Goal: Task Accomplishment & Management: Manage account settings

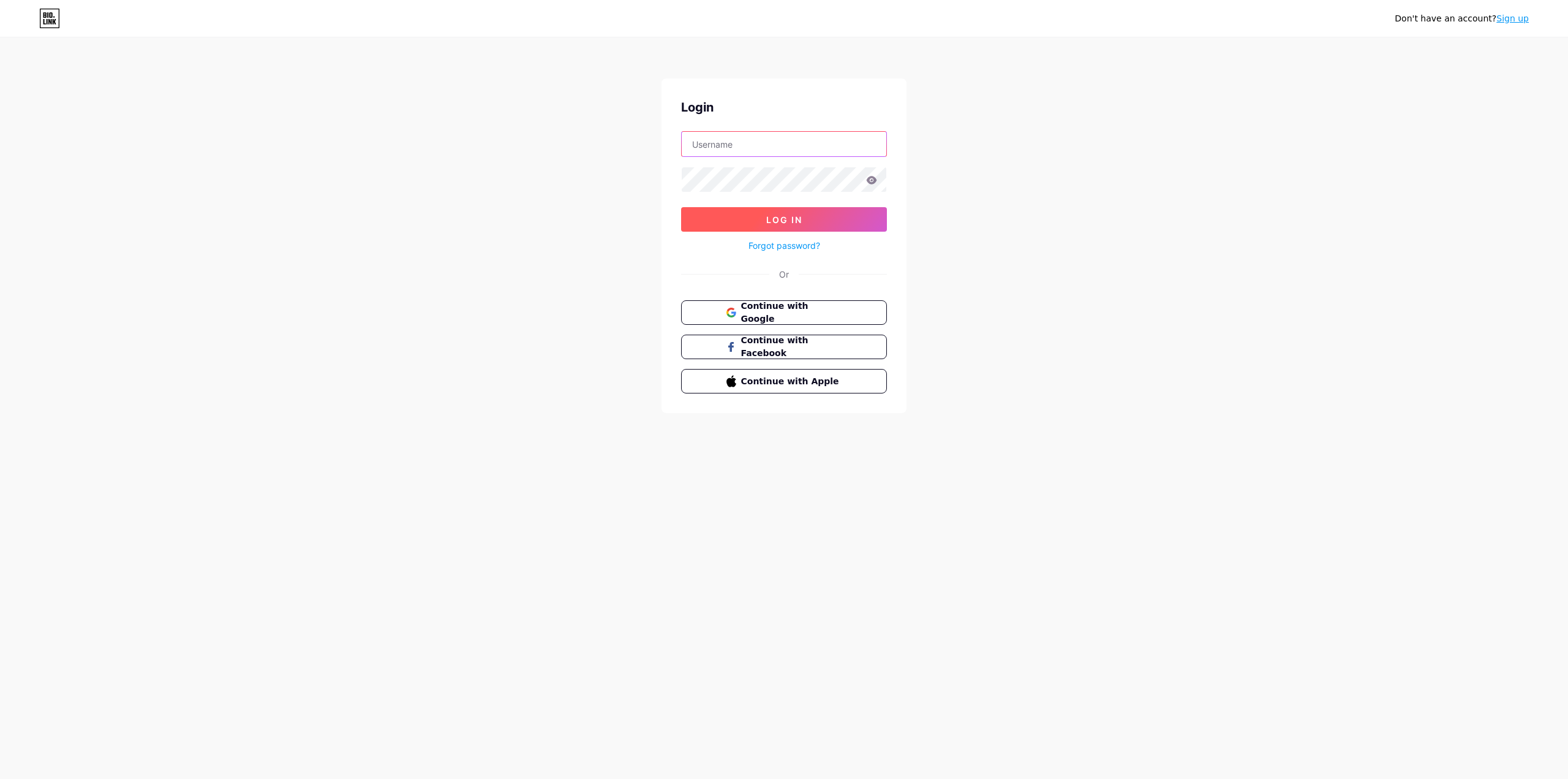
type input "[EMAIL_ADDRESS][DOMAIN_NAME]"
click at [786, 221] on span "Log In" at bounding box center [784, 220] width 36 height 11
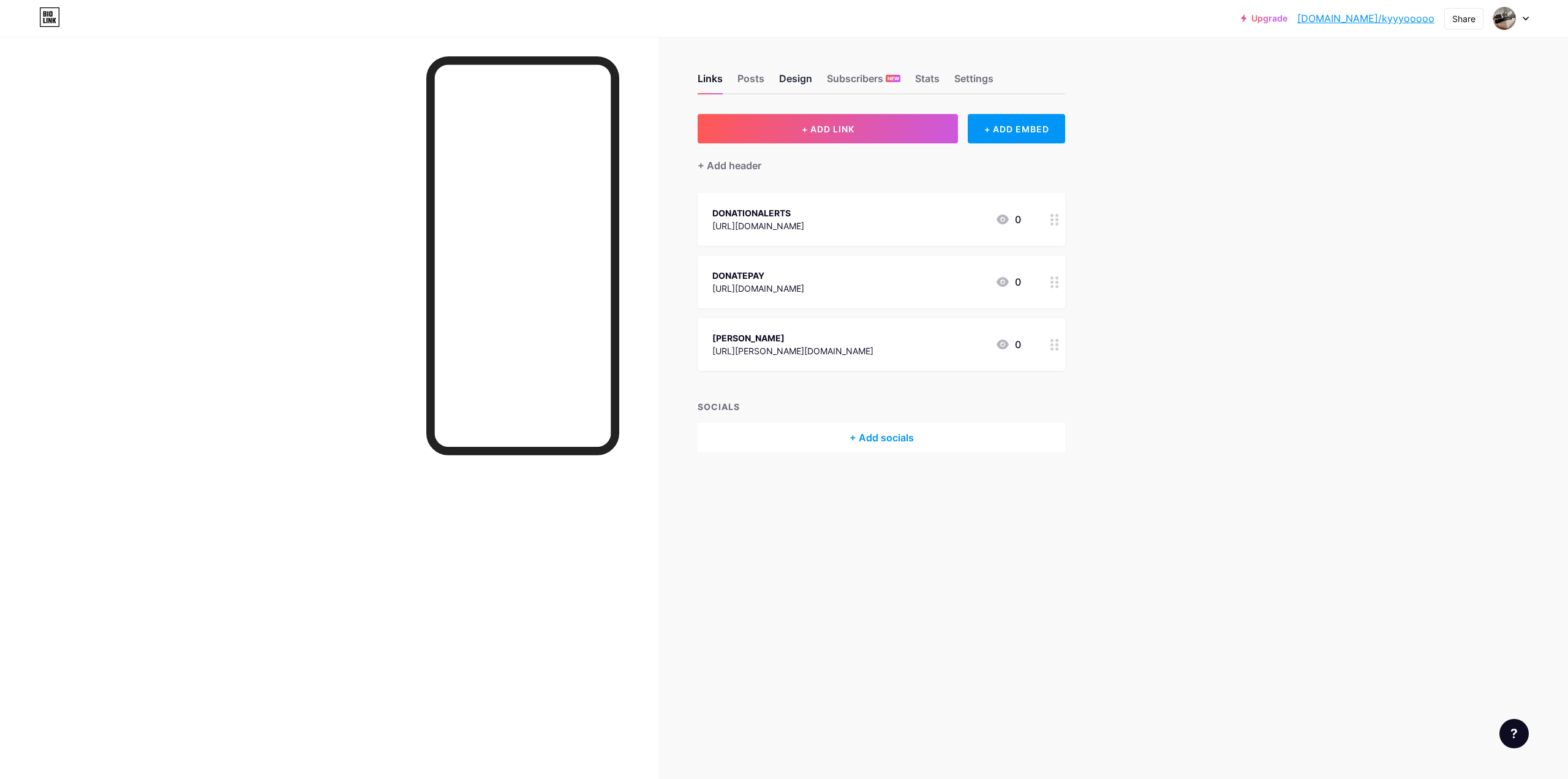
click at [789, 79] on div "Design" at bounding box center [795, 81] width 33 height 22
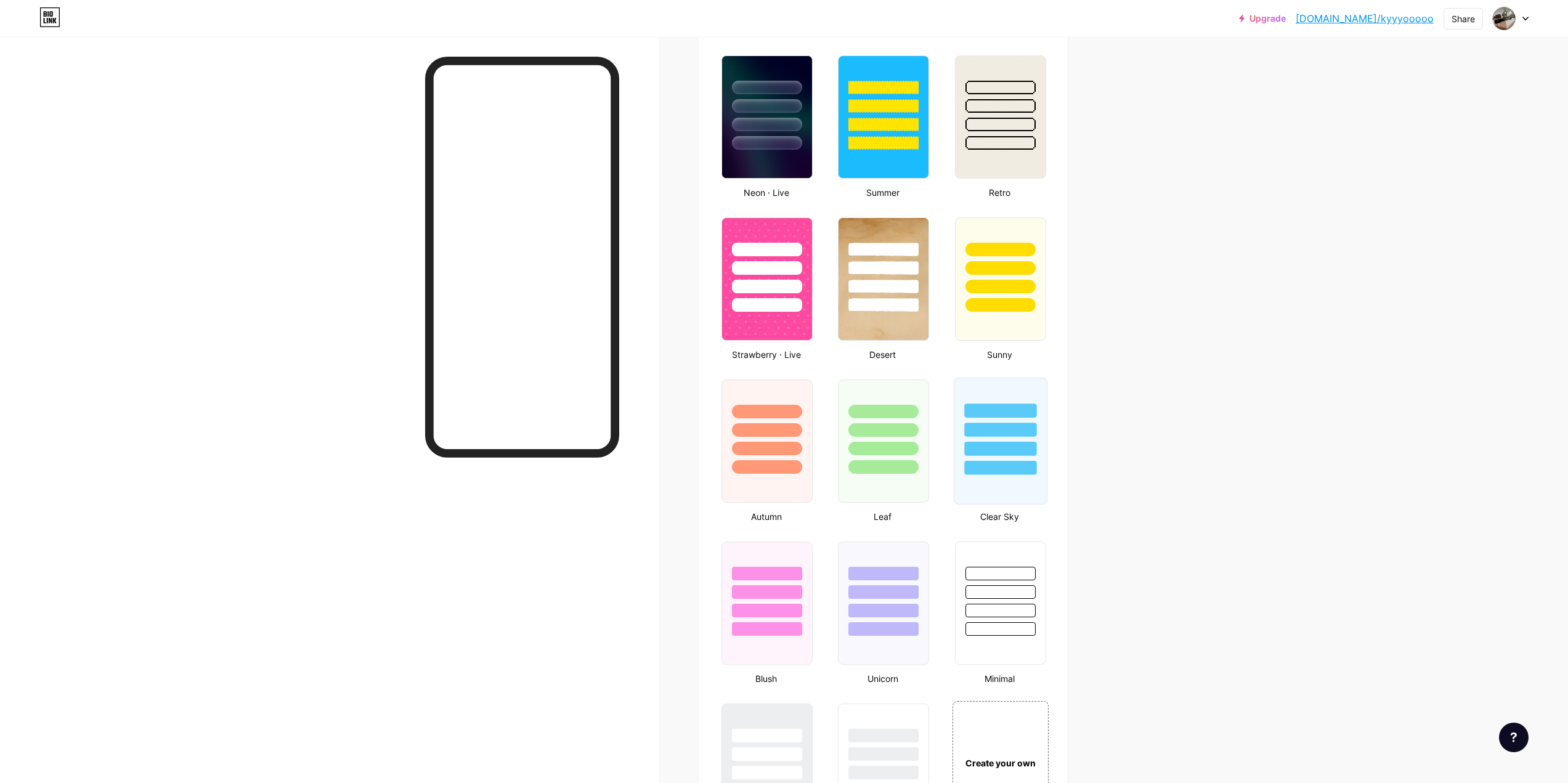
scroll to position [801, 0]
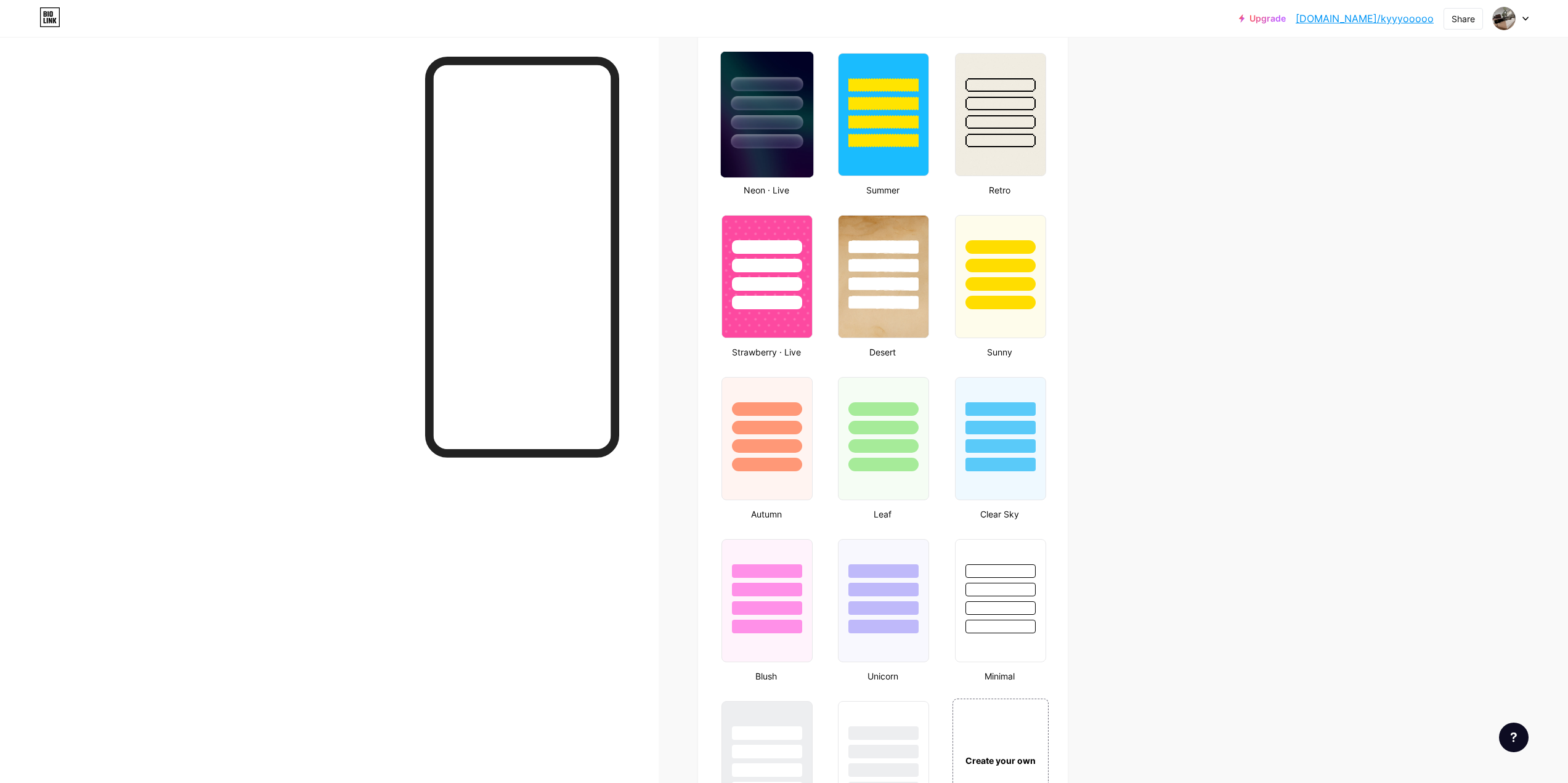
click at [770, 170] on img at bounding box center [766, 114] width 92 height 126
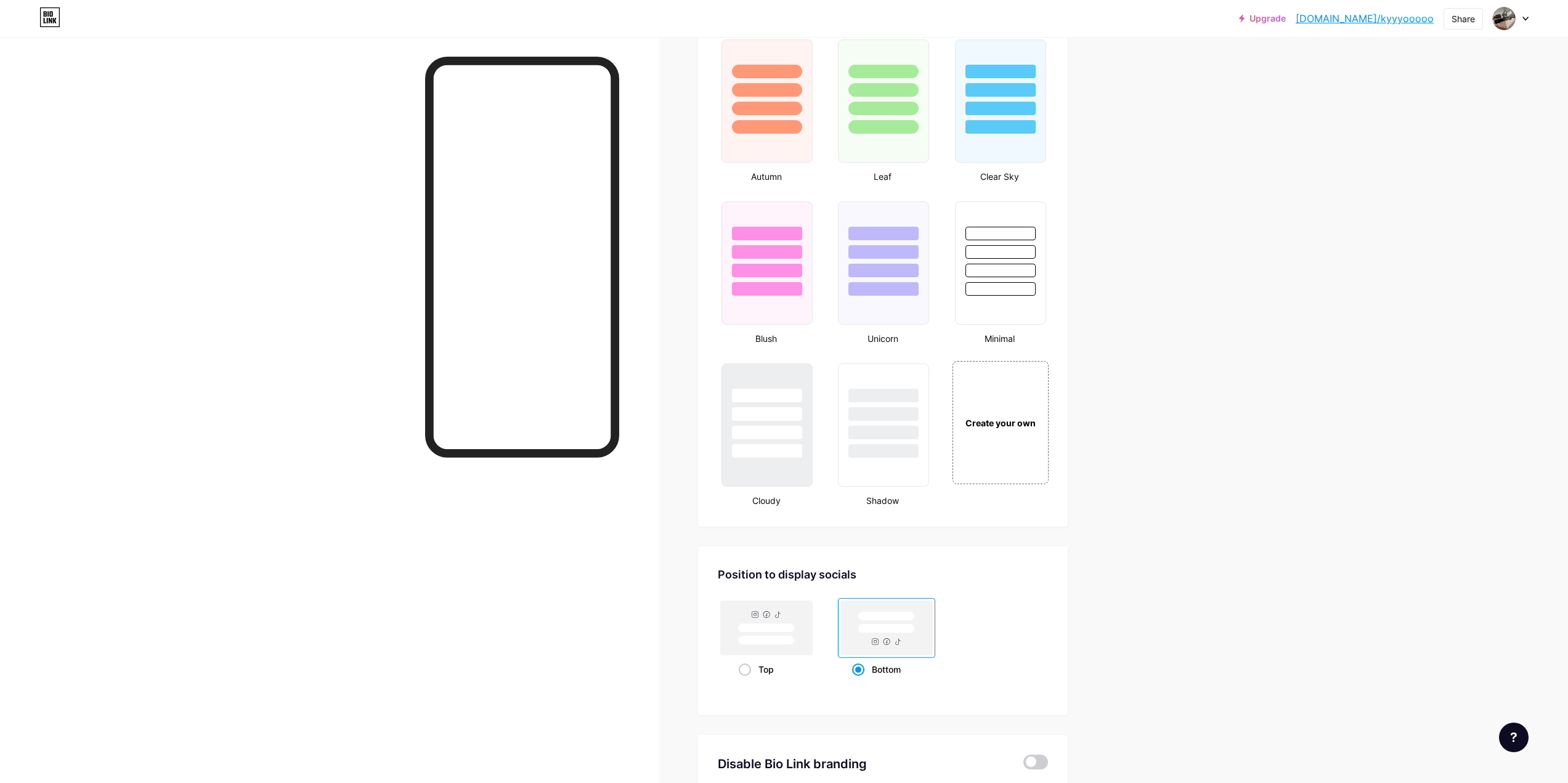
scroll to position [1170, 0]
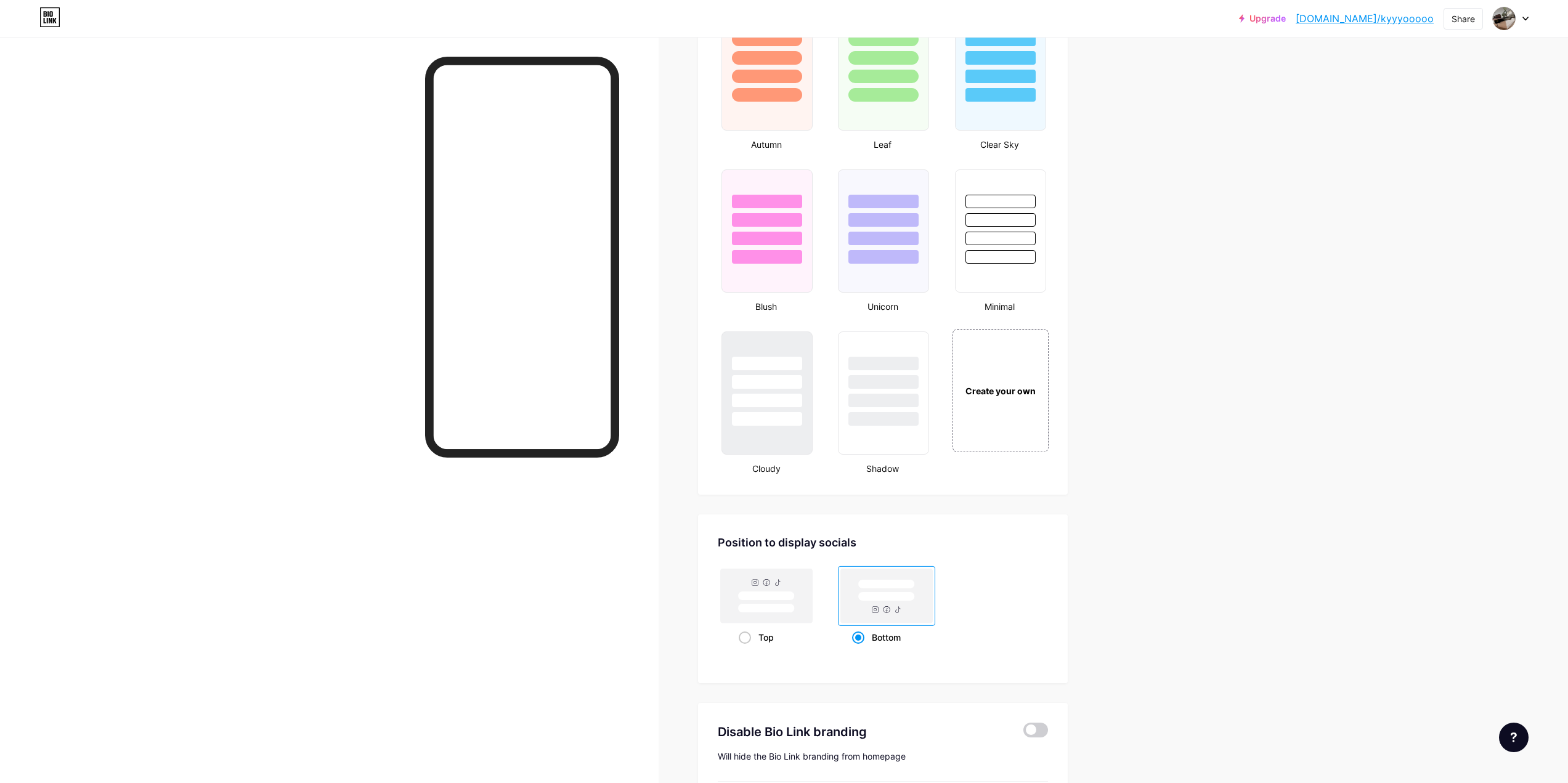
click at [892, 609] on rect at bounding box center [886, 596] width 92 height 55
click at [860, 648] on input "Bottom" at bounding box center [855, 652] width 8 height 8
click at [794, 607] on rect at bounding box center [766, 608] width 56 height 10
click at [746, 648] on input "Top" at bounding box center [742, 652] width 8 height 8
radio input "true"
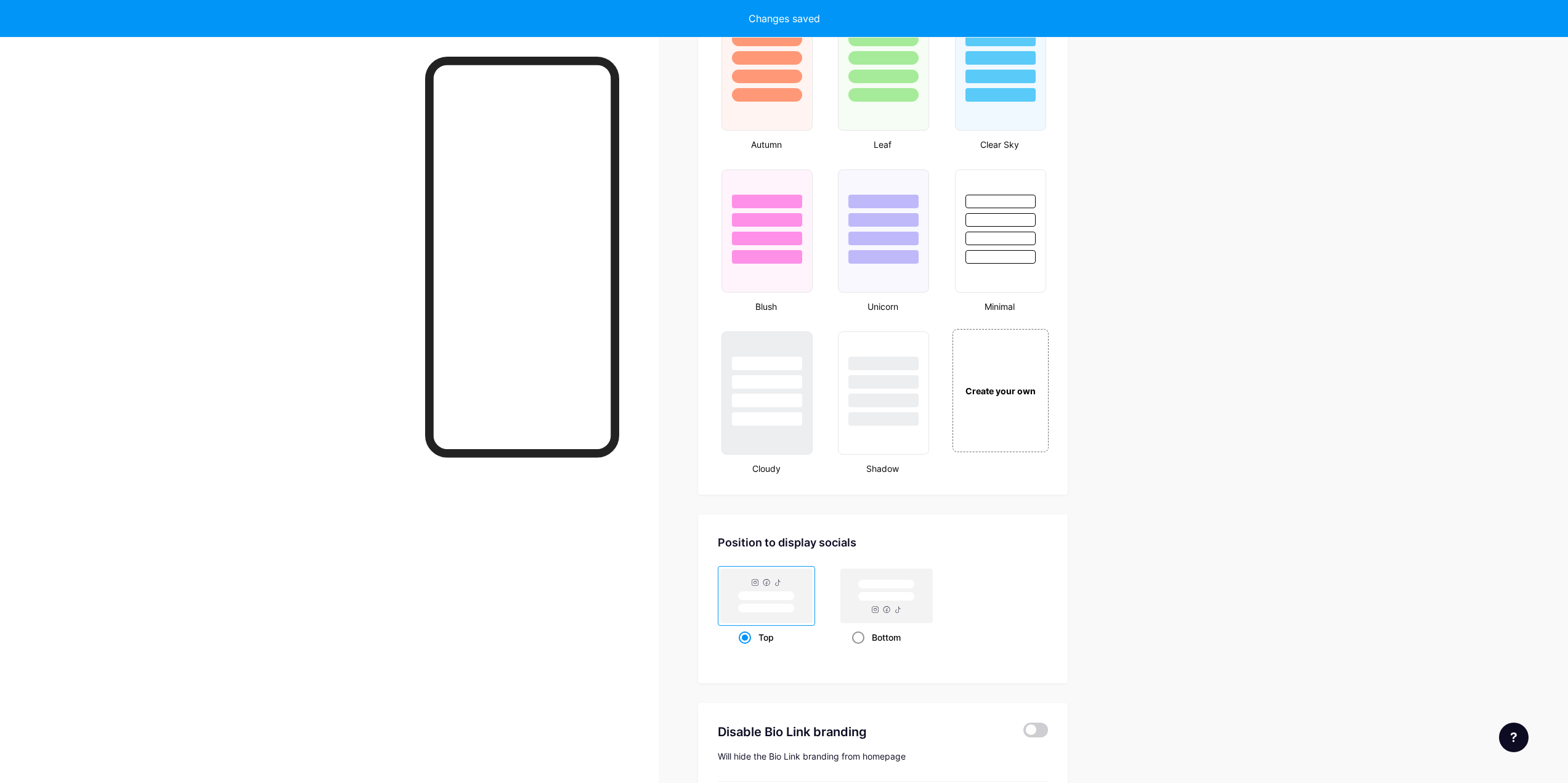
click at [900, 612] on rect at bounding box center [886, 596] width 92 height 55
click at [860, 648] on input "Bottom" at bounding box center [855, 652] width 8 height 8
radio input "true"
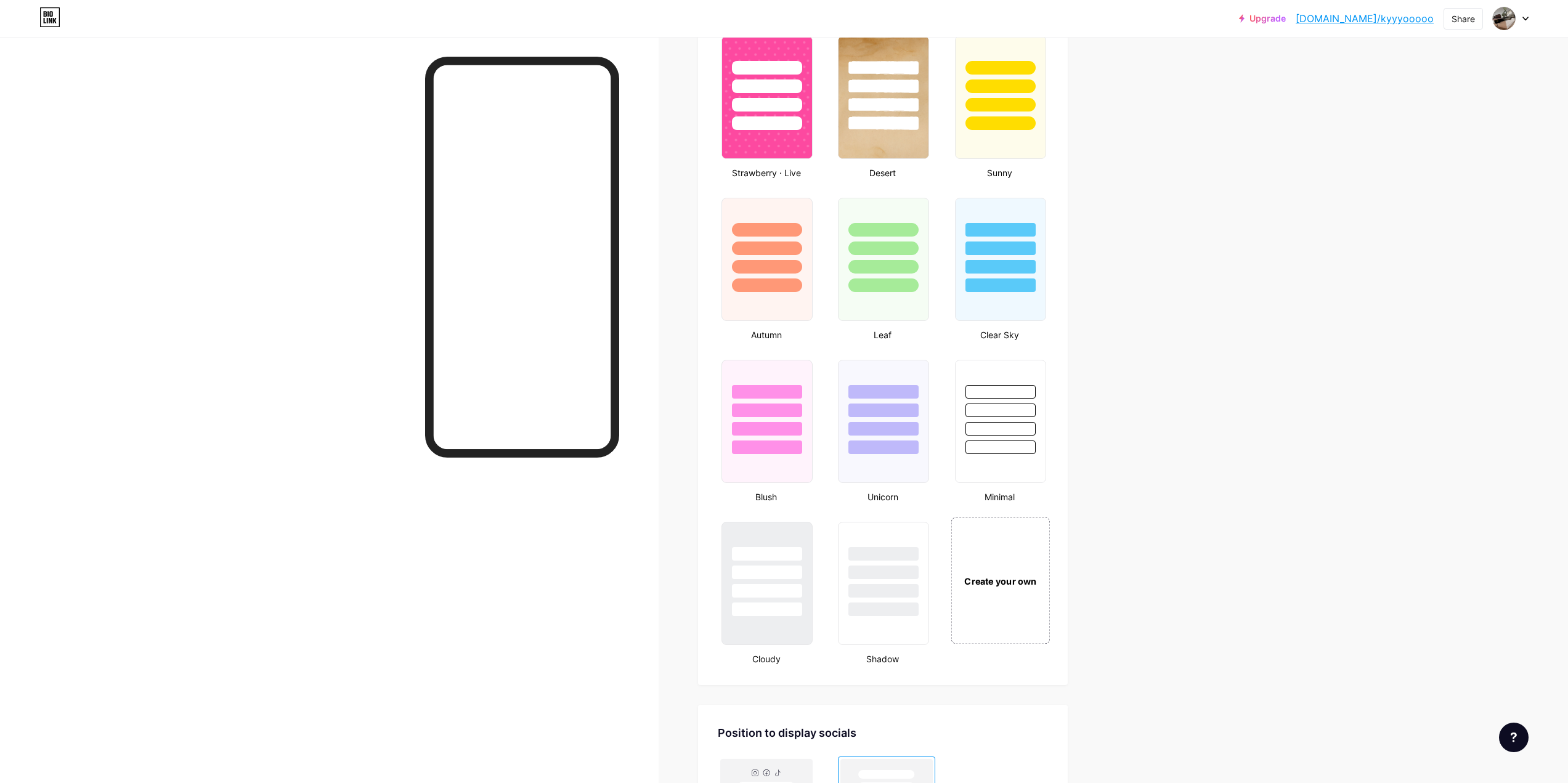
scroll to position [985, 0]
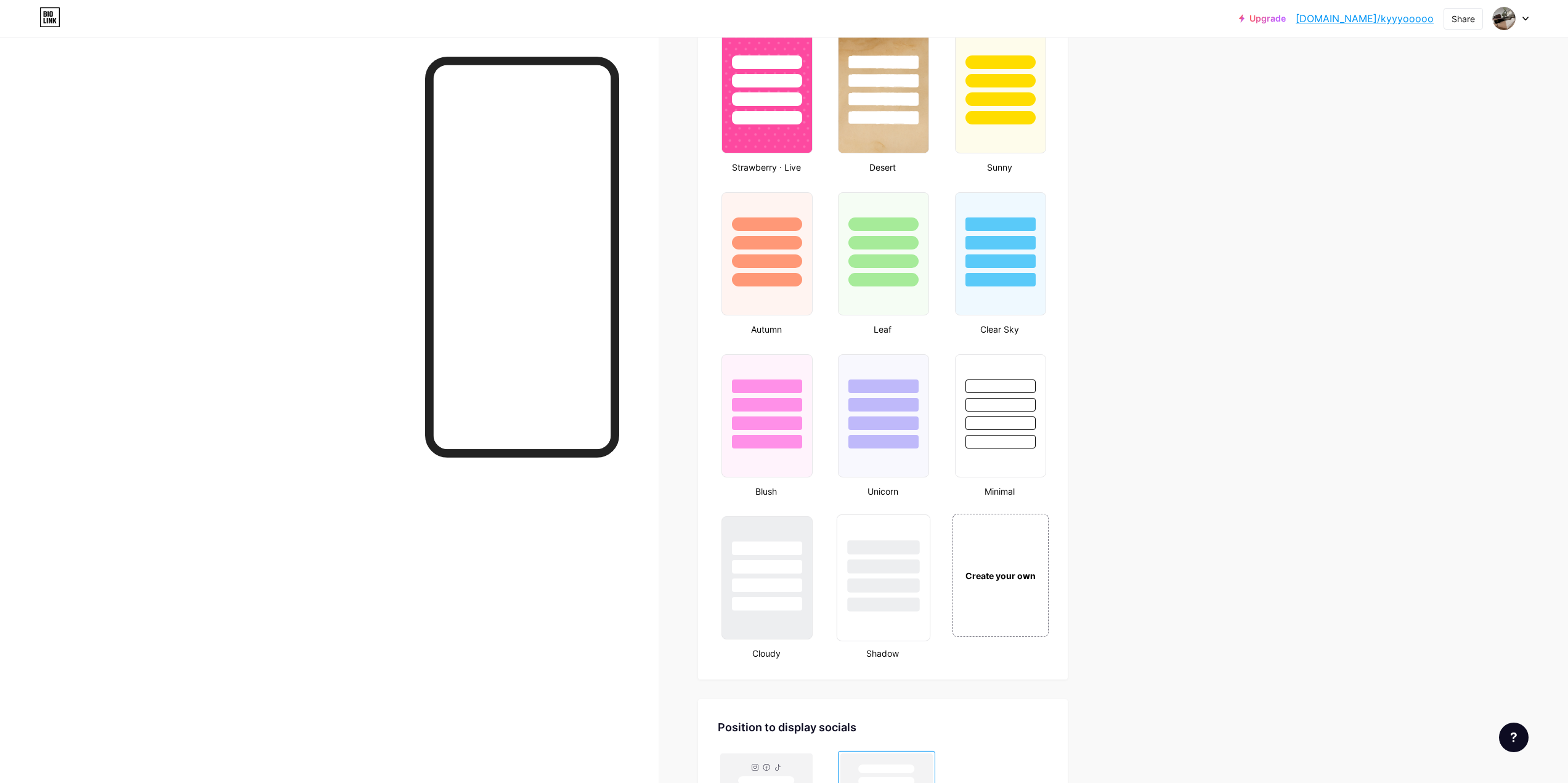
click at [899, 570] on div at bounding box center [883, 567] width 72 height 14
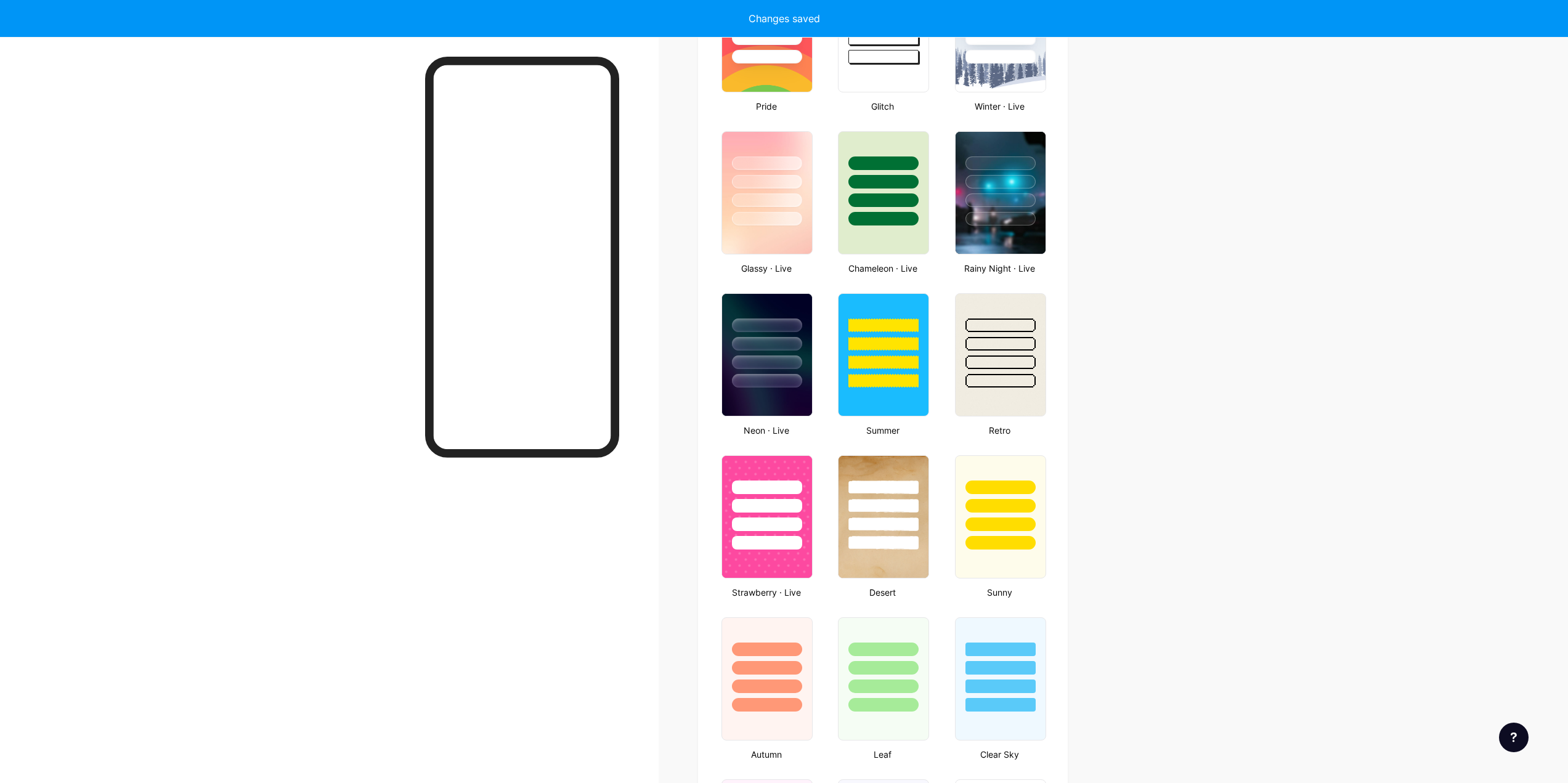
scroll to position [554, 0]
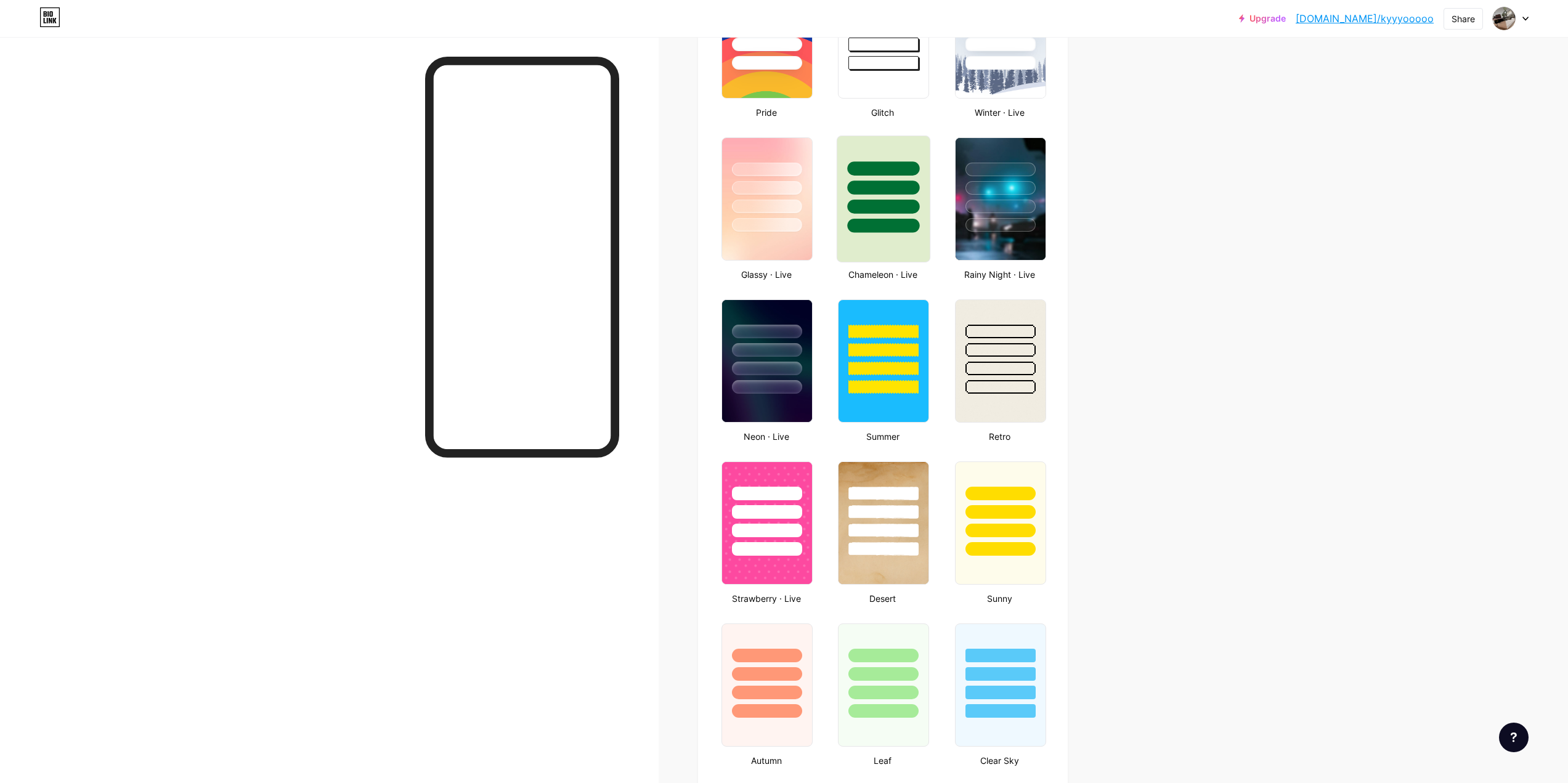
click at [872, 239] on div at bounding box center [883, 199] width 93 height 127
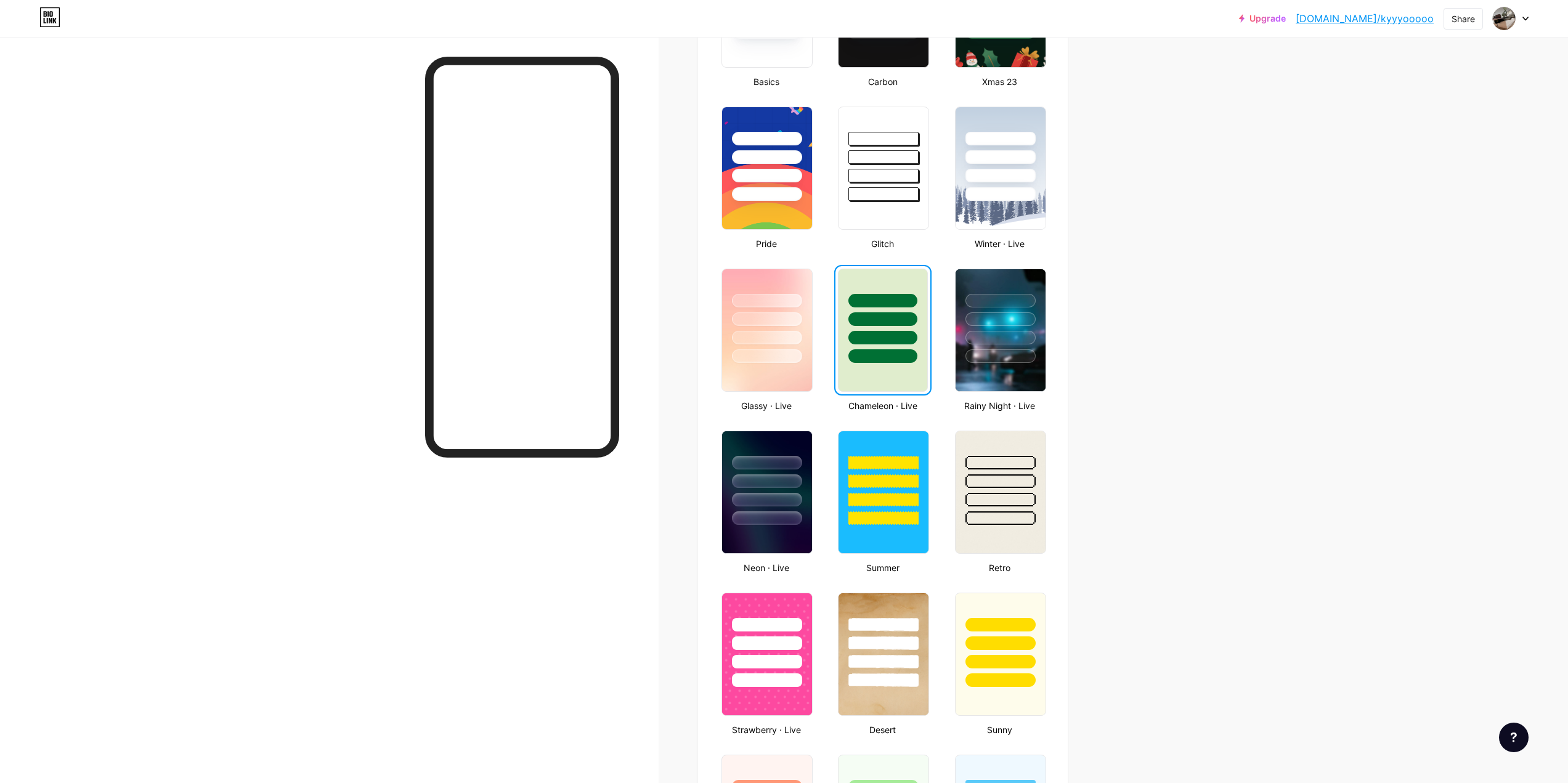
scroll to position [308, 0]
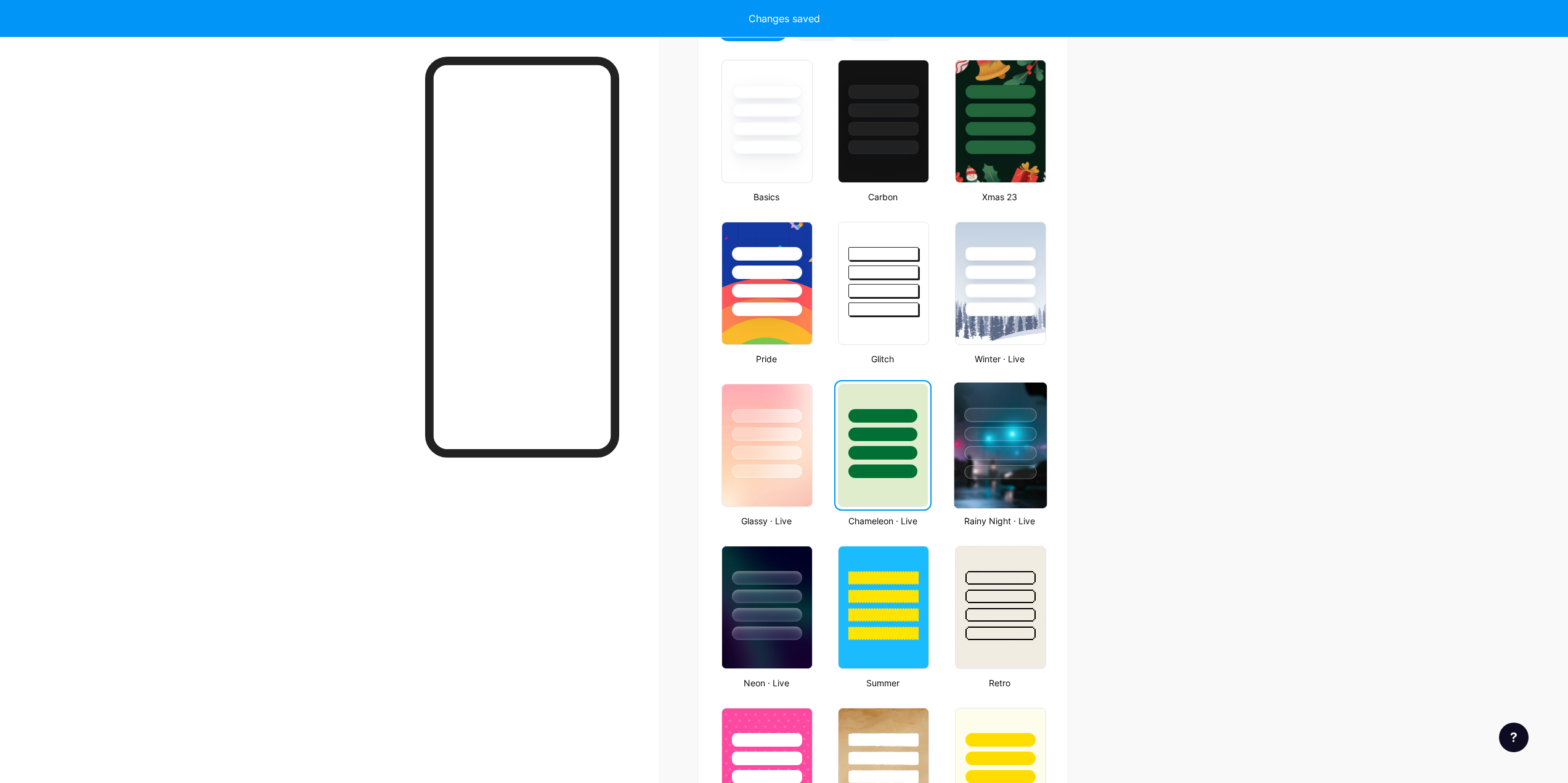
drag, startPoint x: 1029, startPoint y: 445, endPoint x: 1040, endPoint y: 446, distance: 11.0
click at [1029, 445] on div at bounding box center [1000, 431] width 92 height 97
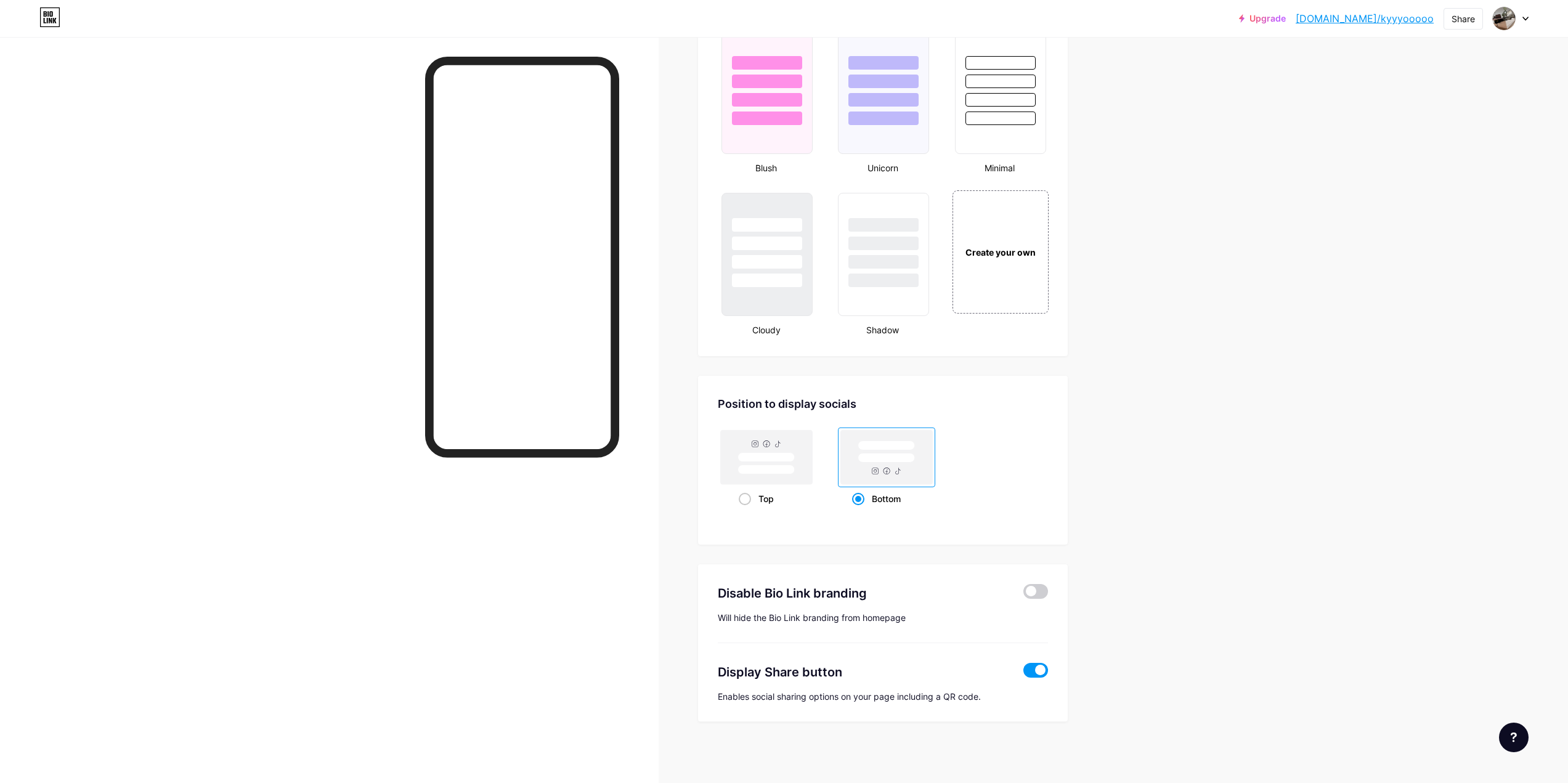
scroll to position [1309, 0]
click at [1032, 590] on span at bounding box center [1036, 590] width 25 height 15
click at [1023, 594] on input "checkbox" at bounding box center [1023, 594] width 0 height 0
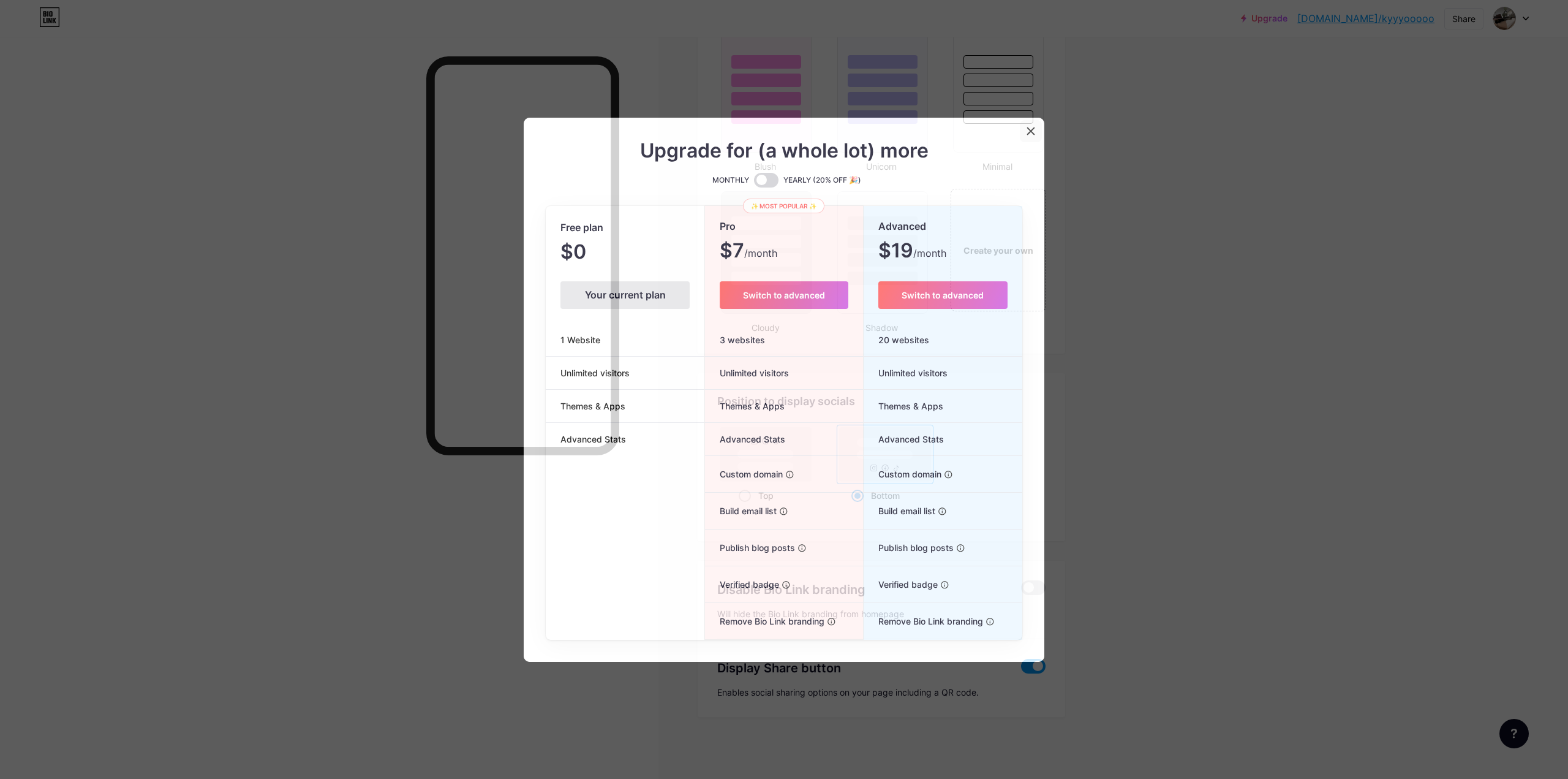
click at [1020, 132] on div at bounding box center [1031, 130] width 22 height 22
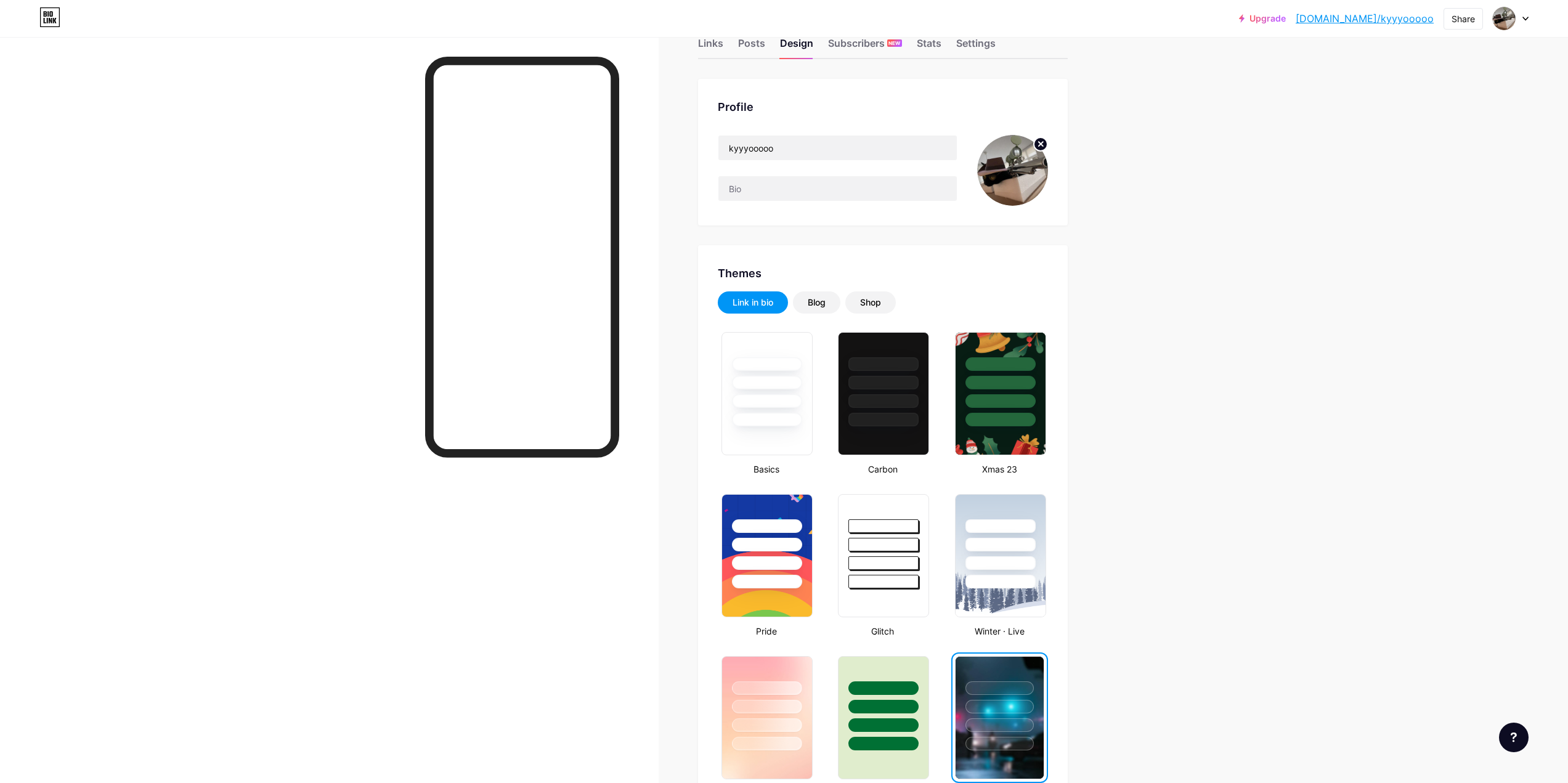
scroll to position [0, 0]
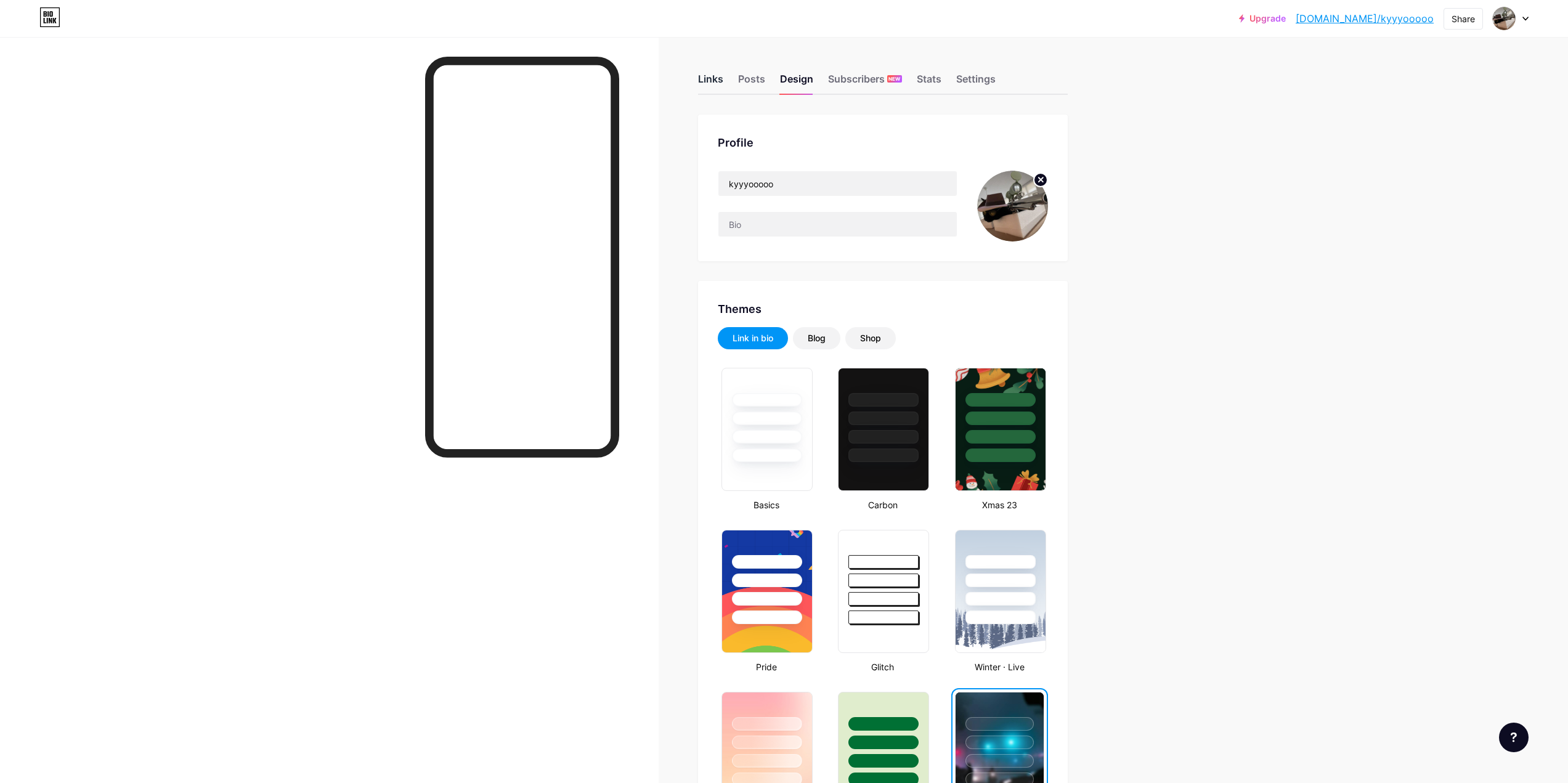
click at [716, 87] on div "Links" at bounding box center [710, 82] width 26 height 22
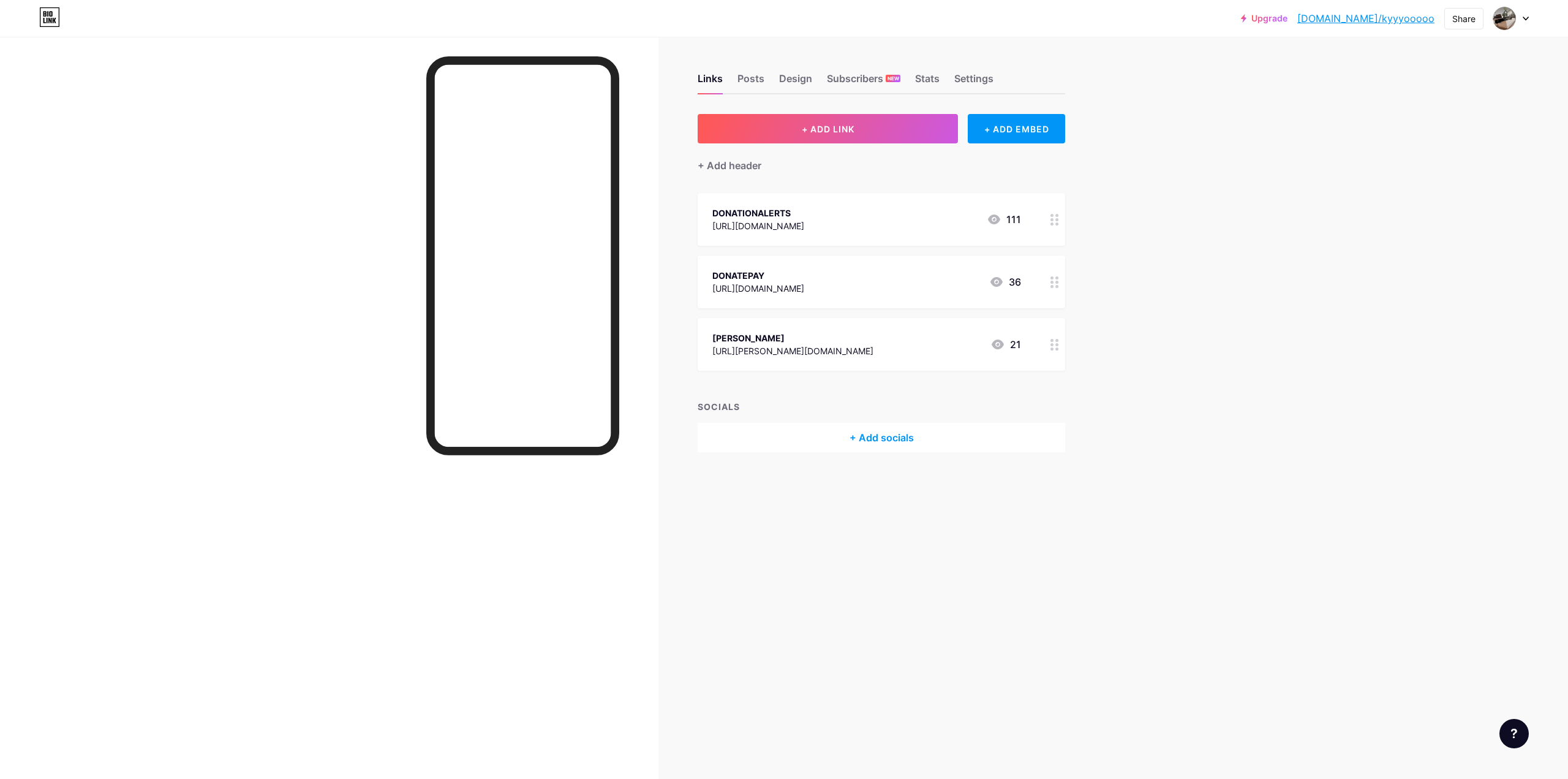
click at [879, 444] on div "+ Add socials" at bounding box center [881, 438] width 368 height 30
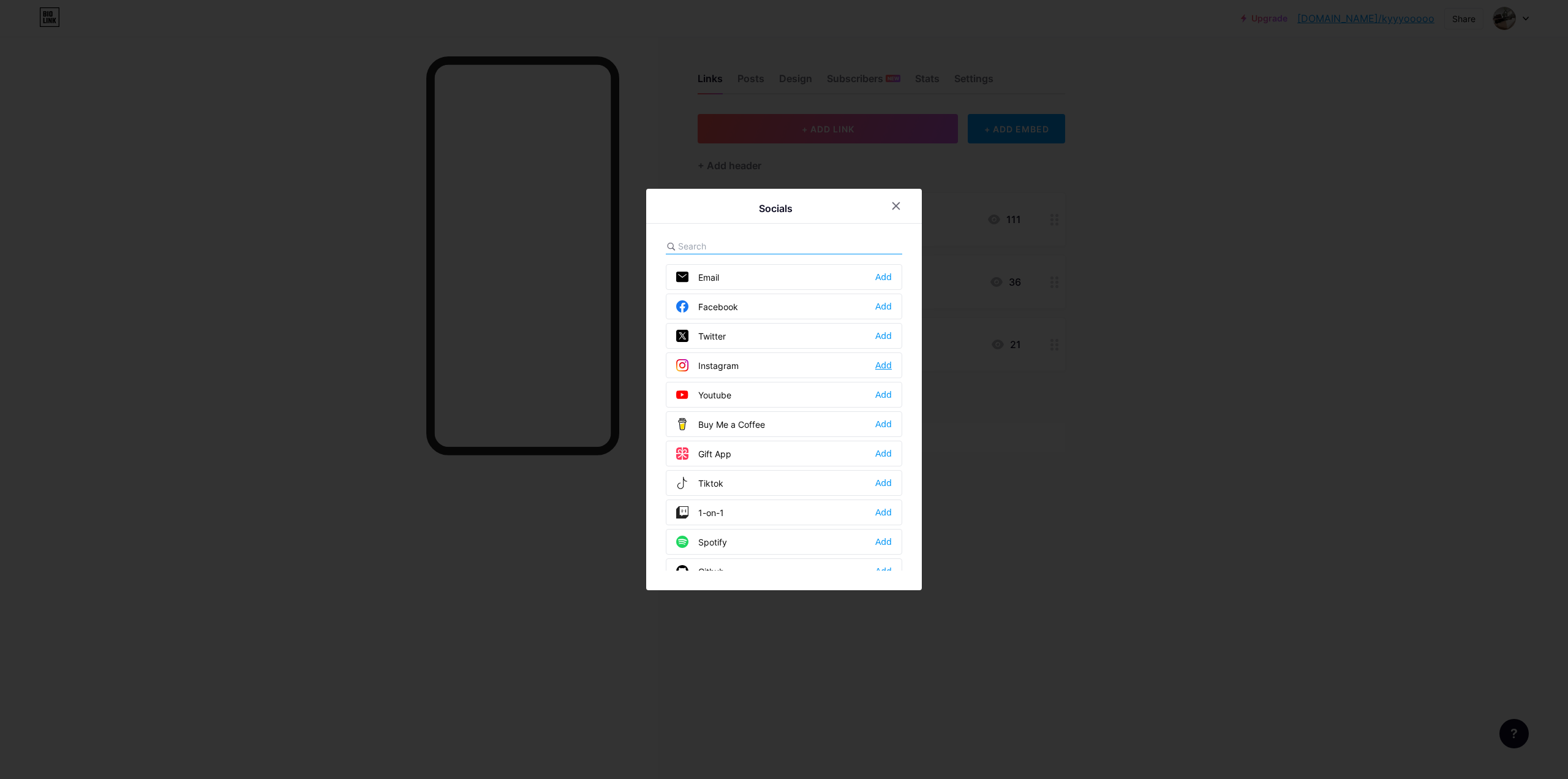
click at [875, 367] on div "Add" at bounding box center [883, 365] width 17 height 12
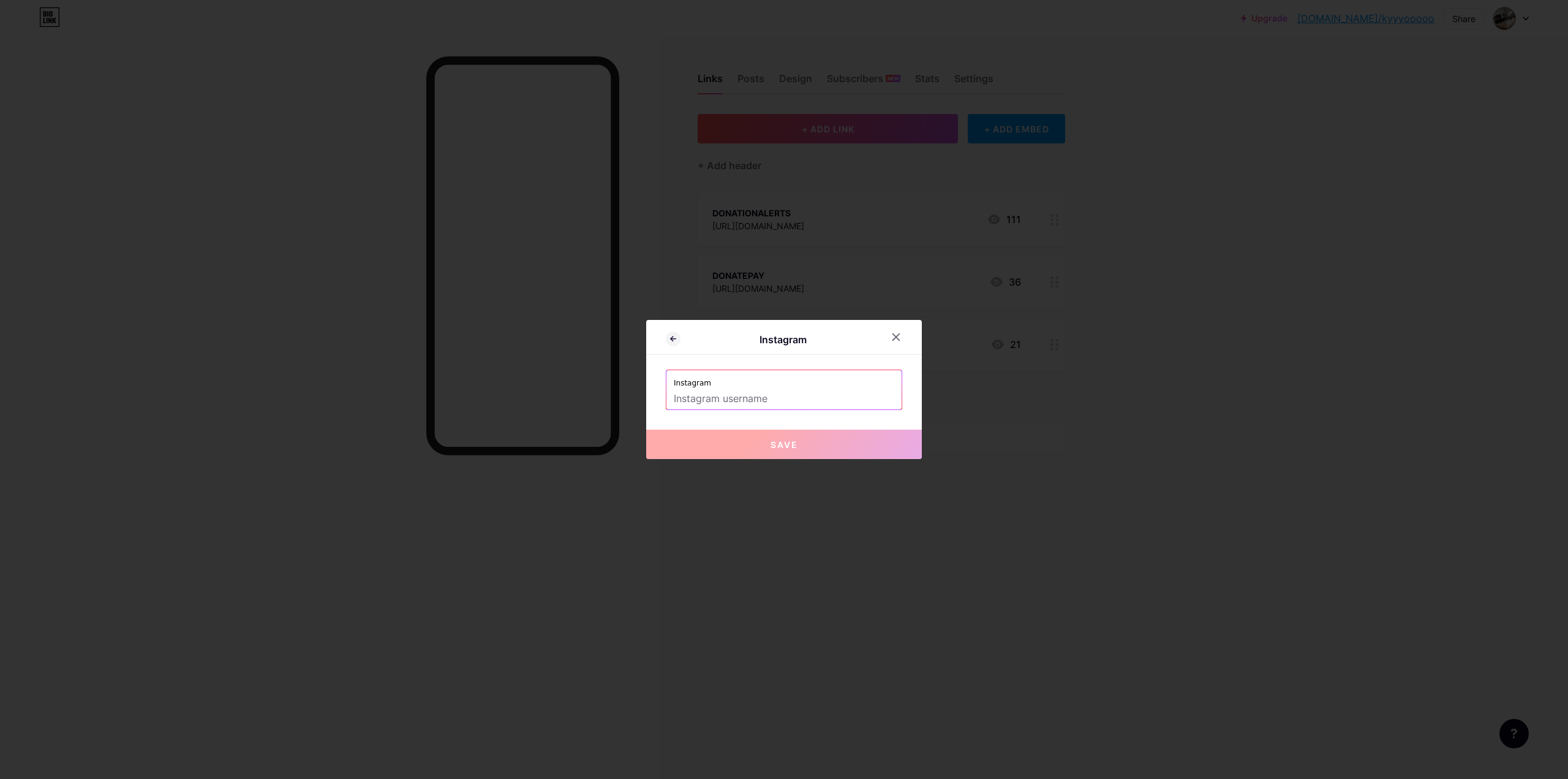
click at [771, 394] on input "text" at bounding box center [784, 399] width 220 height 21
drag, startPoint x: 1161, startPoint y: 521, endPoint x: 1152, endPoint y: 513, distance: 12.0
click at [1158, 518] on div at bounding box center [784, 390] width 1568 height 779
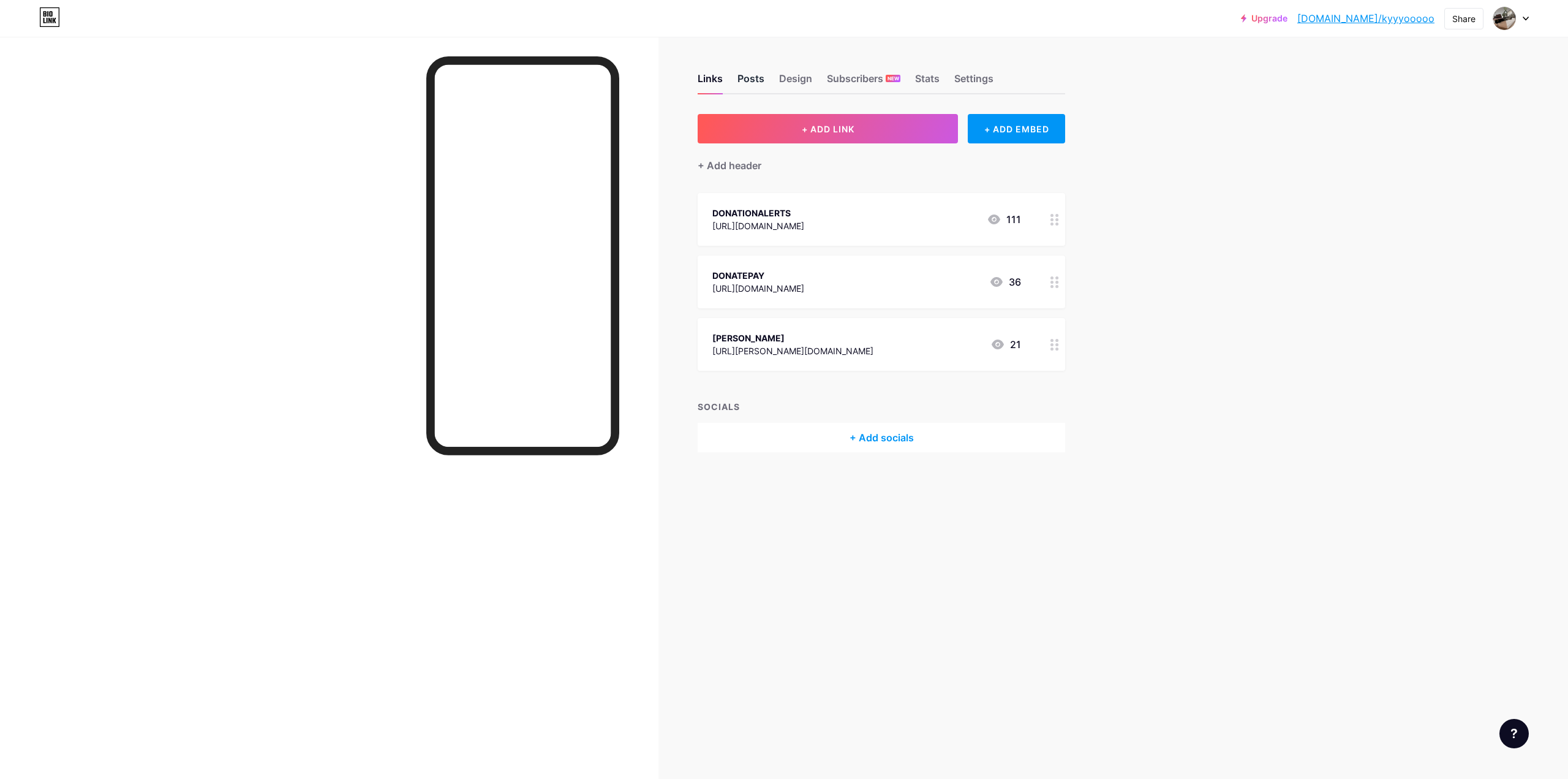
click at [746, 86] on div "Posts" at bounding box center [751, 81] width 27 height 22
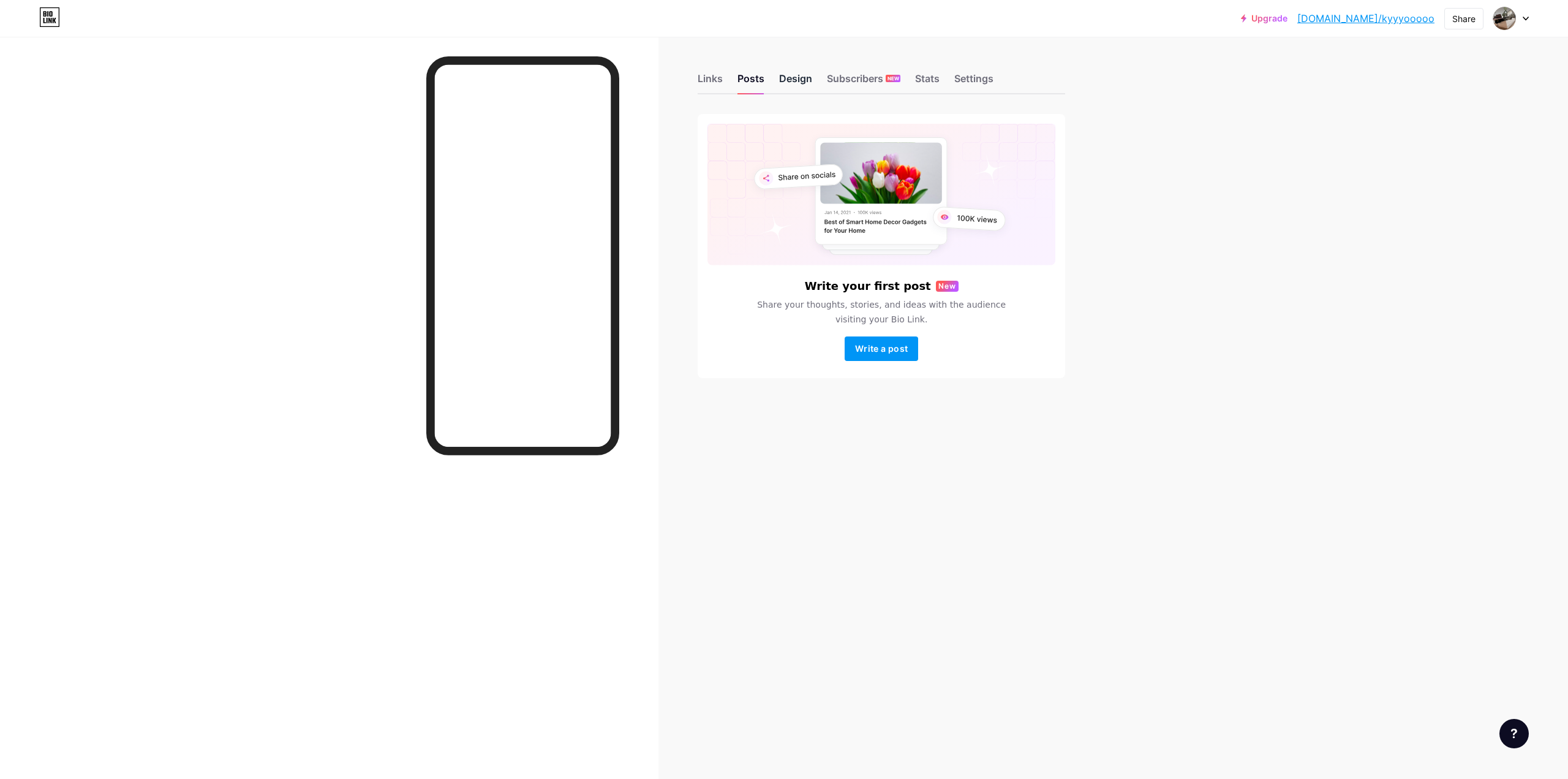
click at [783, 77] on div "Design" at bounding box center [795, 81] width 33 height 22
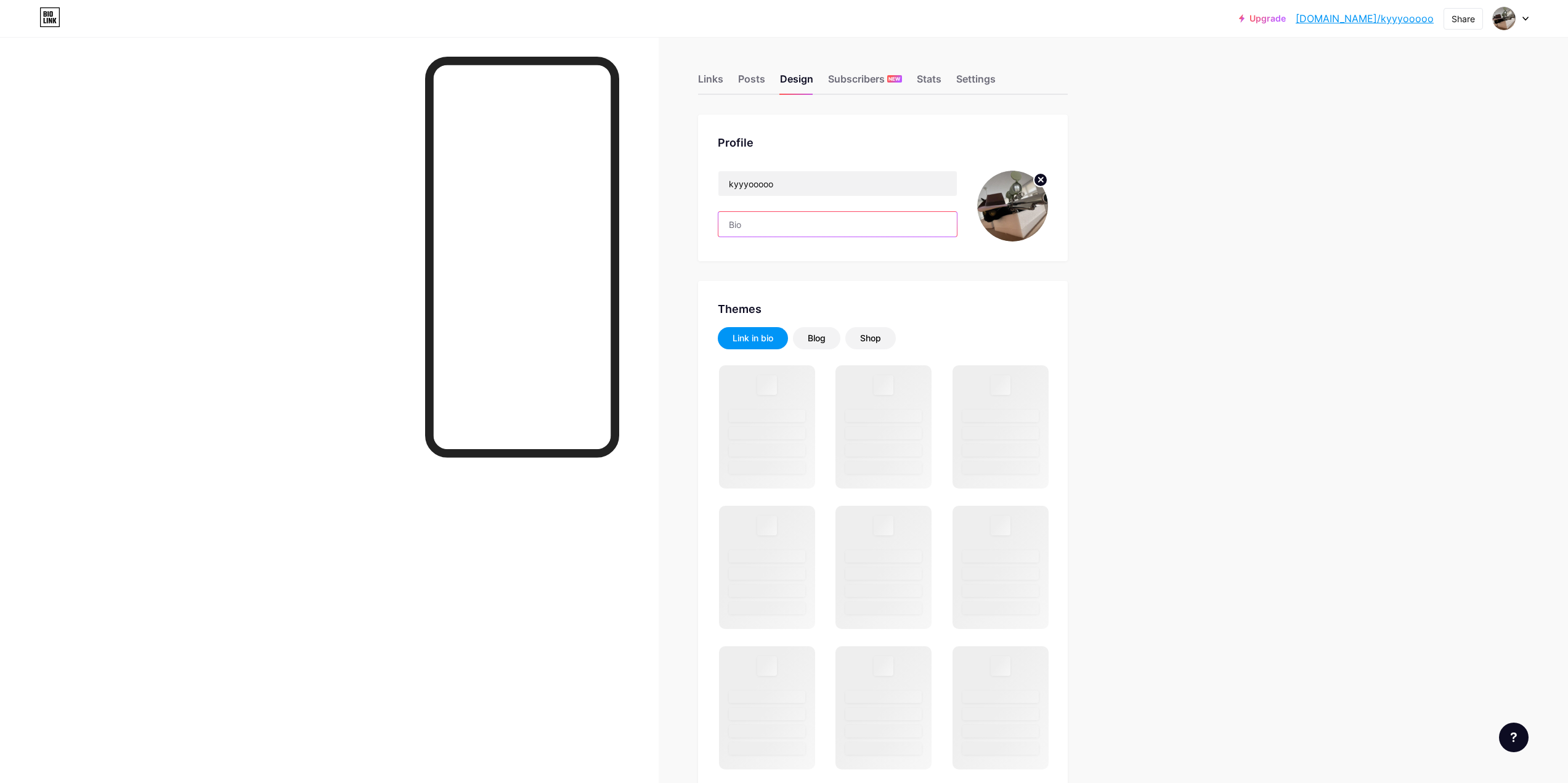
click at [760, 227] on input "text" at bounding box center [837, 224] width 238 height 25
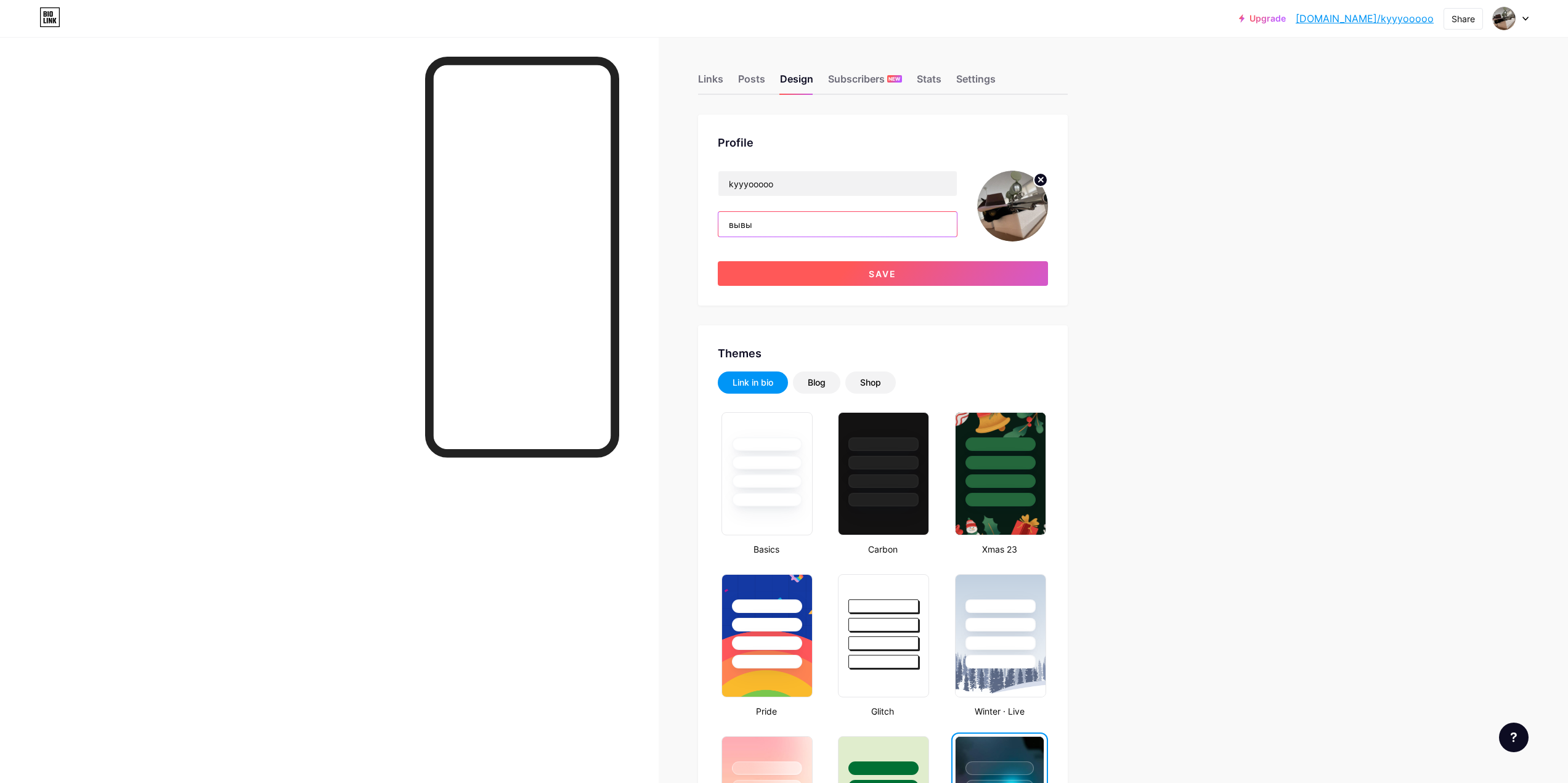
type input "вывы"
click at [869, 275] on button "Save" at bounding box center [883, 274] width 330 height 25
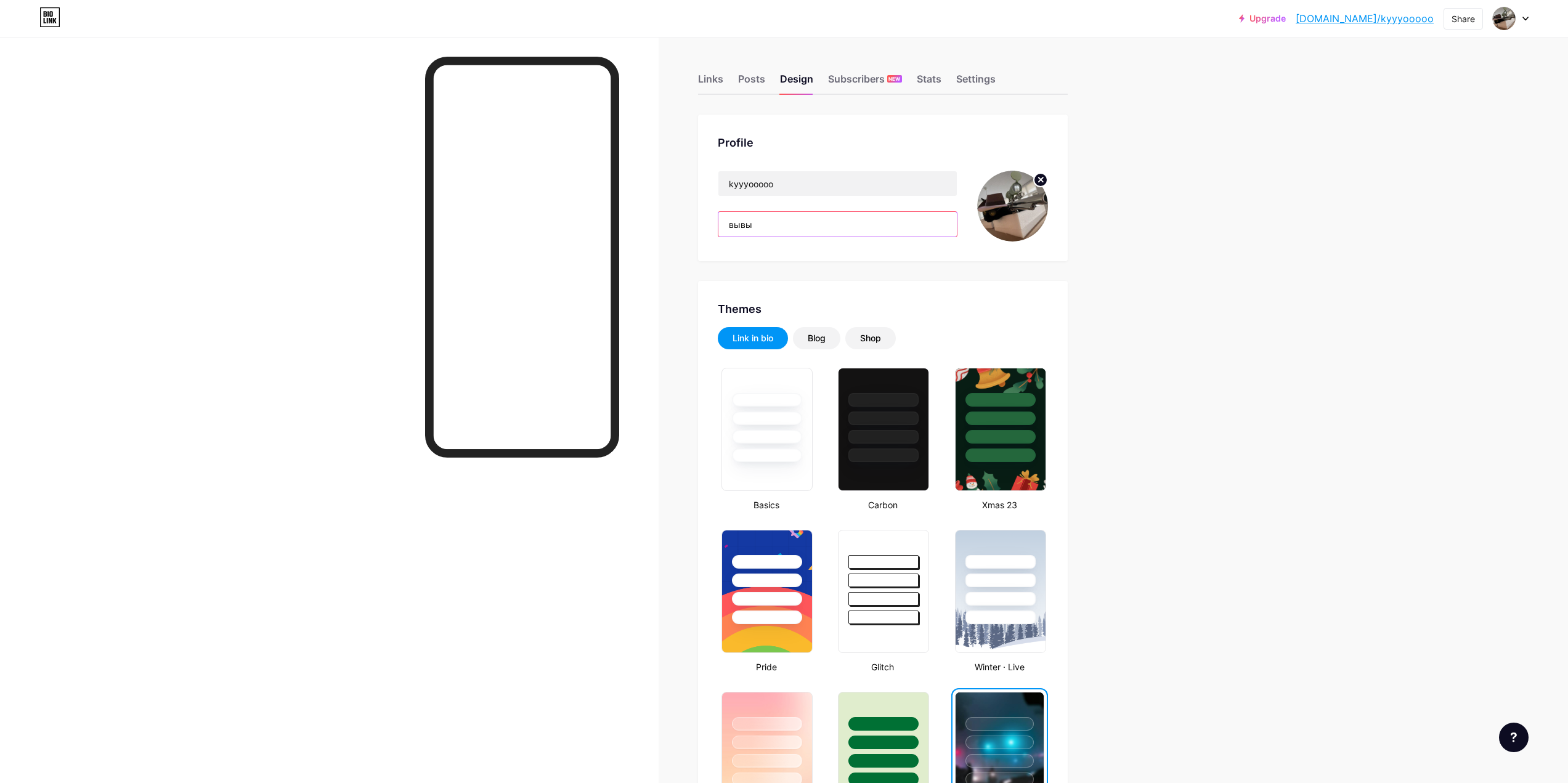
drag, startPoint x: 789, startPoint y: 225, endPoint x: 689, endPoint y: 229, distance: 100.1
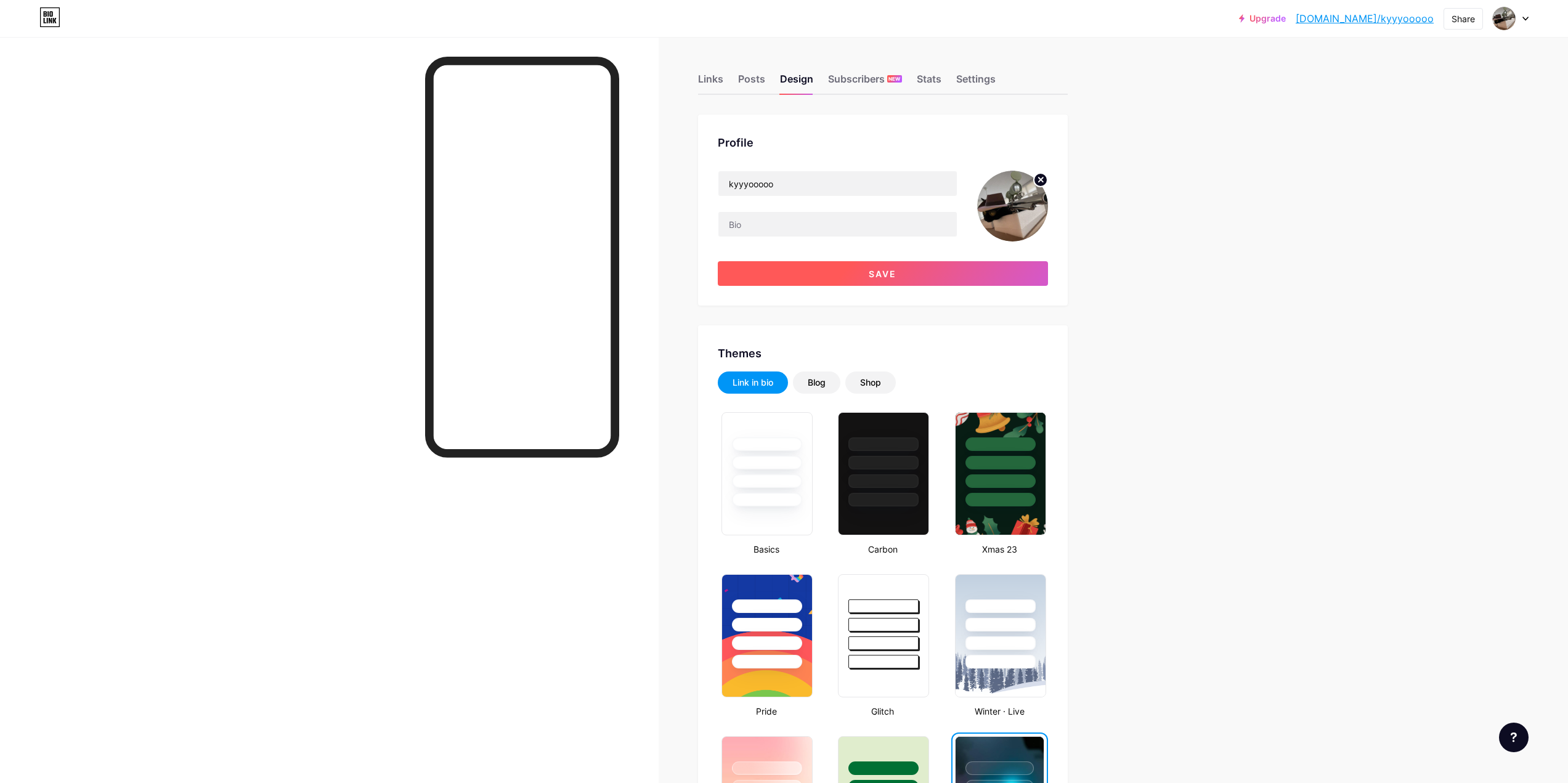
click at [821, 273] on button "Save" at bounding box center [883, 274] width 330 height 25
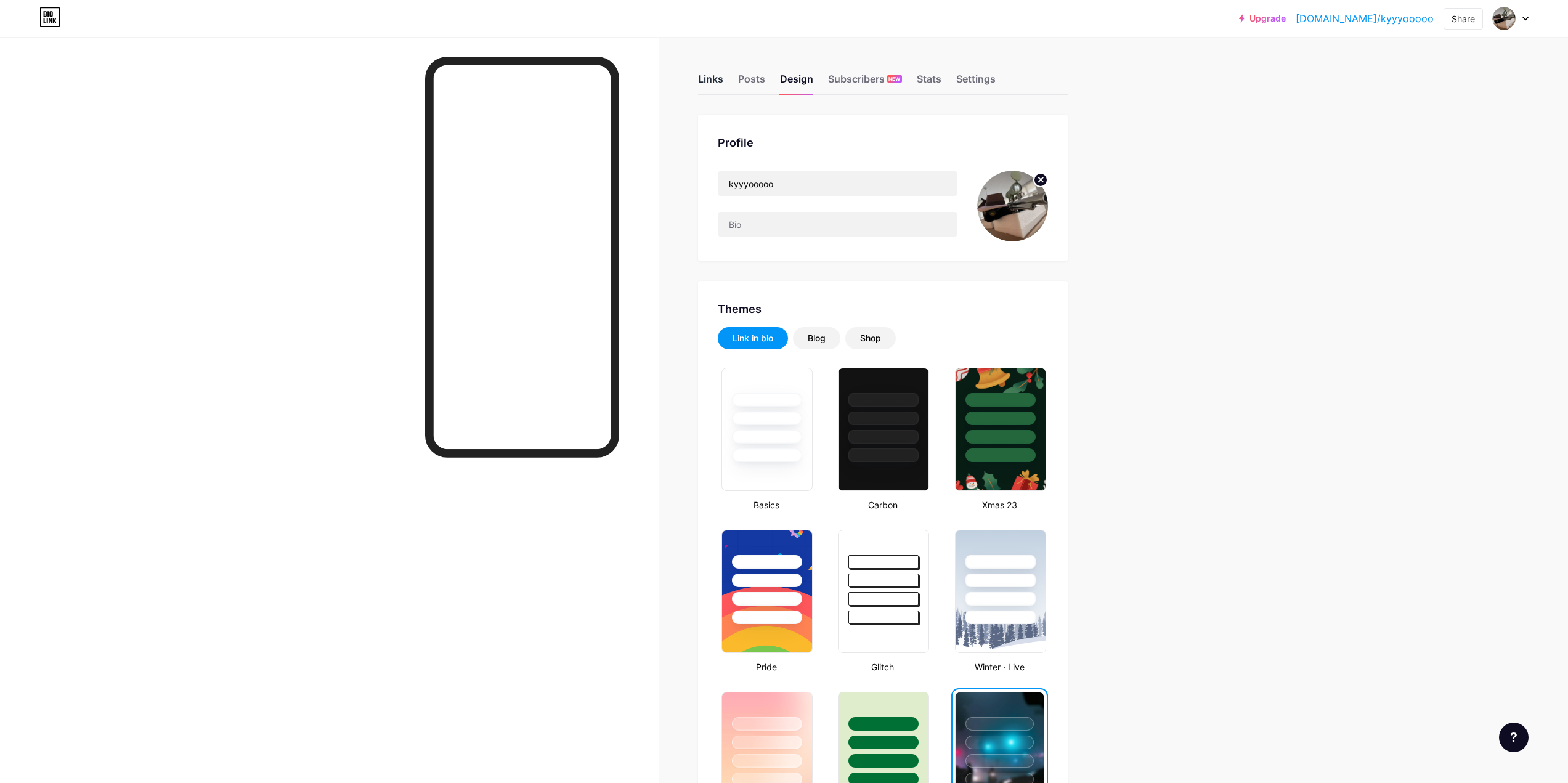
click at [714, 83] on div "Links" at bounding box center [710, 82] width 26 height 22
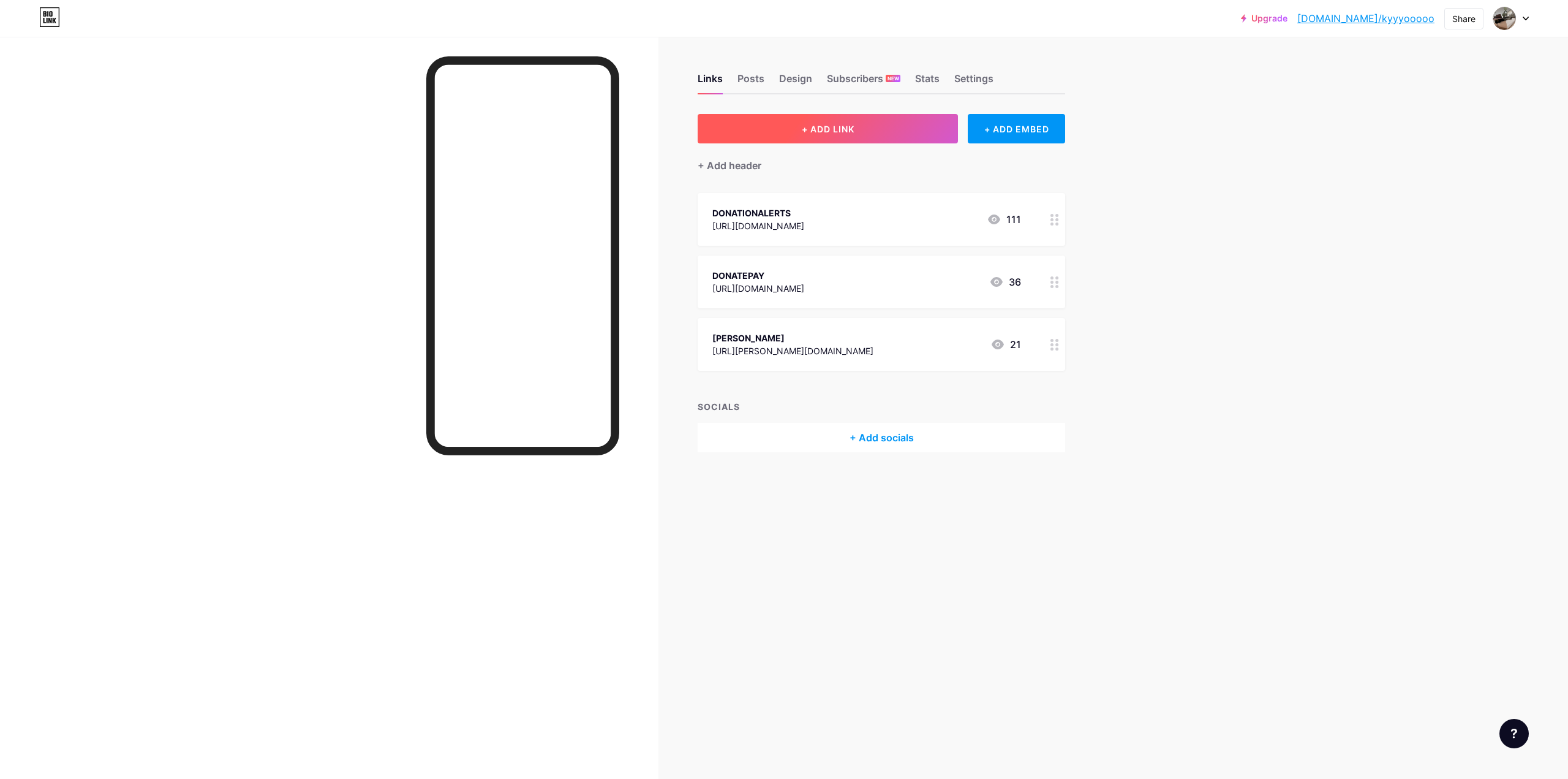
click at [821, 124] on span "+ ADD LINK" at bounding box center [828, 129] width 52 height 11
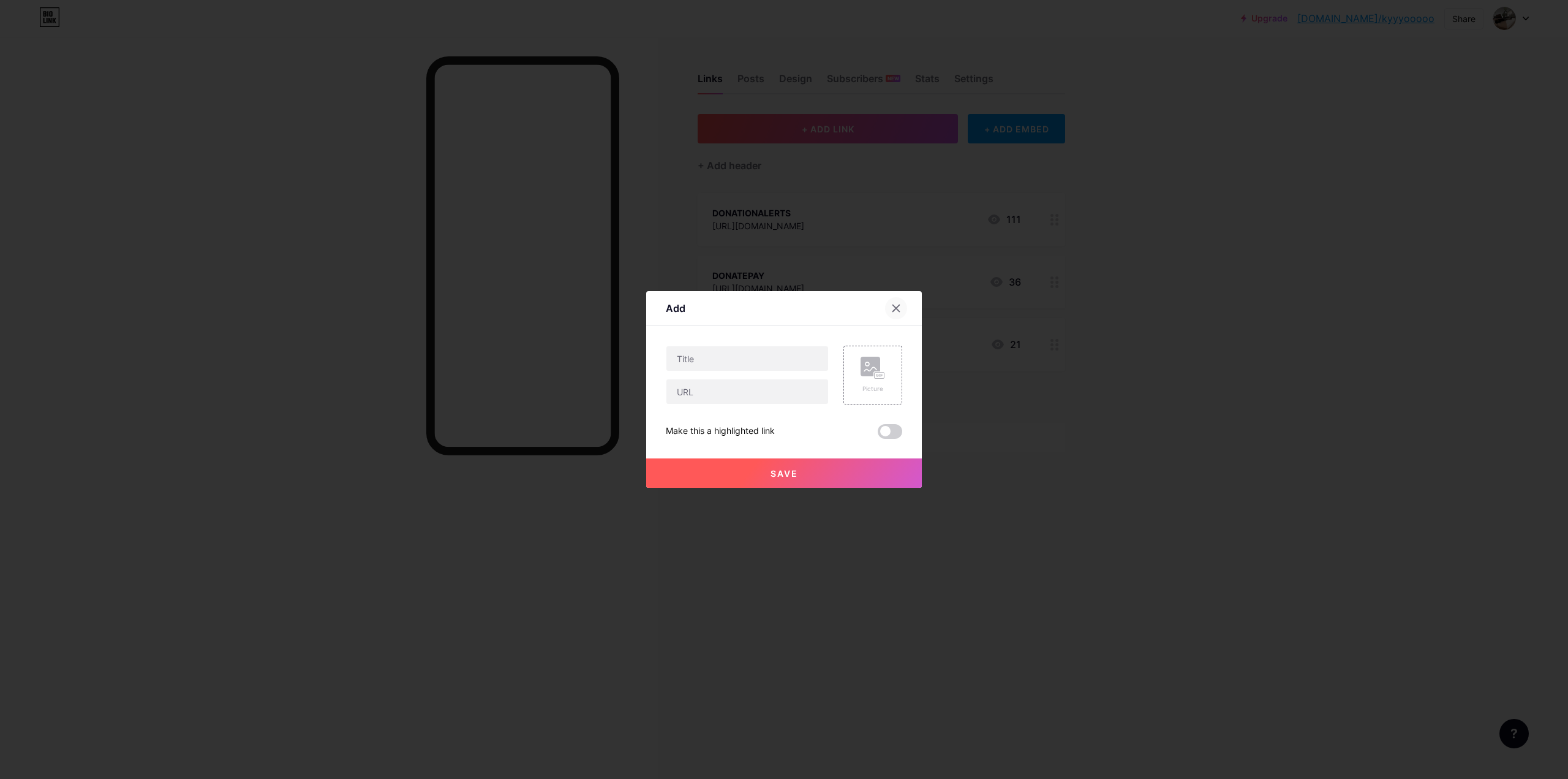
click at [892, 303] on div at bounding box center [896, 308] width 22 height 22
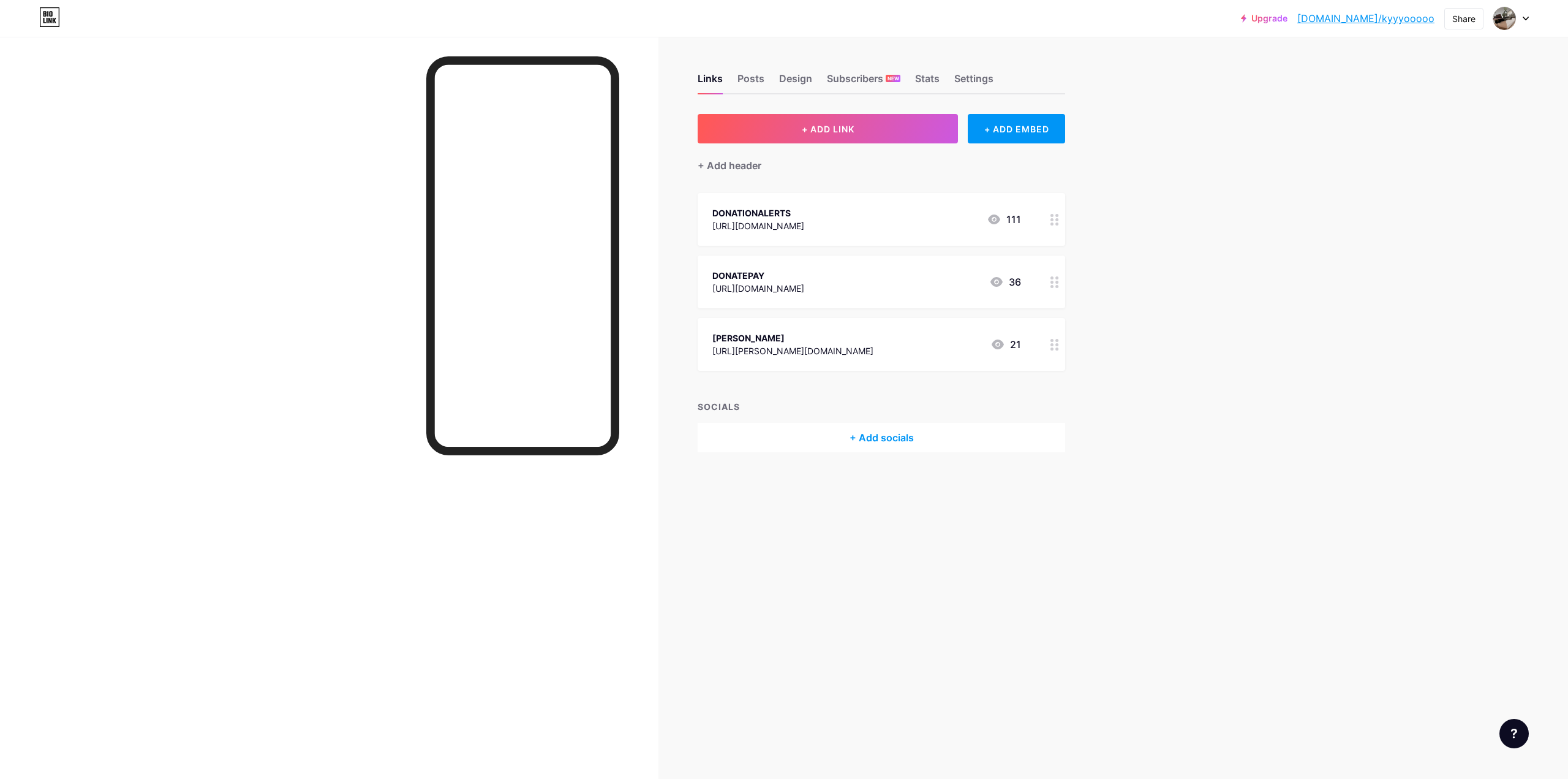
click at [1055, 219] on icon at bounding box center [1055, 219] width 9 height 11
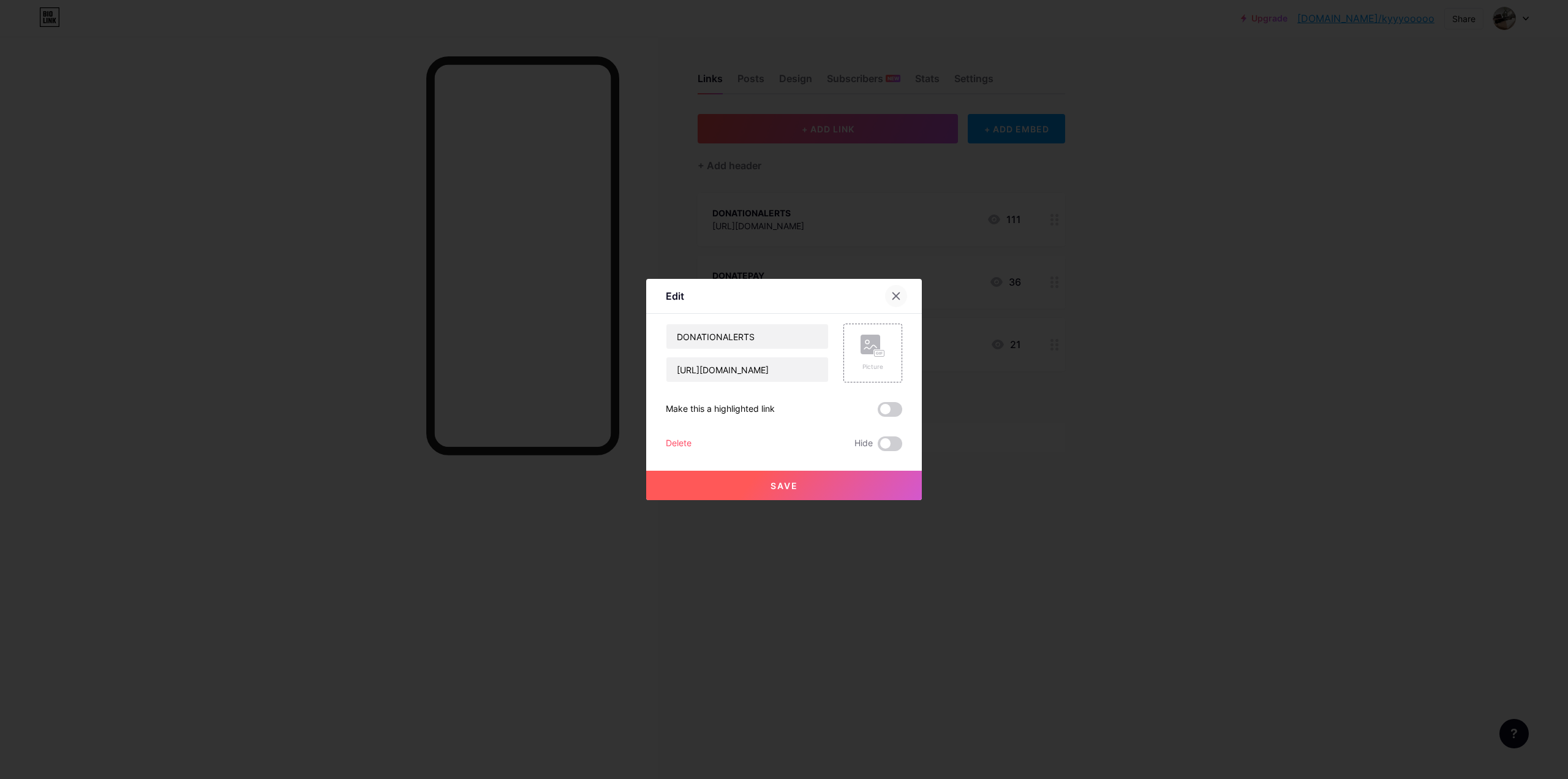
click at [892, 304] on div at bounding box center [896, 296] width 22 height 22
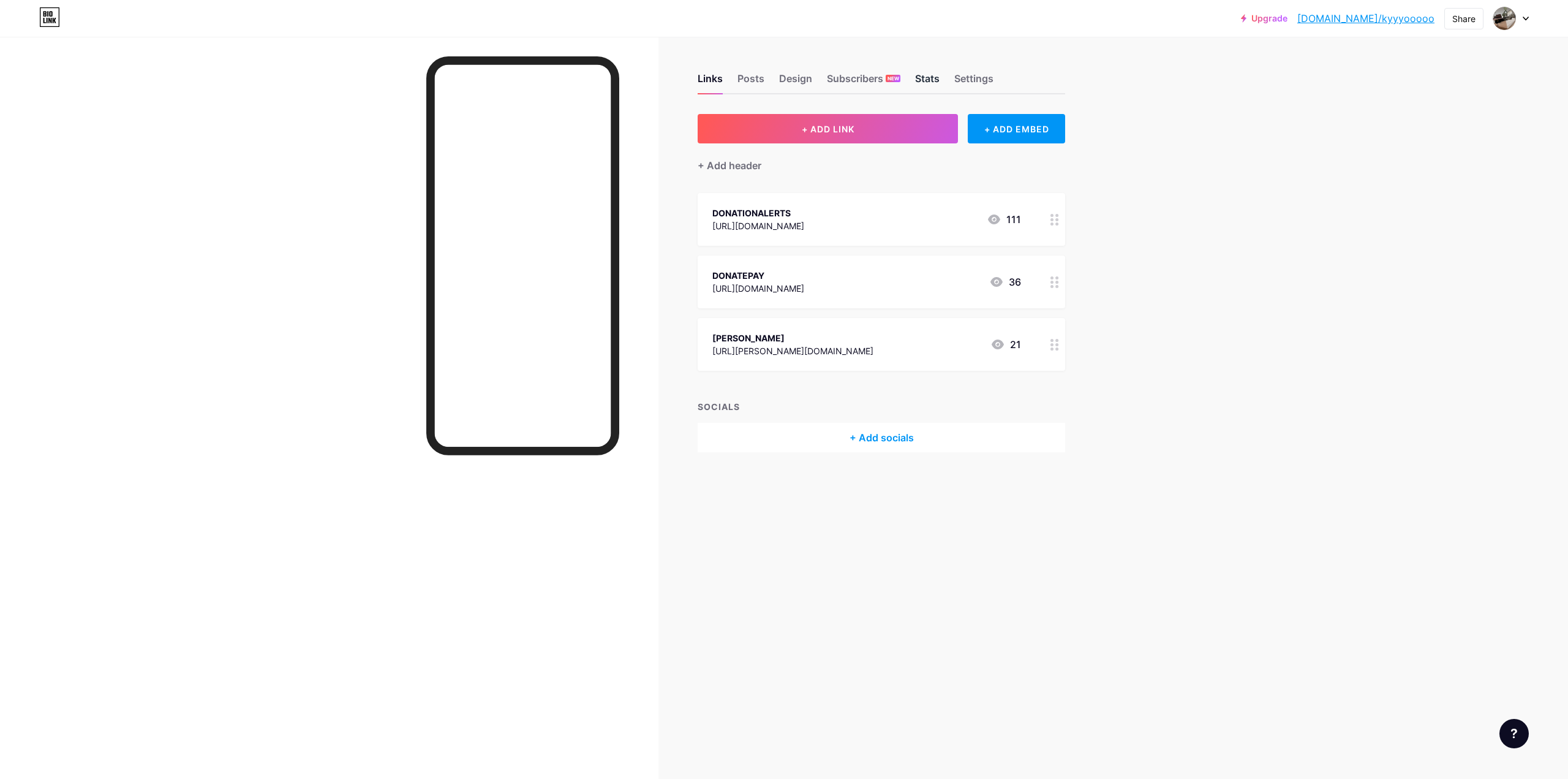
click at [929, 81] on div "Stats" at bounding box center [928, 81] width 24 height 22
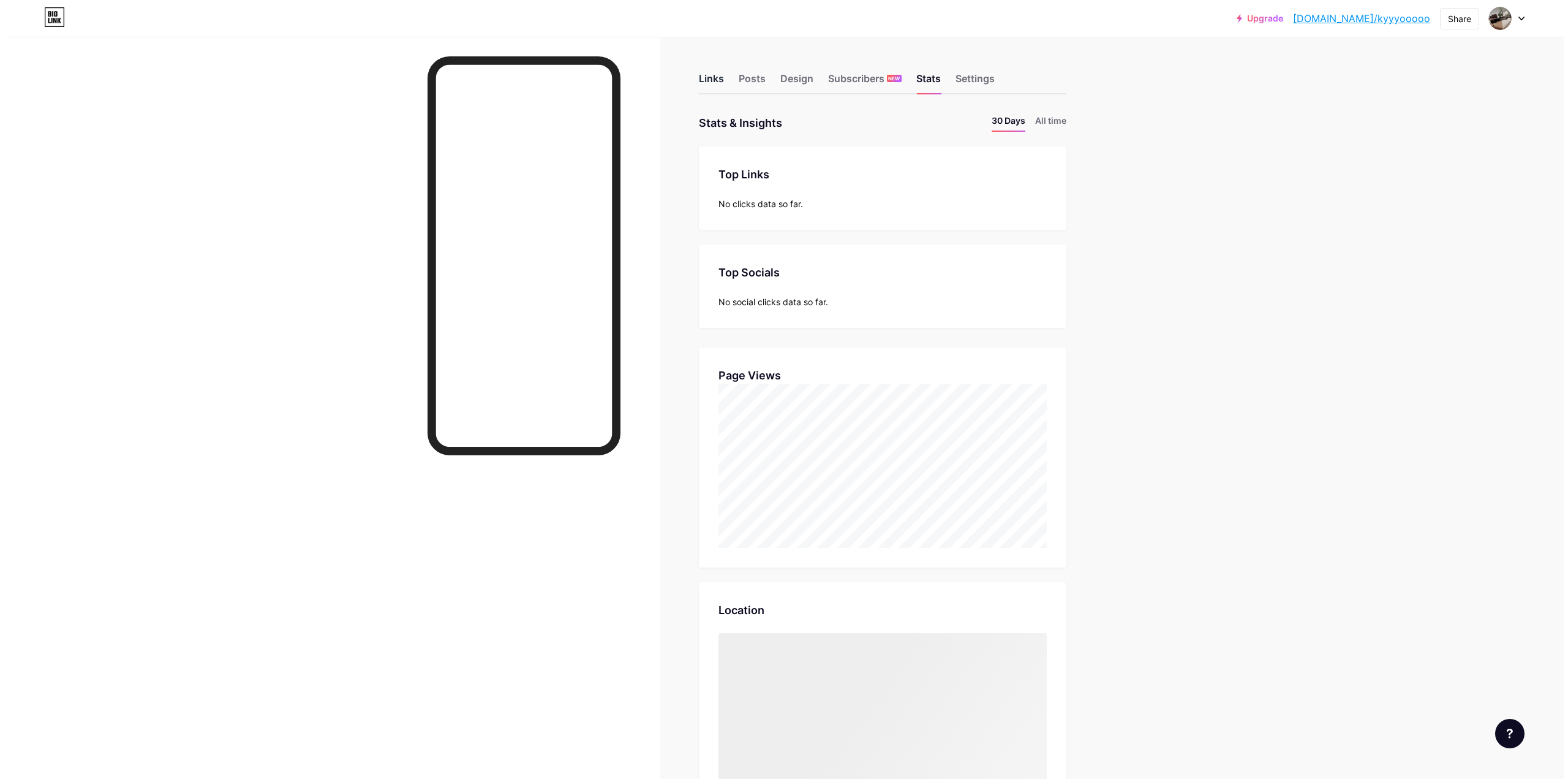
scroll to position [779, 1559]
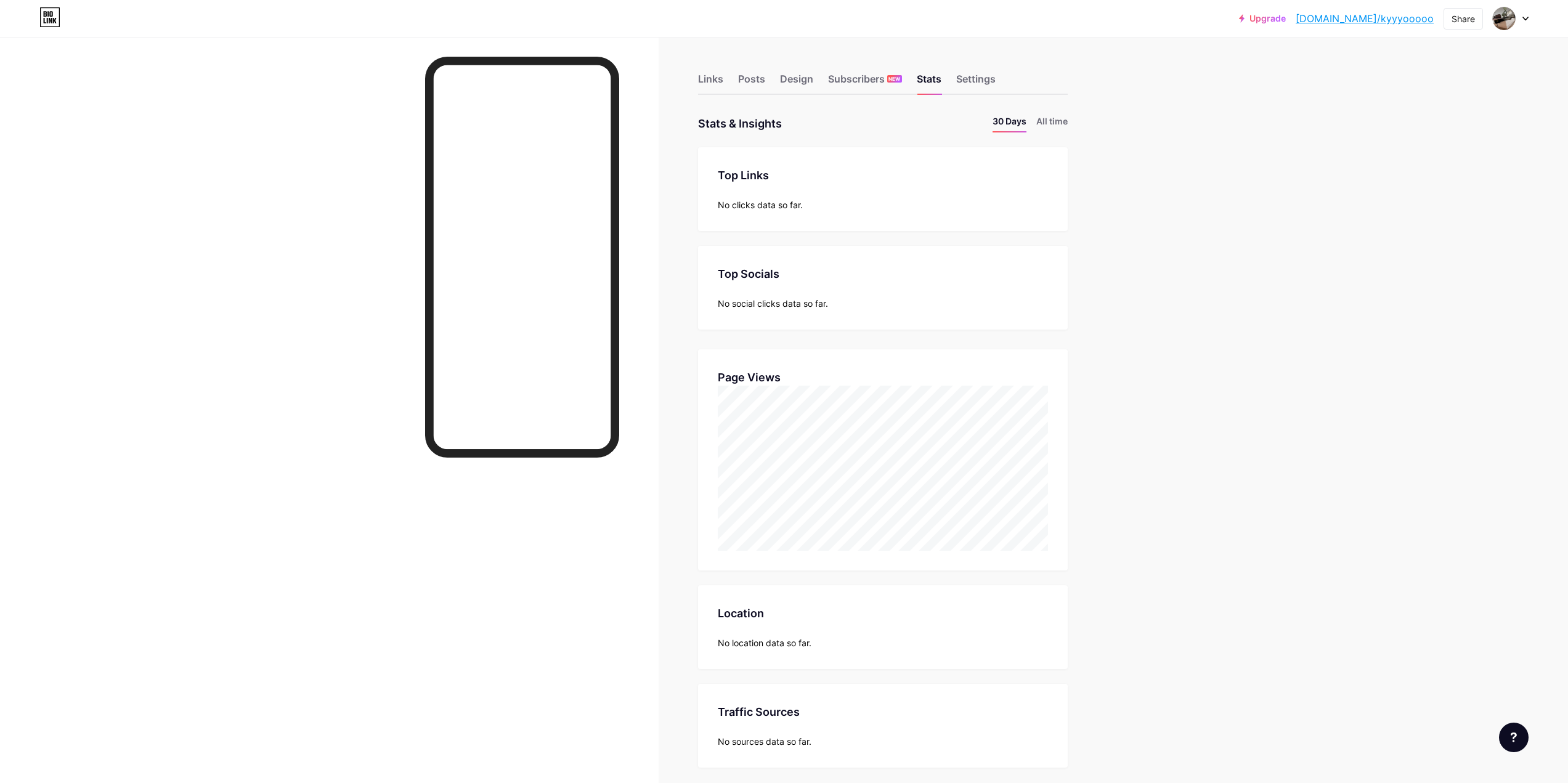
click at [773, 87] on div "Links Posts Design Subscribers NEW Stats Settings" at bounding box center [883, 73] width 370 height 43
click at [755, 84] on div "Posts" at bounding box center [751, 82] width 27 height 22
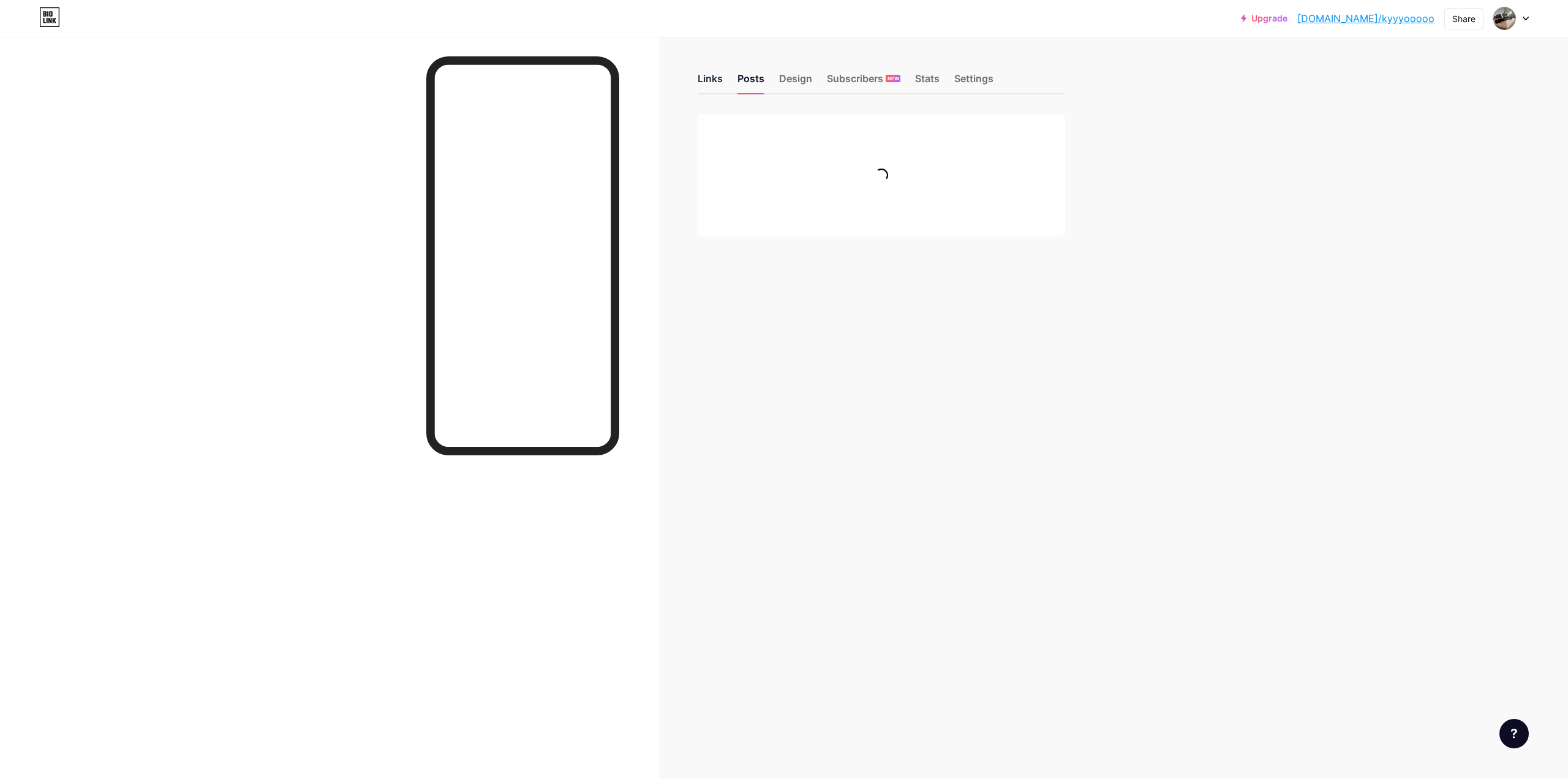
click at [715, 83] on div "Links" at bounding box center [710, 81] width 25 height 22
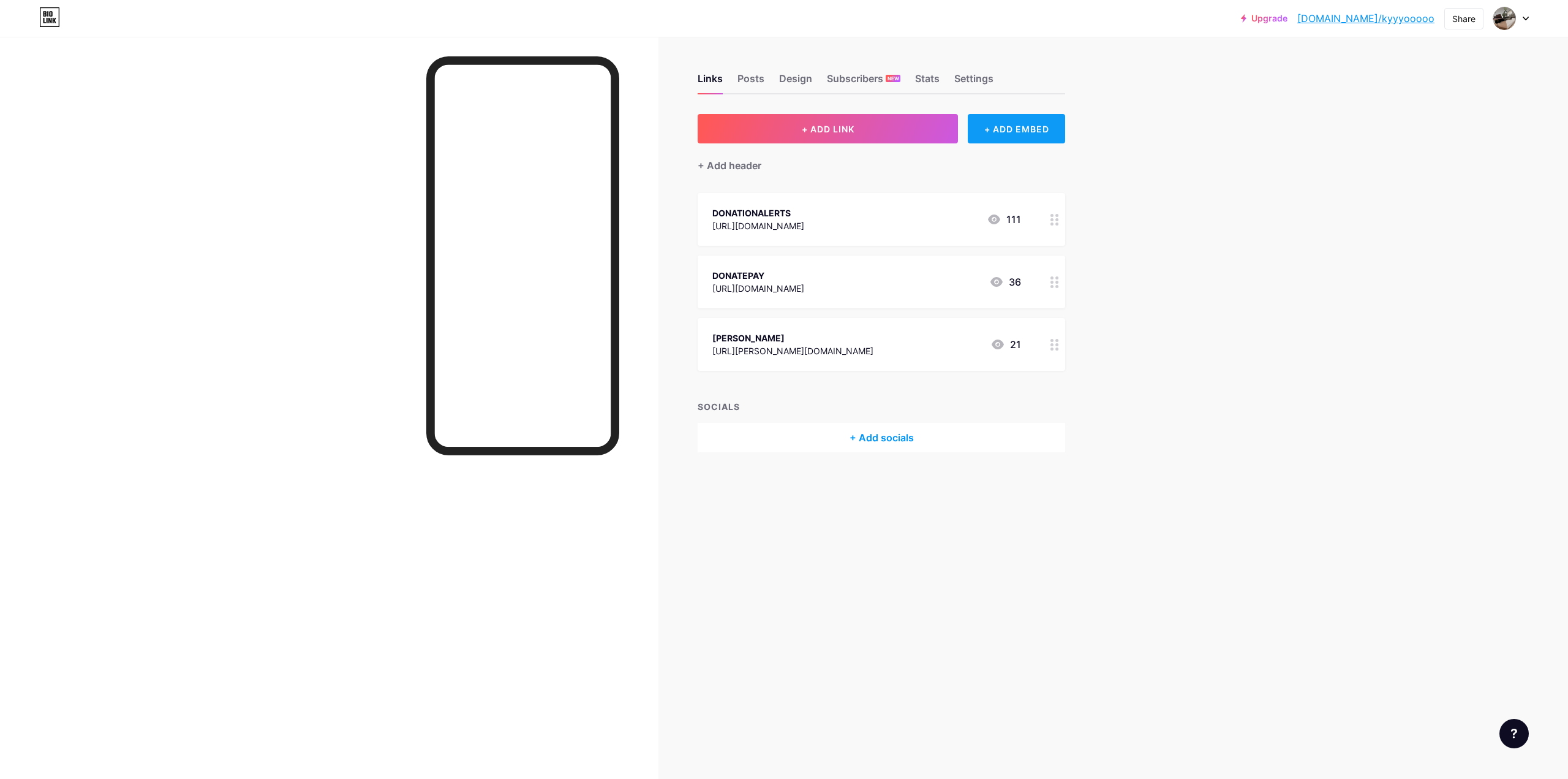
click at [1012, 128] on div "+ ADD EMBED" at bounding box center [1016, 129] width 97 height 30
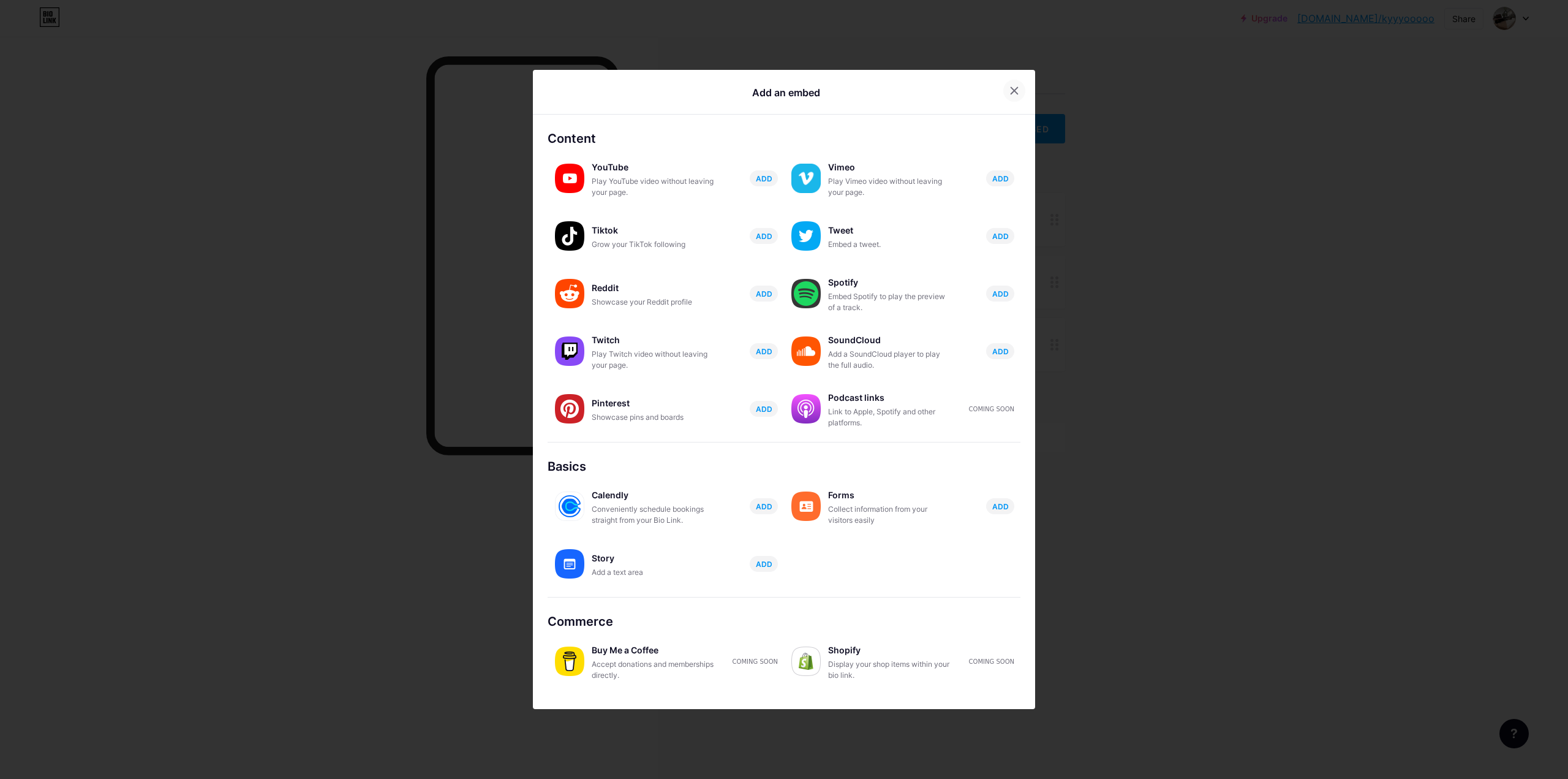
click at [1014, 85] on div at bounding box center [1014, 90] width 22 height 22
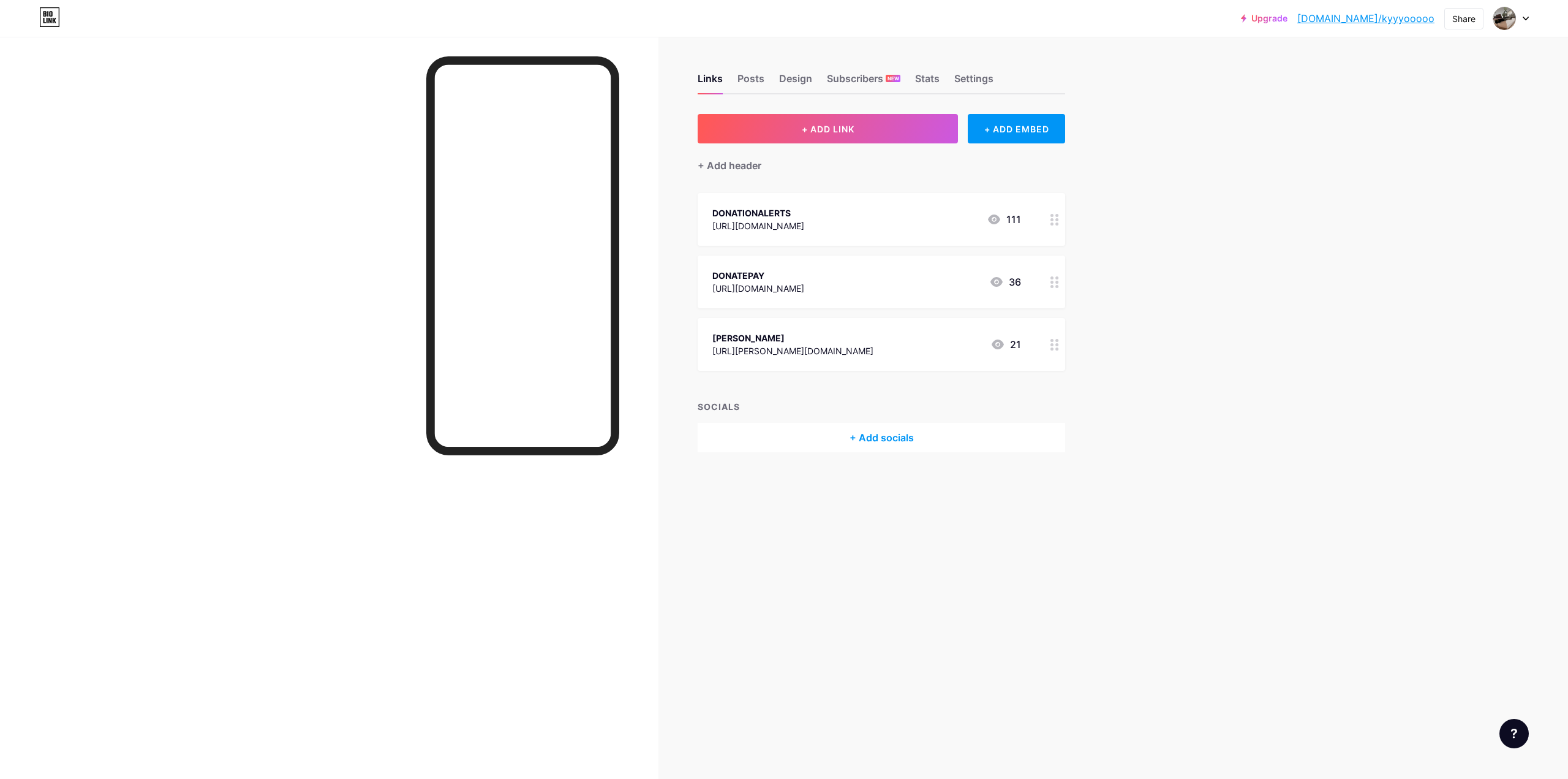
click at [875, 438] on div "+ Add socials" at bounding box center [881, 438] width 368 height 30
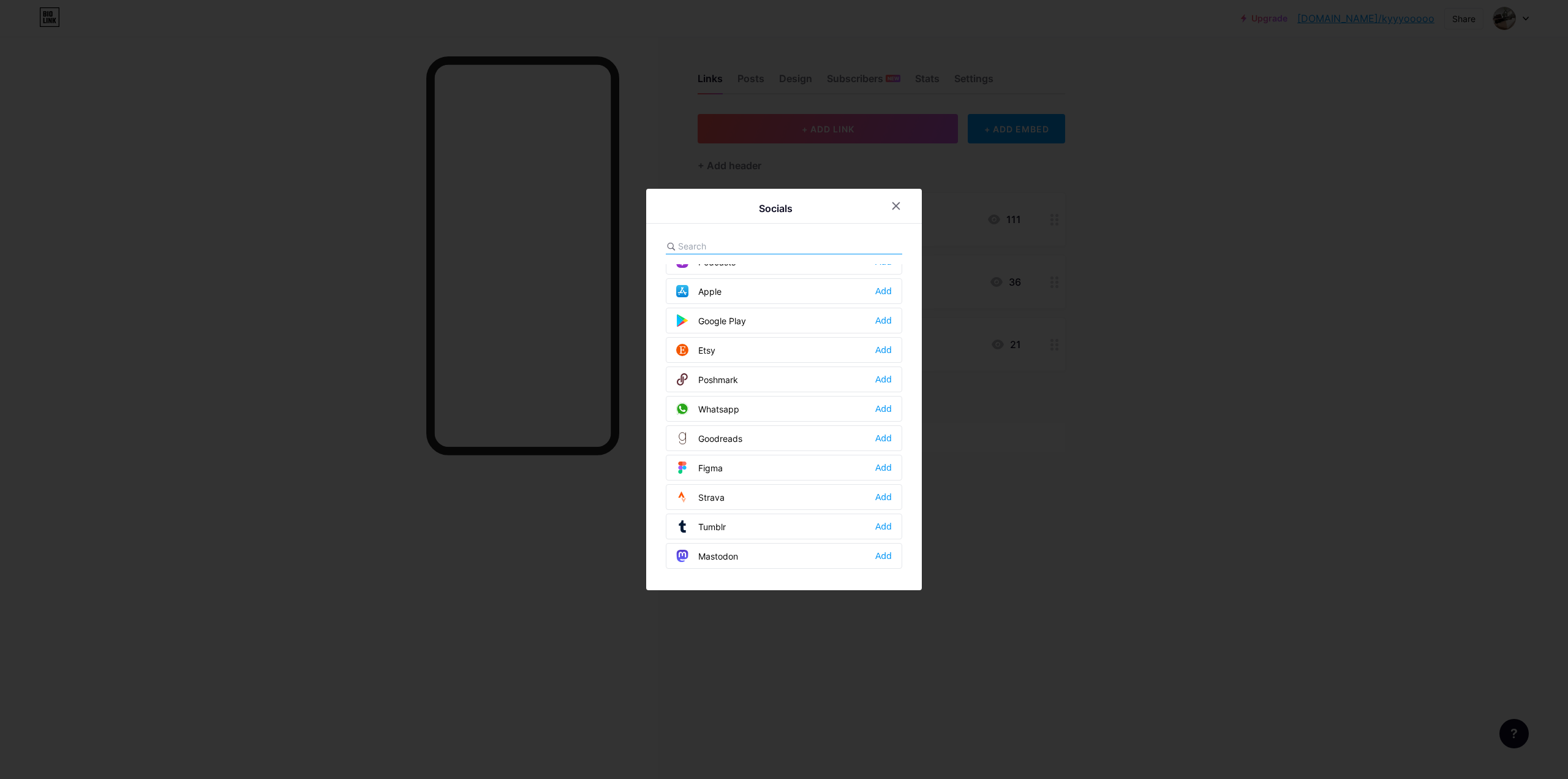
scroll to position [980, 0]
click at [736, 244] on input "text" at bounding box center [746, 246] width 136 height 13
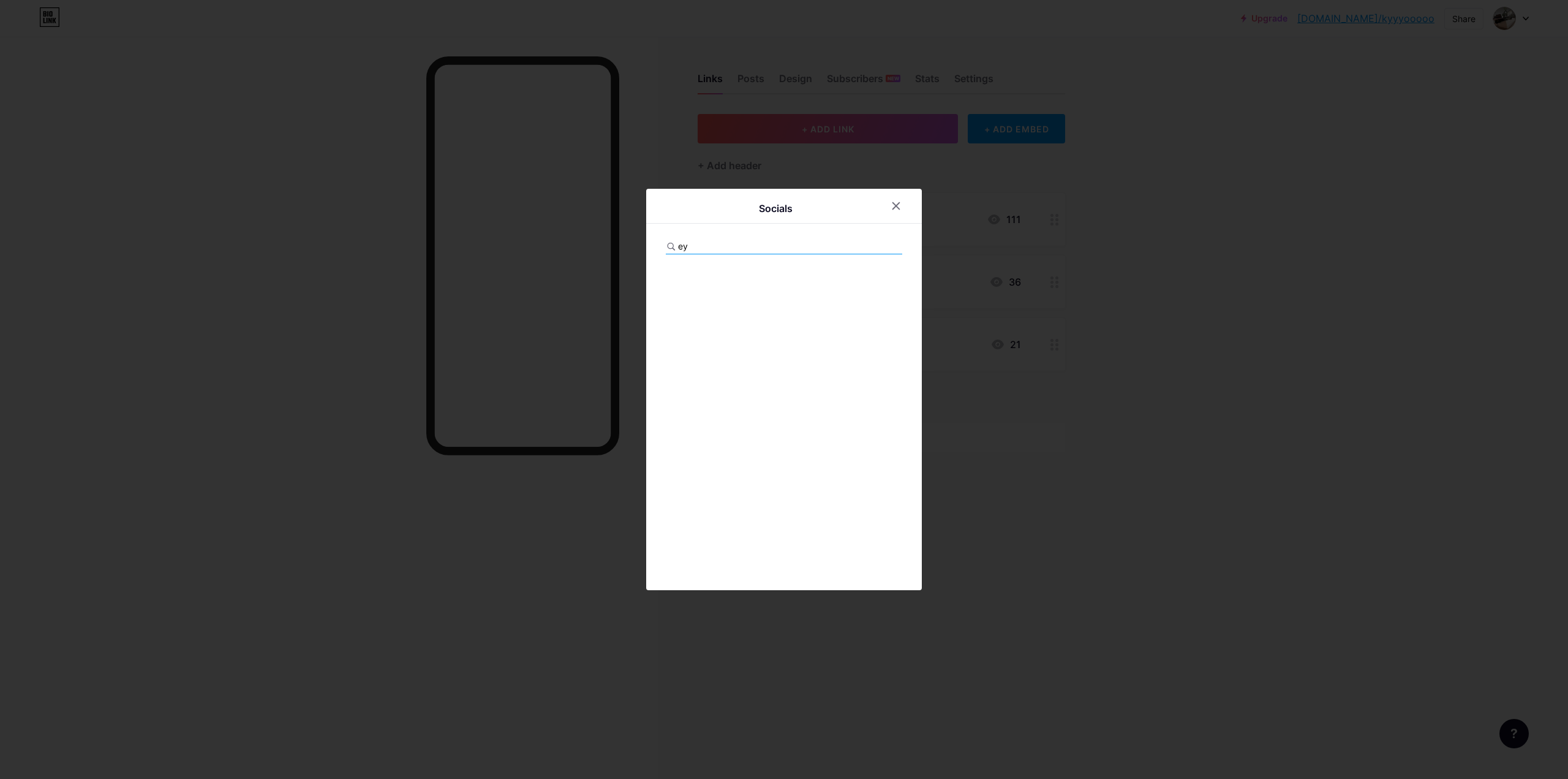
type input "е"
type input "te"
click at [877, 308] on div "Add" at bounding box center [883, 306] width 17 height 12
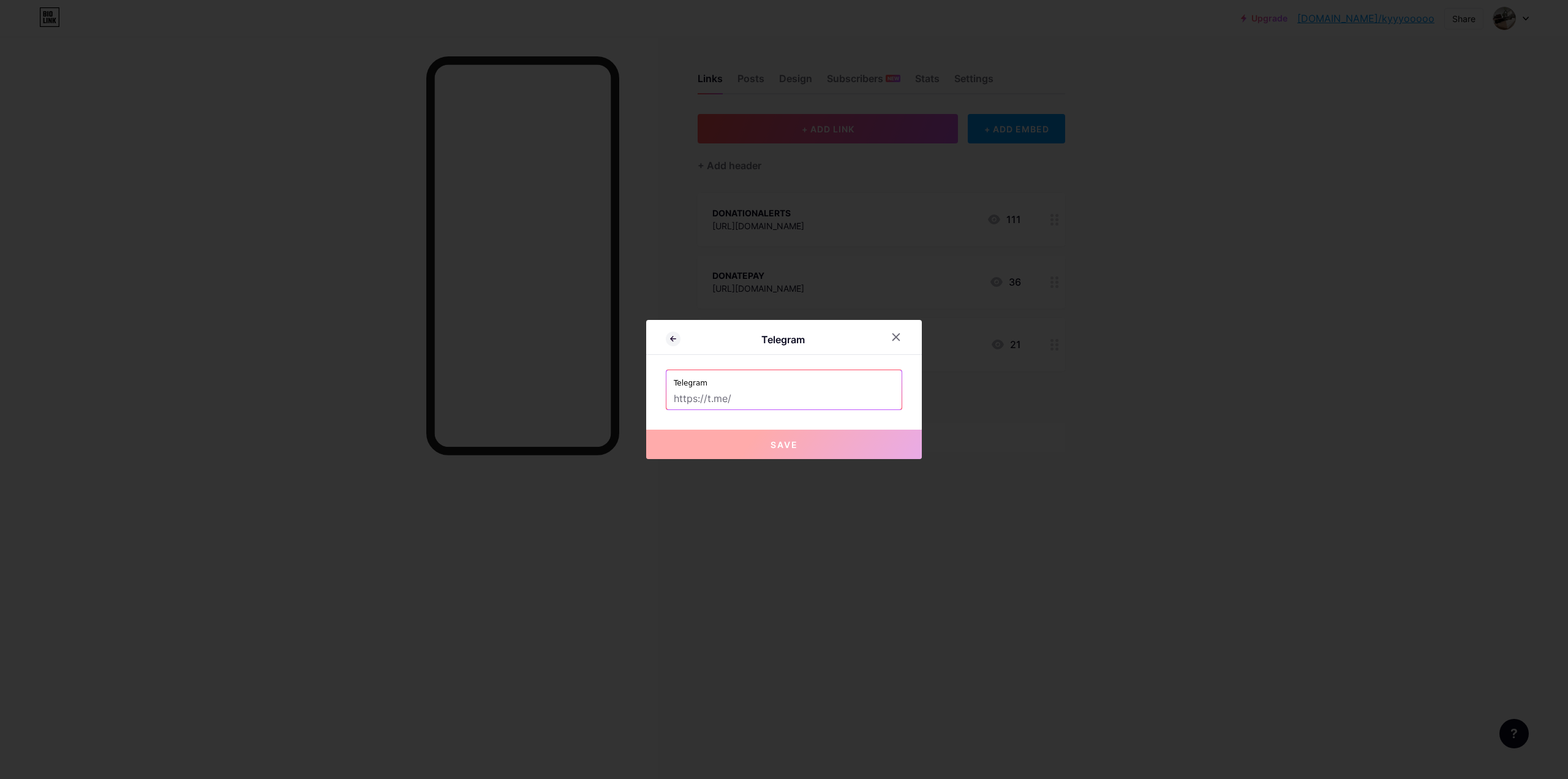
drag, startPoint x: 732, startPoint y: 399, endPoint x: 745, endPoint y: 409, distance: 16.4
click at [731, 399] on input "text" at bounding box center [784, 399] width 220 height 21
paste input "[DOMAIN_NAME][URL]"
click at [771, 445] on span "Save" at bounding box center [785, 445] width 28 height 11
type input "[URL][DOMAIN_NAME]"
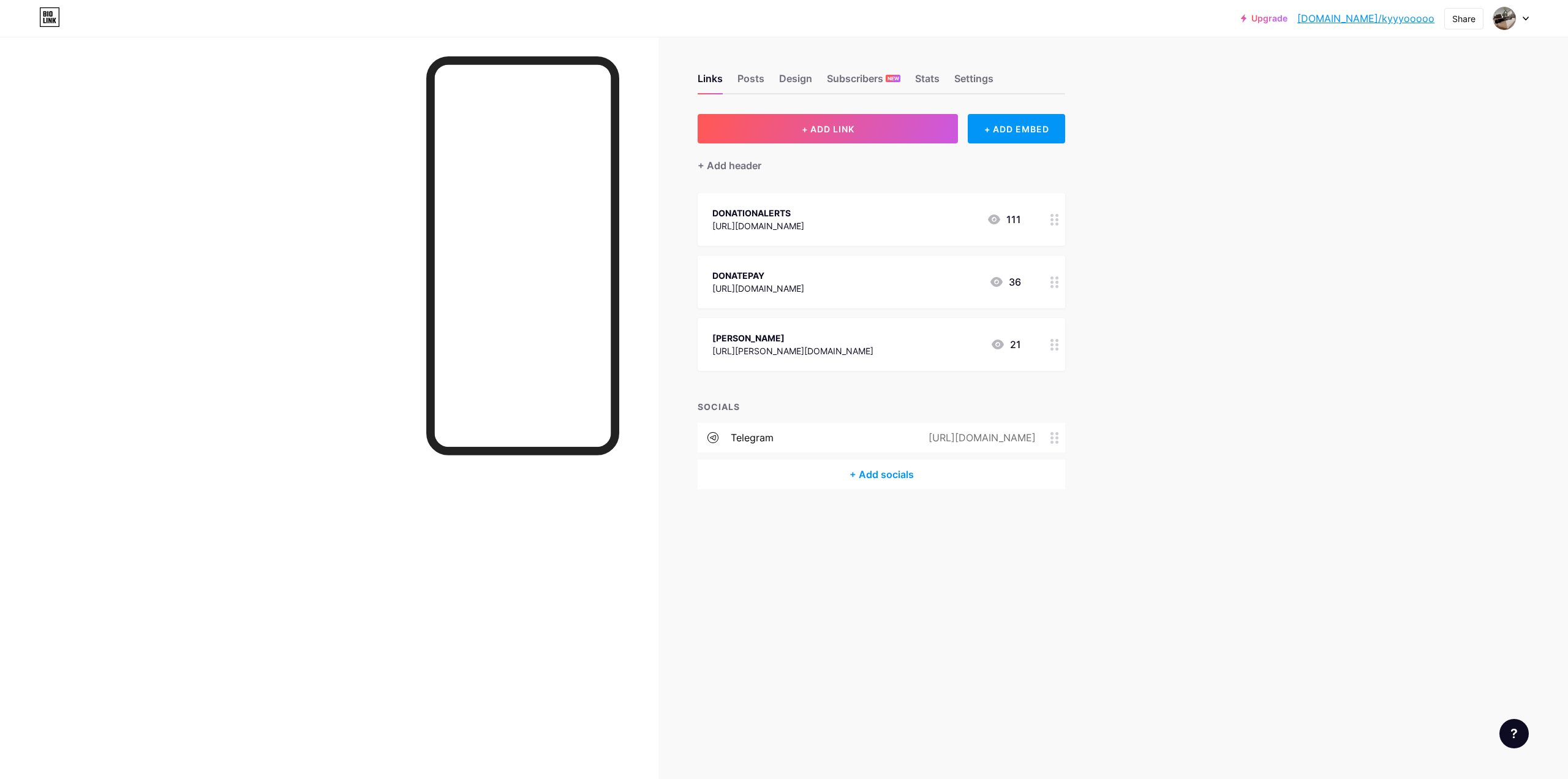
click at [878, 471] on div "+ Add socials" at bounding box center [881, 474] width 368 height 30
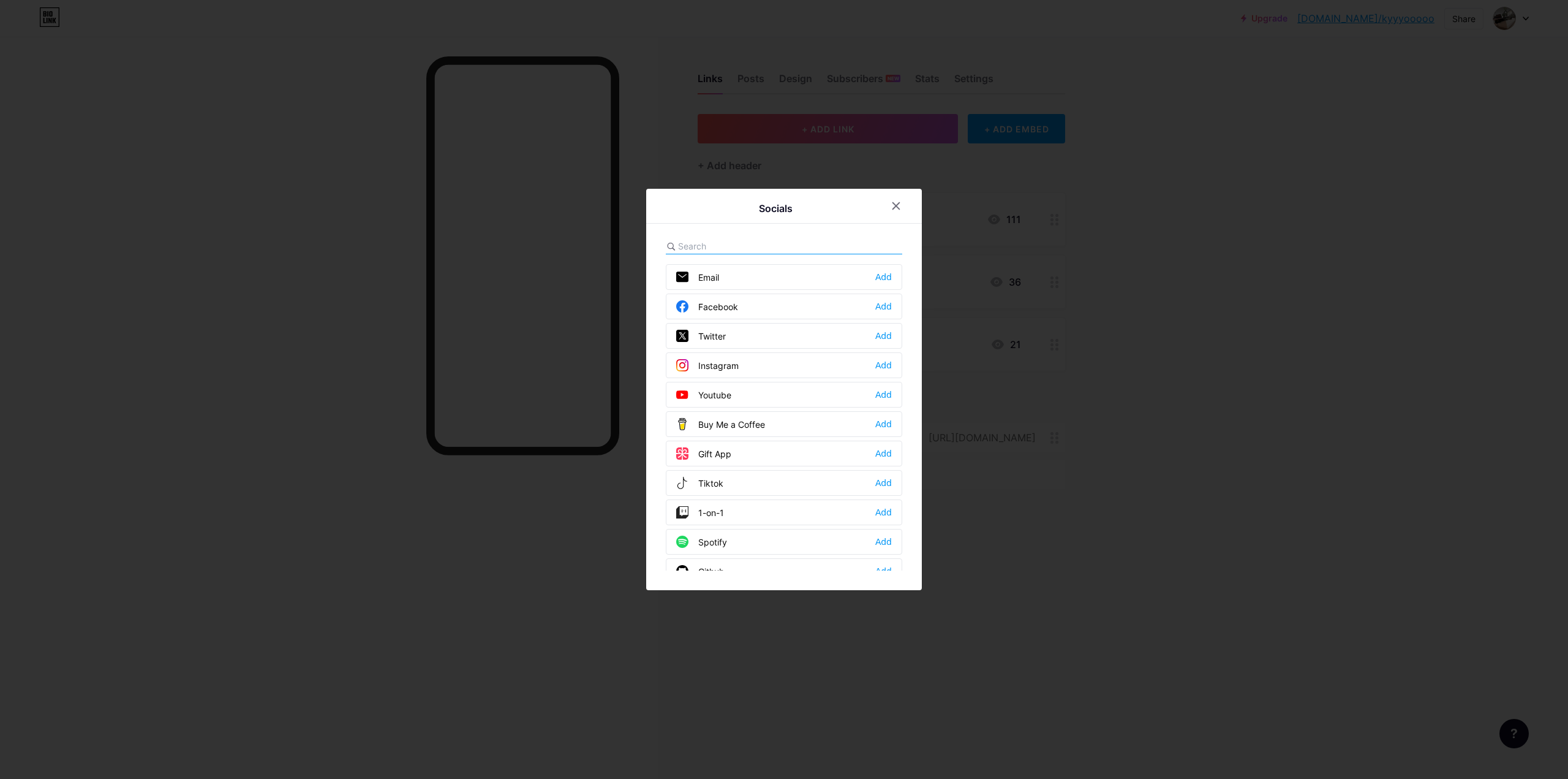
click at [880, 362] on div "Add" at bounding box center [883, 365] width 17 height 12
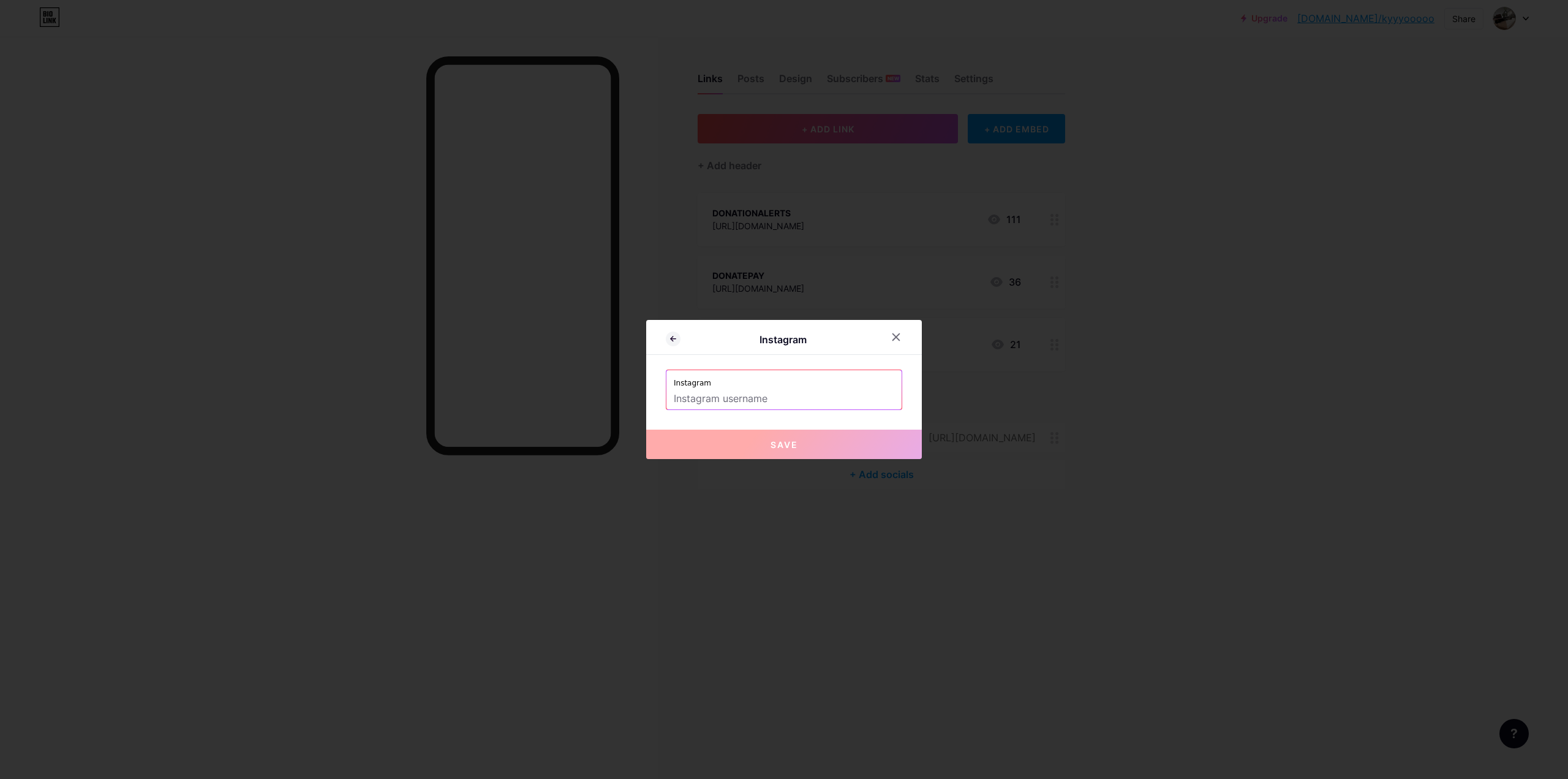
click at [759, 404] on input "text" at bounding box center [784, 399] width 220 height 21
paste input "liveintsukuyomi"
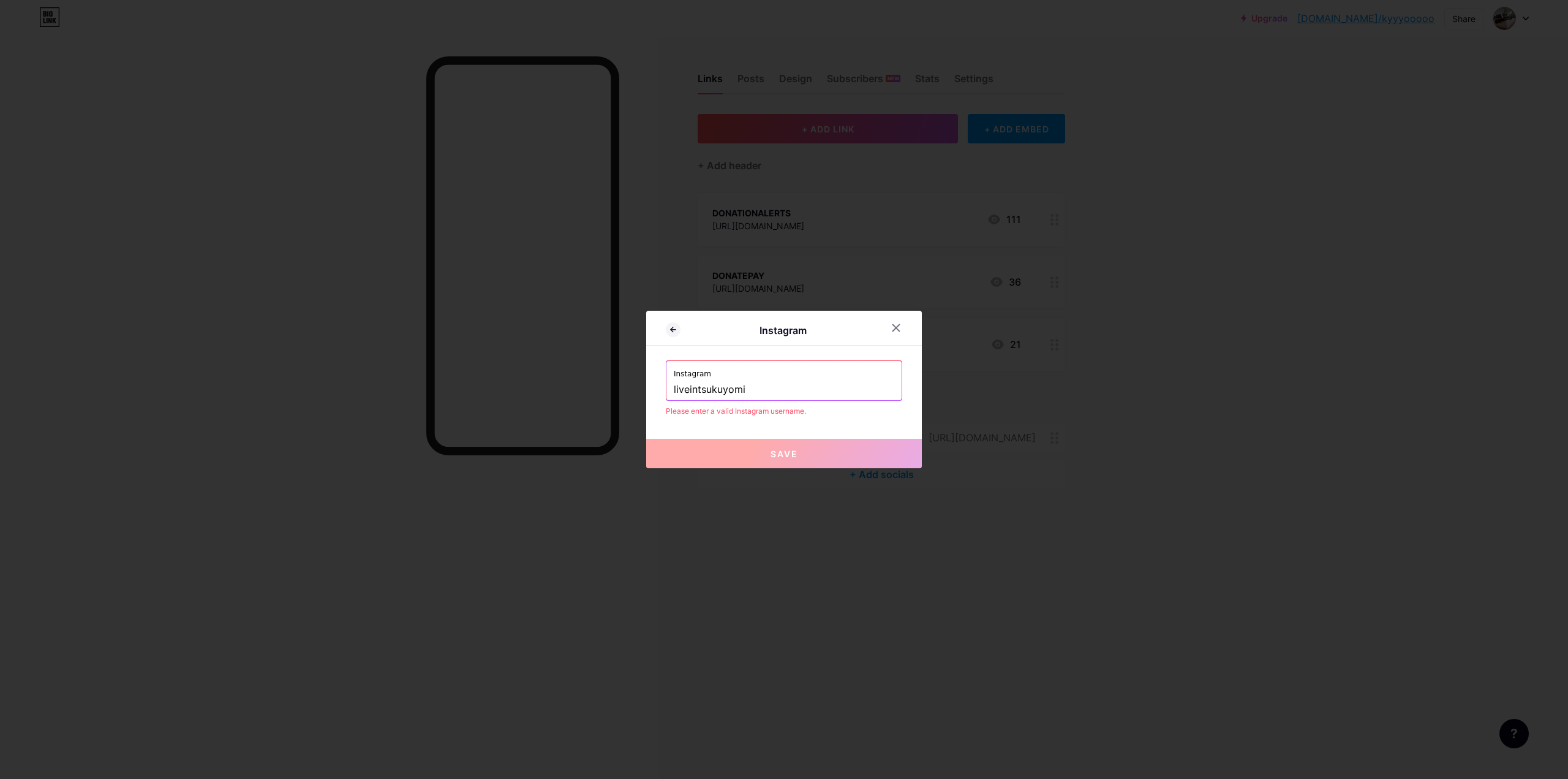
click at [674, 393] on input "liveintsukuyomi" at bounding box center [784, 390] width 220 height 21
click at [793, 394] on input "@liveintsukuyomi" at bounding box center [784, 390] width 220 height 21
click at [777, 405] on div "Instagram @liveintsukuyomi Please enter a valid Instagram username." at bounding box center [784, 389] width 236 height 56
click at [782, 387] on input "@liveintsukuyomi" at bounding box center [784, 390] width 220 height 21
drag, startPoint x: 766, startPoint y: 394, endPoint x: 568, endPoint y: 390, distance: 198.0
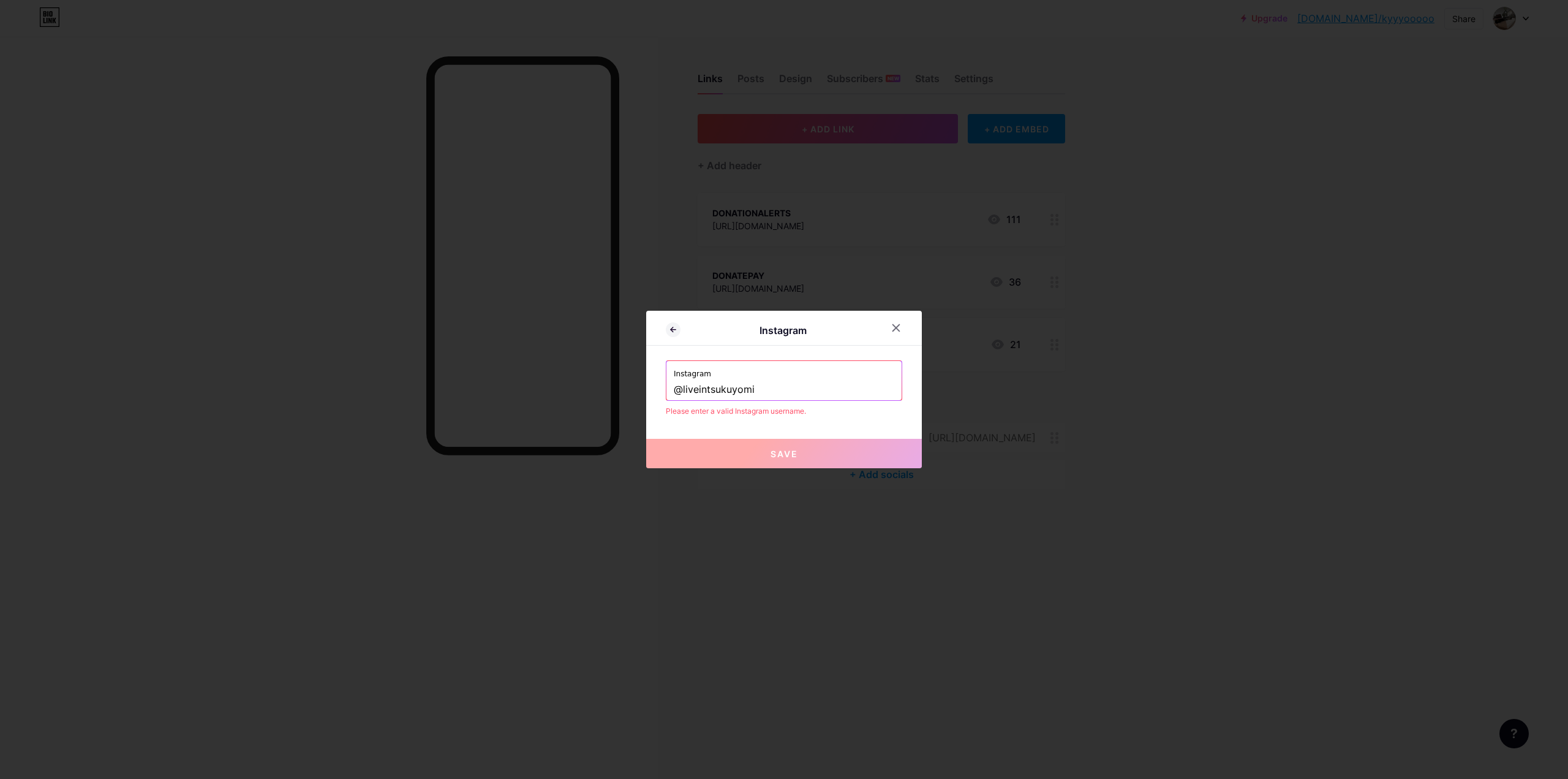
click at [568, 390] on div "Instagram Instagram @liveintsukuyomi Please enter a valid Instagram username. S…" at bounding box center [784, 390] width 1568 height 779
paste input "liveintsukuyomi"
click at [815, 394] on input "liveintsukuyomi" at bounding box center [784, 390] width 220 height 21
drag, startPoint x: 752, startPoint y: 388, endPoint x: 527, endPoint y: 371, distance: 225.6
click at [535, 371] on div "Instagram Instagram liveintsukuyomi Please enter a valid Instagram username. Sa…" at bounding box center [784, 390] width 1568 height 779
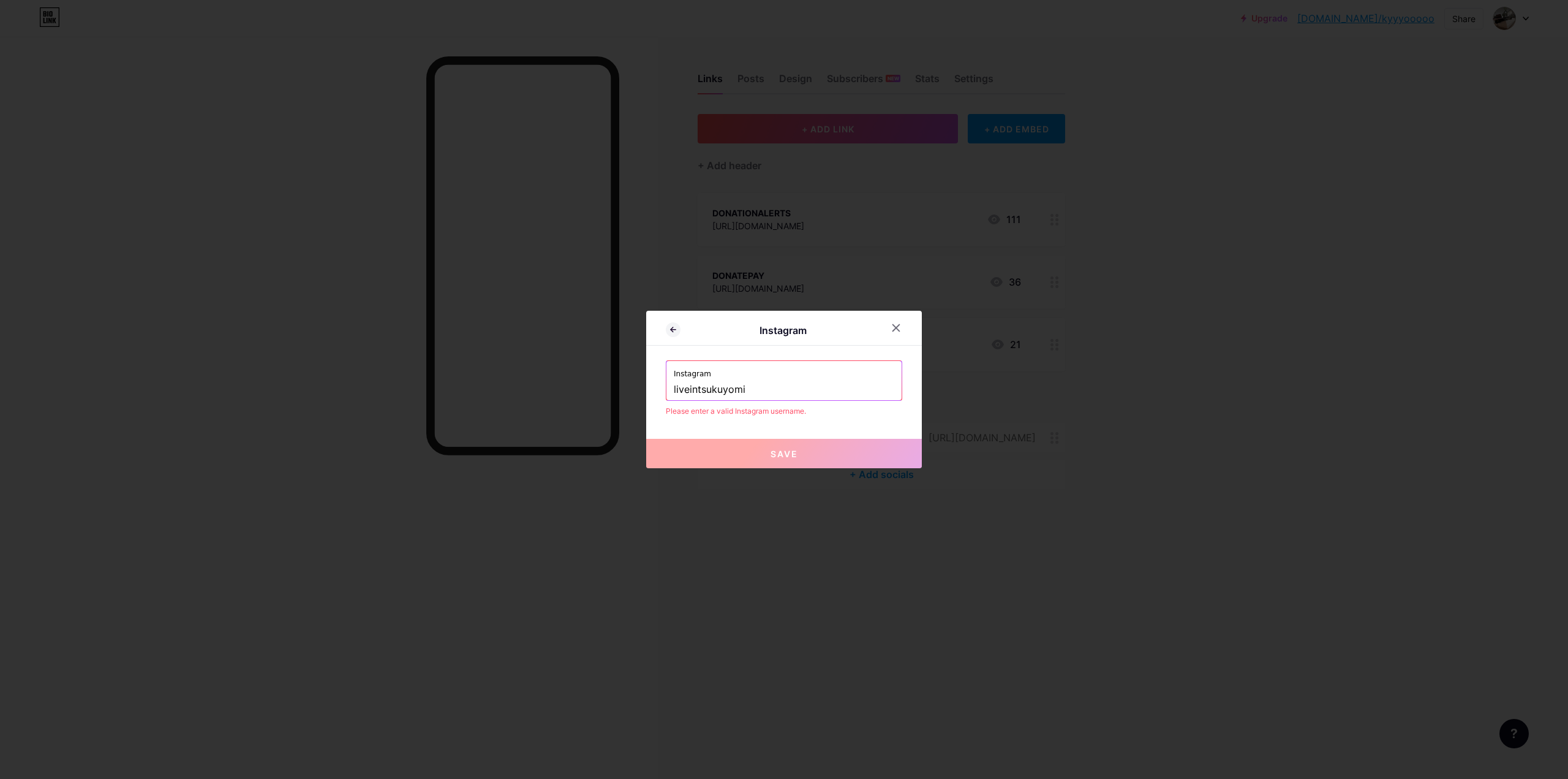
paste input "[URL][DOMAIN_NAME]"
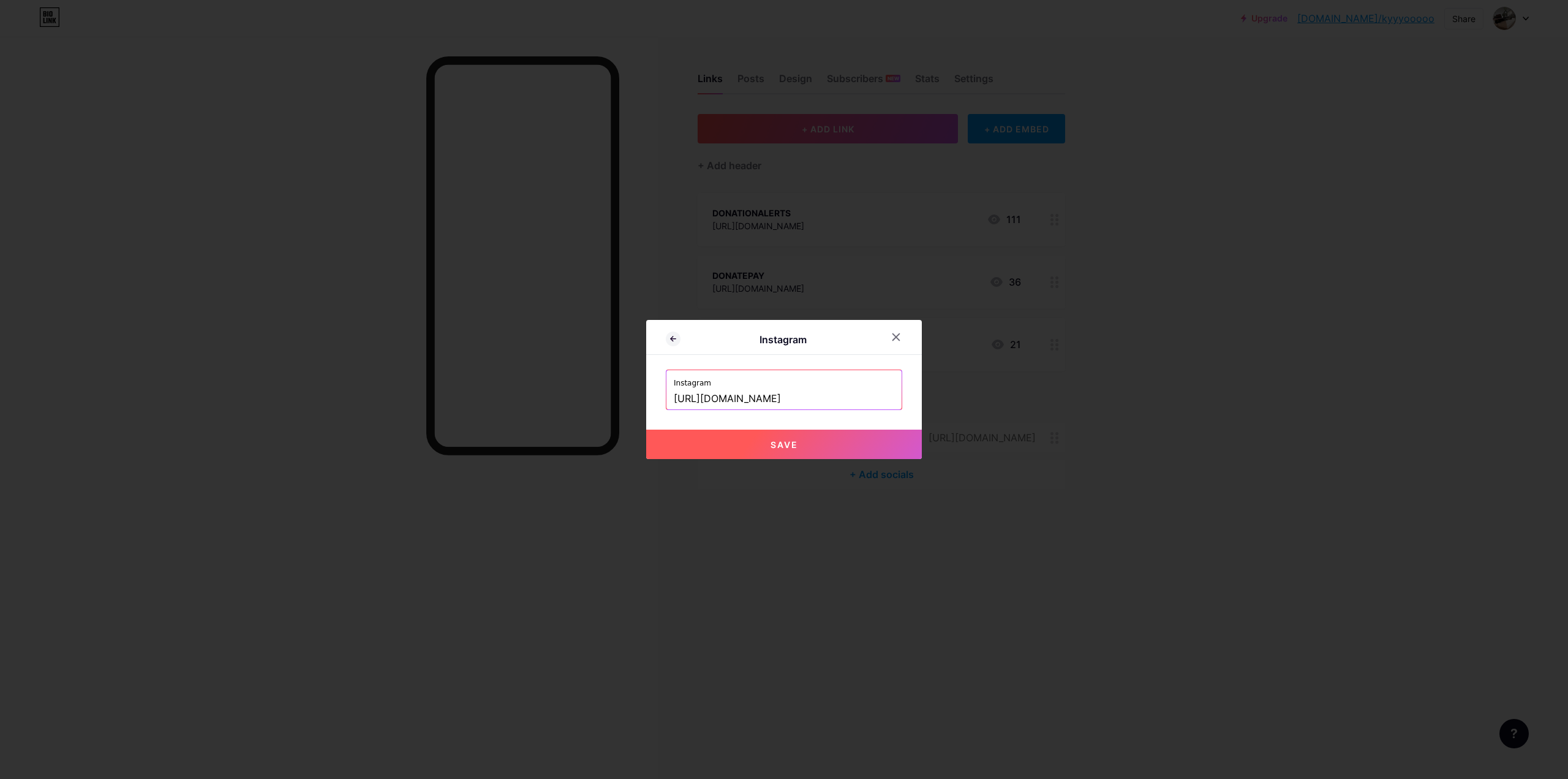
click at [802, 448] on button "Save" at bounding box center [784, 445] width 276 height 30
type input "[URL][DOMAIN_NAME][DOMAIN_NAME]"
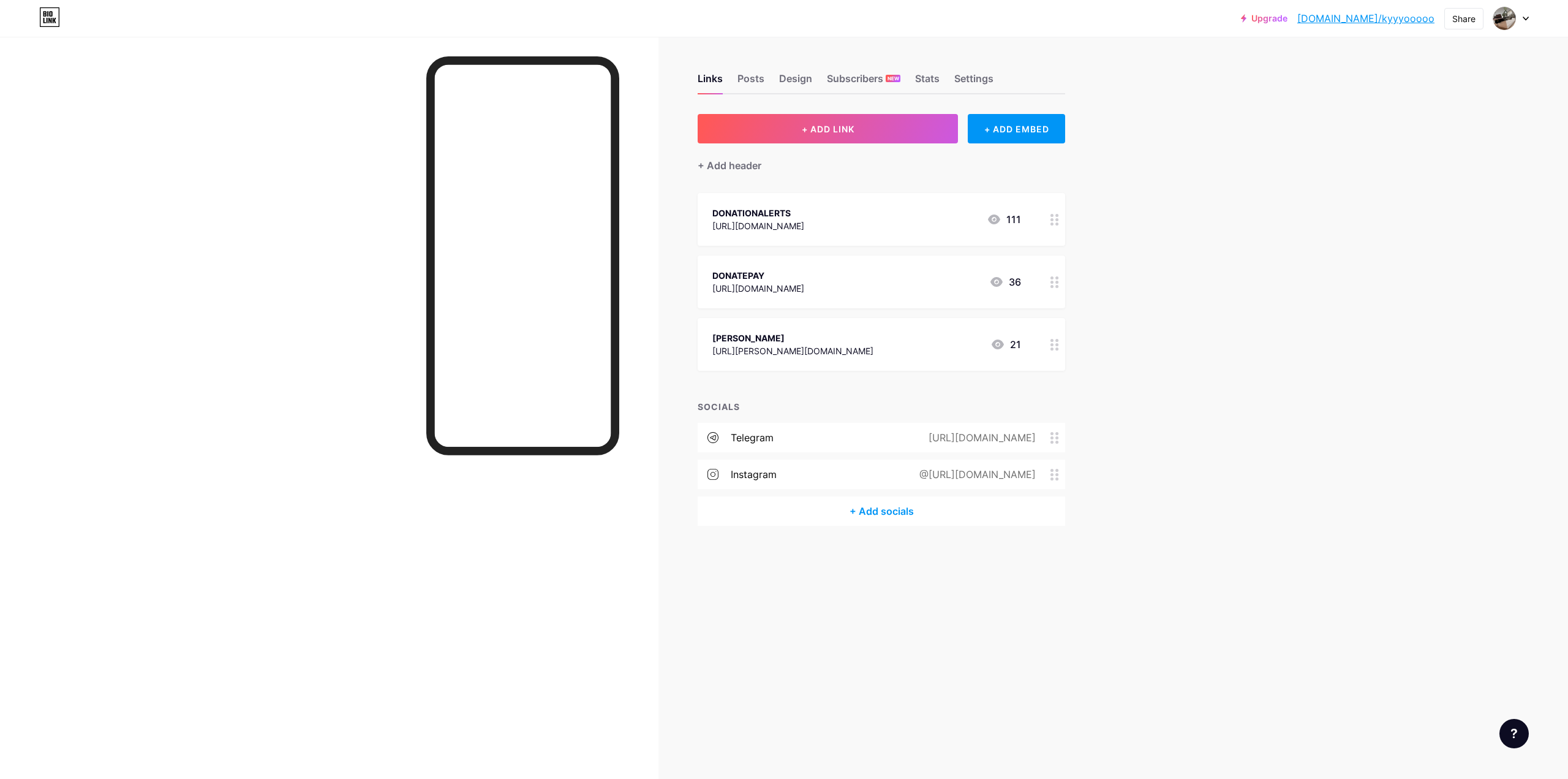
click at [934, 474] on div "@[URL][DOMAIN_NAME]" at bounding box center [975, 474] width 150 height 15
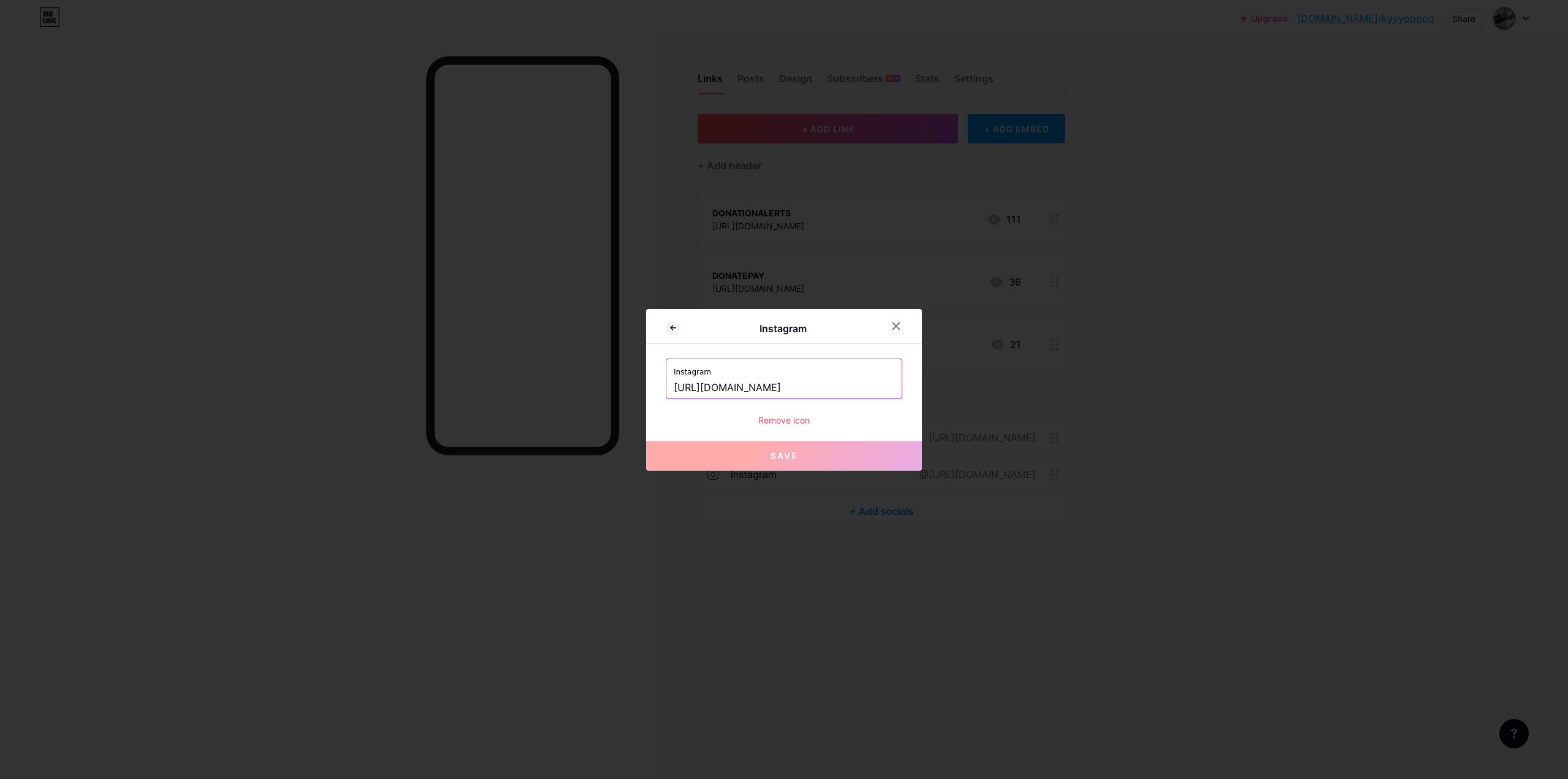
drag, startPoint x: 877, startPoint y: 388, endPoint x: 564, endPoint y: 382, distance: 313.1
click at [564, 381] on div "Instagram Instagram [URL][DOMAIN_NAME] Remove icon Save" at bounding box center [784, 390] width 1568 height 779
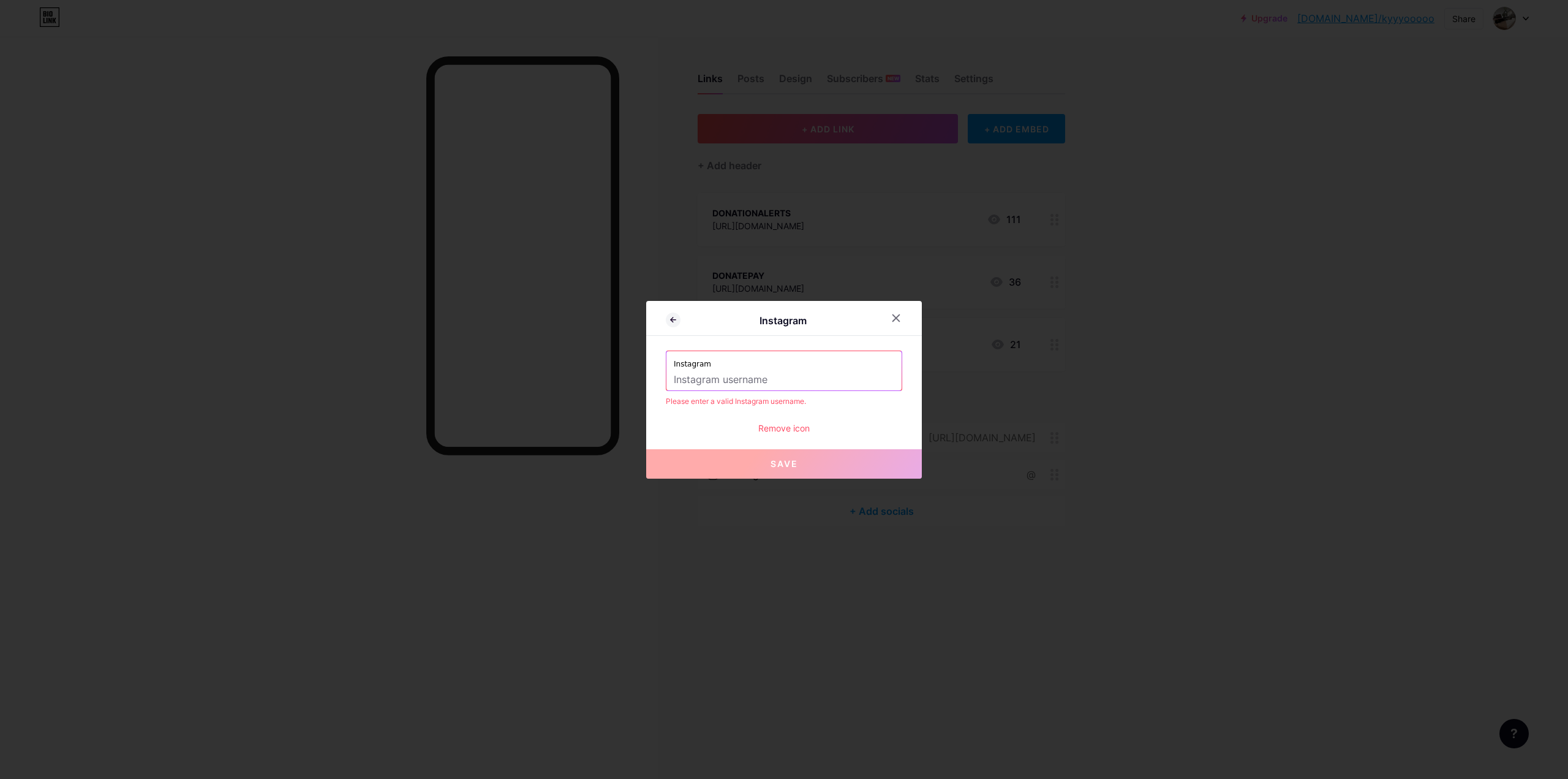
paste input "[URL][DOMAIN_NAME]"
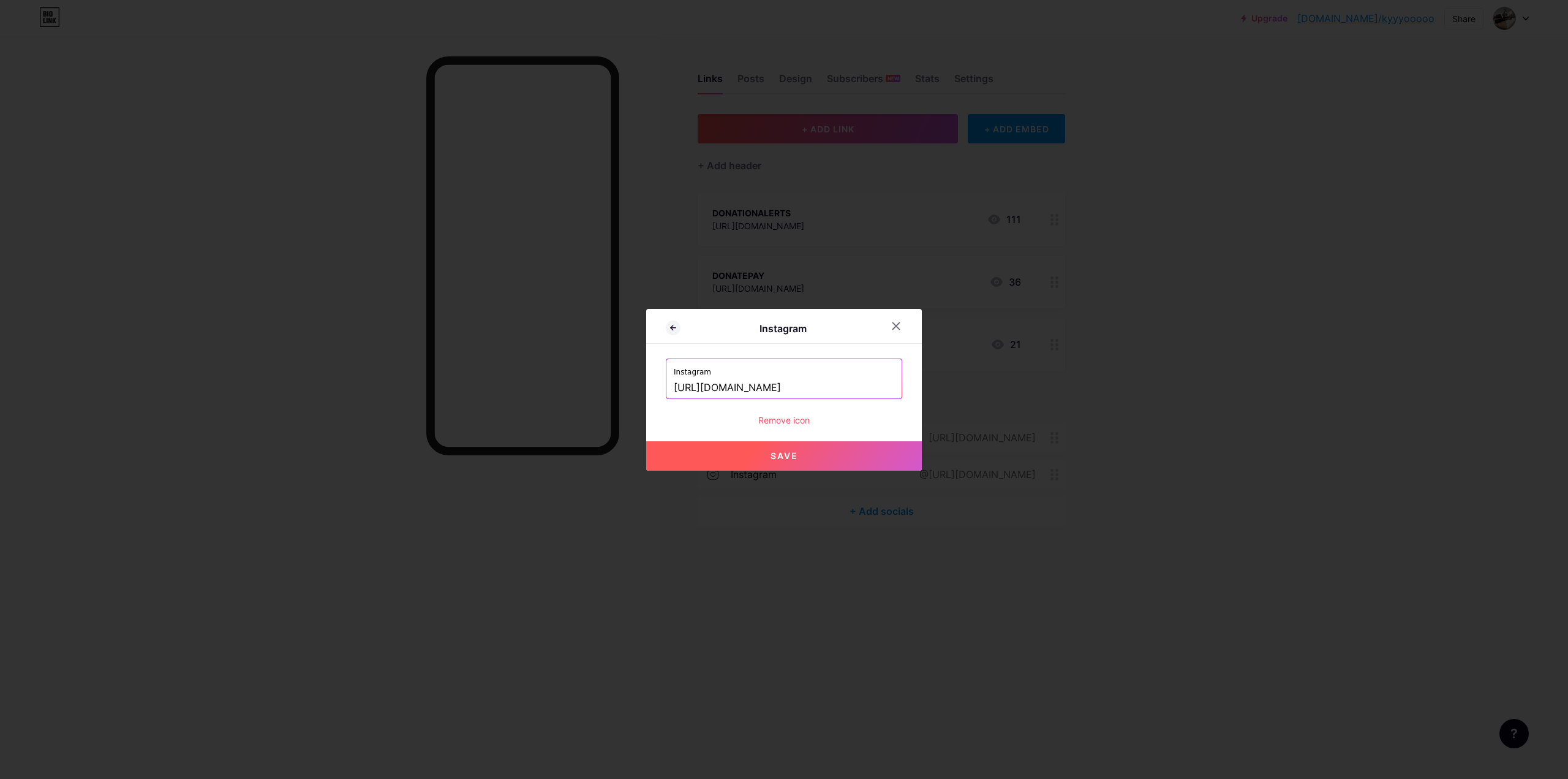
drag, startPoint x: 801, startPoint y: 392, endPoint x: 620, endPoint y: 393, distance: 181.0
click at [620, 392] on div "Instagram Instagram [URL][DOMAIN_NAME] Remove icon Save" at bounding box center [784, 390] width 1568 height 779
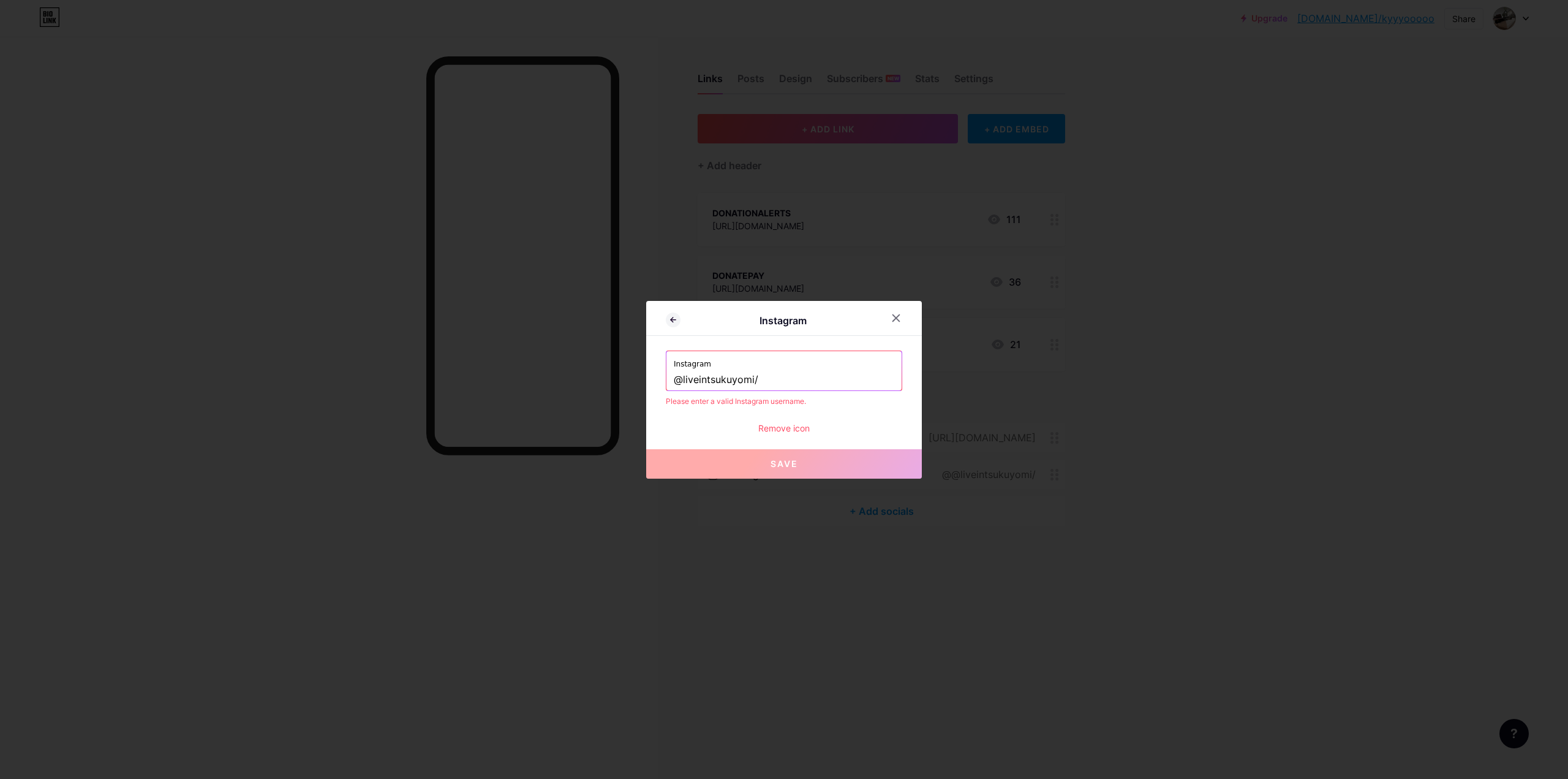
click at [775, 396] on div "Please enter a valid Instagram username." at bounding box center [784, 401] width 236 height 11
click at [774, 382] on input "@liveintsukuyomi/" at bounding box center [784, 380] width 220 height 21
type input "@liveintsukuyomi"
click at [775, 455] on button "Save" at bounding box center [784, 464] width 276 height 30
click at [779, 463] on span "Save" at bounding box center [785, 464] width 28 height 11
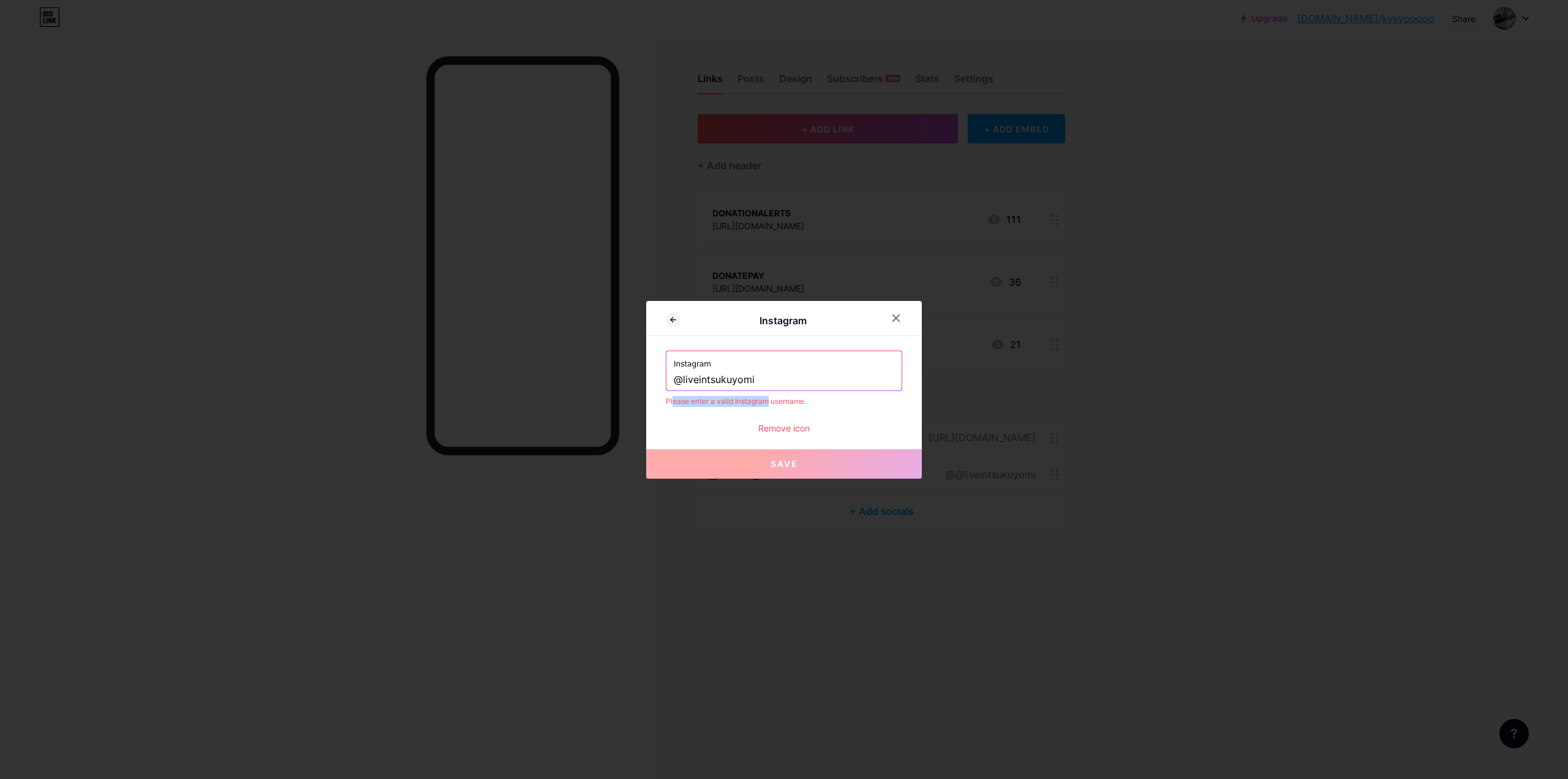
drag, startPoint x: 691, startPoint y: 401, endPoint x: 781, endPoint y: 404, distance: 90.0
click at [773, 404] on div "Please enter a valid Instagram username." at bounding box center [784, 401] width 236 height 11
drag, startPoint x: 781, startPoint y: 404, endPoint x: 789, endPoint y: 426, distance: 23.4
click at [782, 404] on div "Please enter a valid Instagram username." at bounding box center [784, 401] width 236 height 11
drag, startPoint x: 723, startPoint y: 404, endPoint x: 731, endPoint y: 404, distance: 8.0
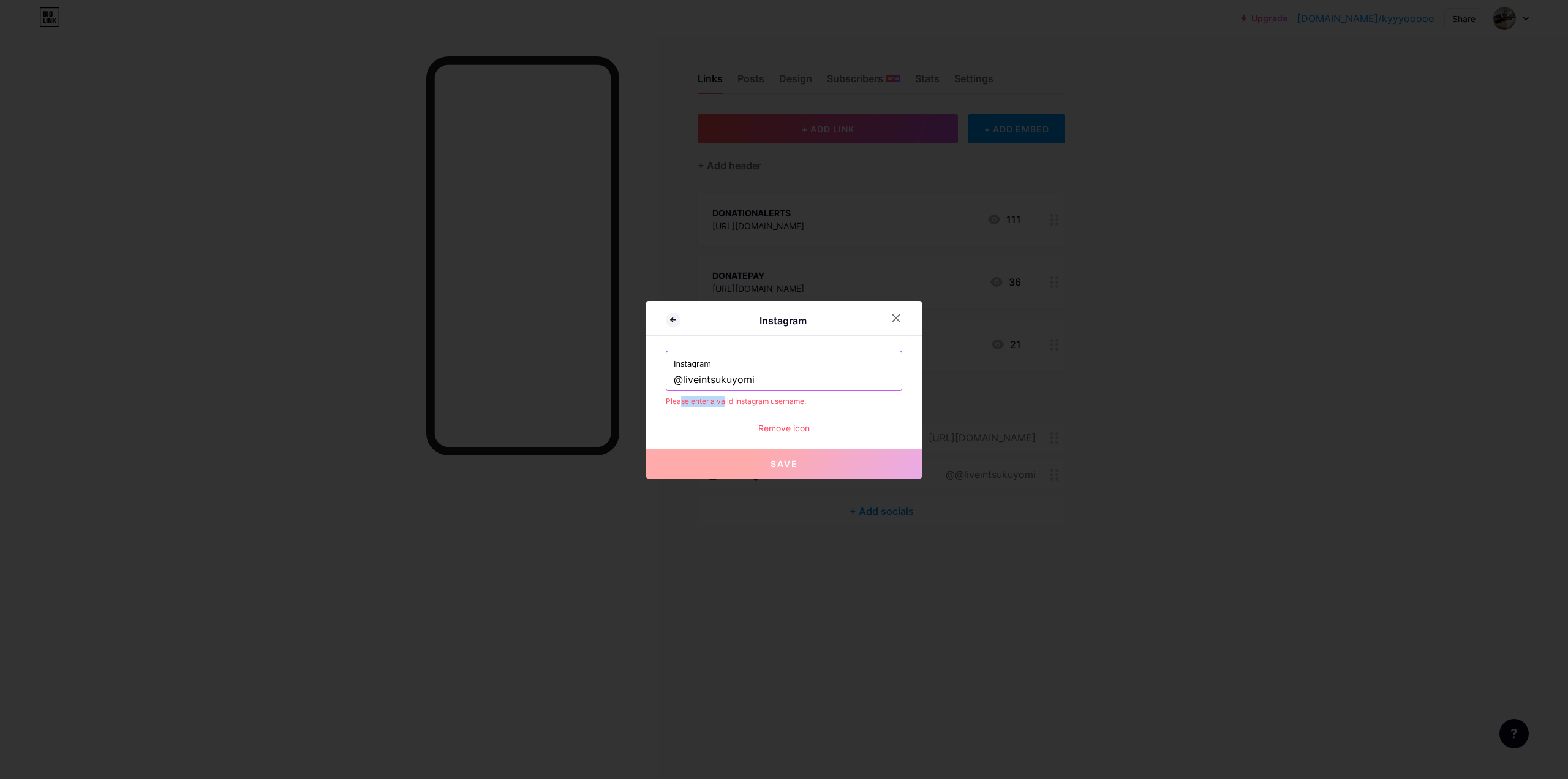
click at [729, 404] on div "Please enter a valid Instagram username." at bounding box center [784, 401] width 236 height 11
click at [732, 404] on div "Please enter a valid Instagram username." at bounding box center [784, 401] width 236 height 11
drag, startPoint x: 776, startPoint y: 384, endPoint x: 803, endPoint y: 190, distance: 195.9
click at [587, 379] on div "Instagram Instagram @liveintsukuyomi Please enter a valid Instagram username. R…" at bounding box center [784, 390] width 1568 height 779
click at [785, 381] on input "@liveintsukuyomi" at bounding box center [784, 380] width 220 height 21
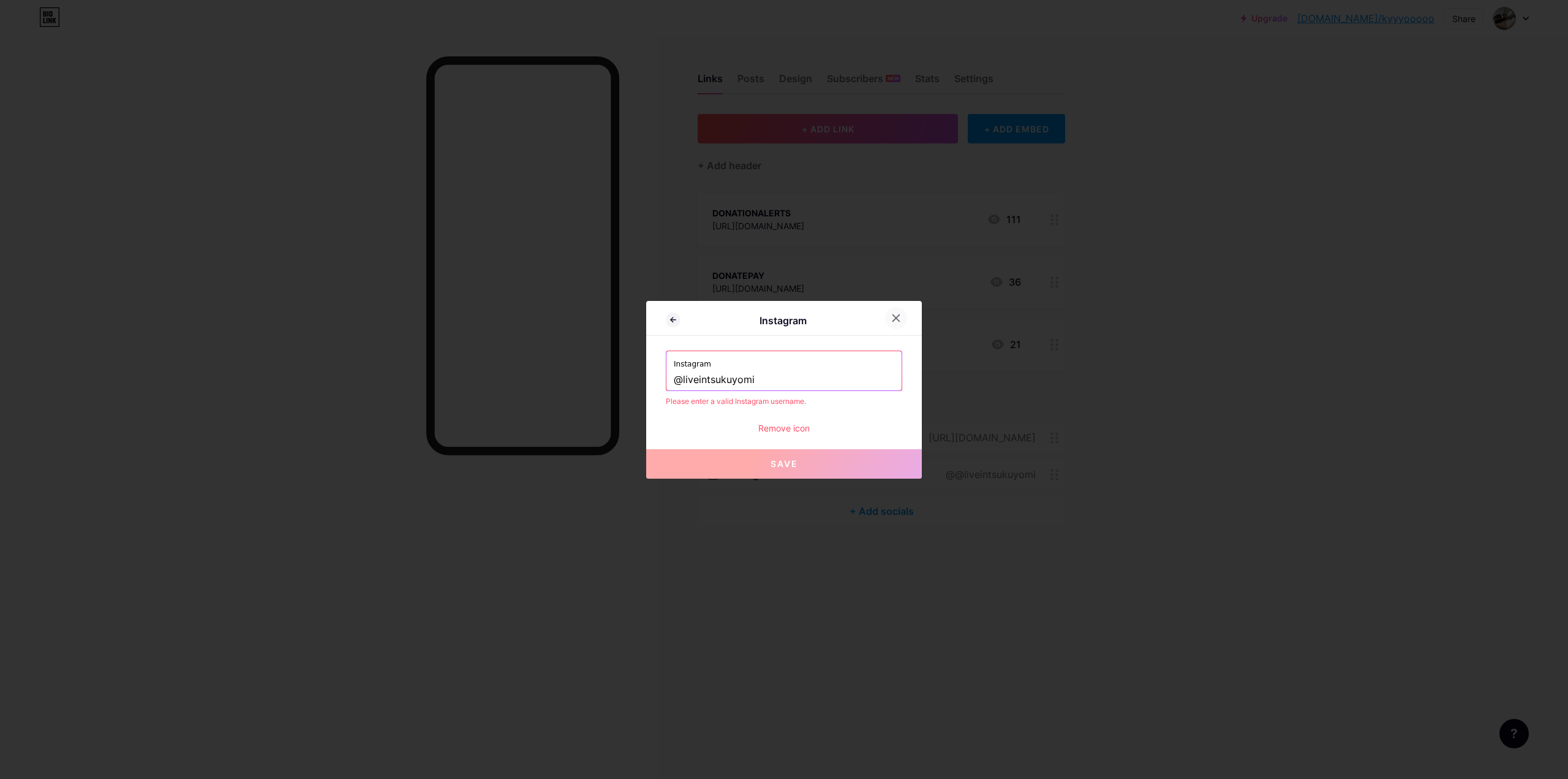
click at [895, 320] on icon at bounding box center [896, 318] width 10 height 10
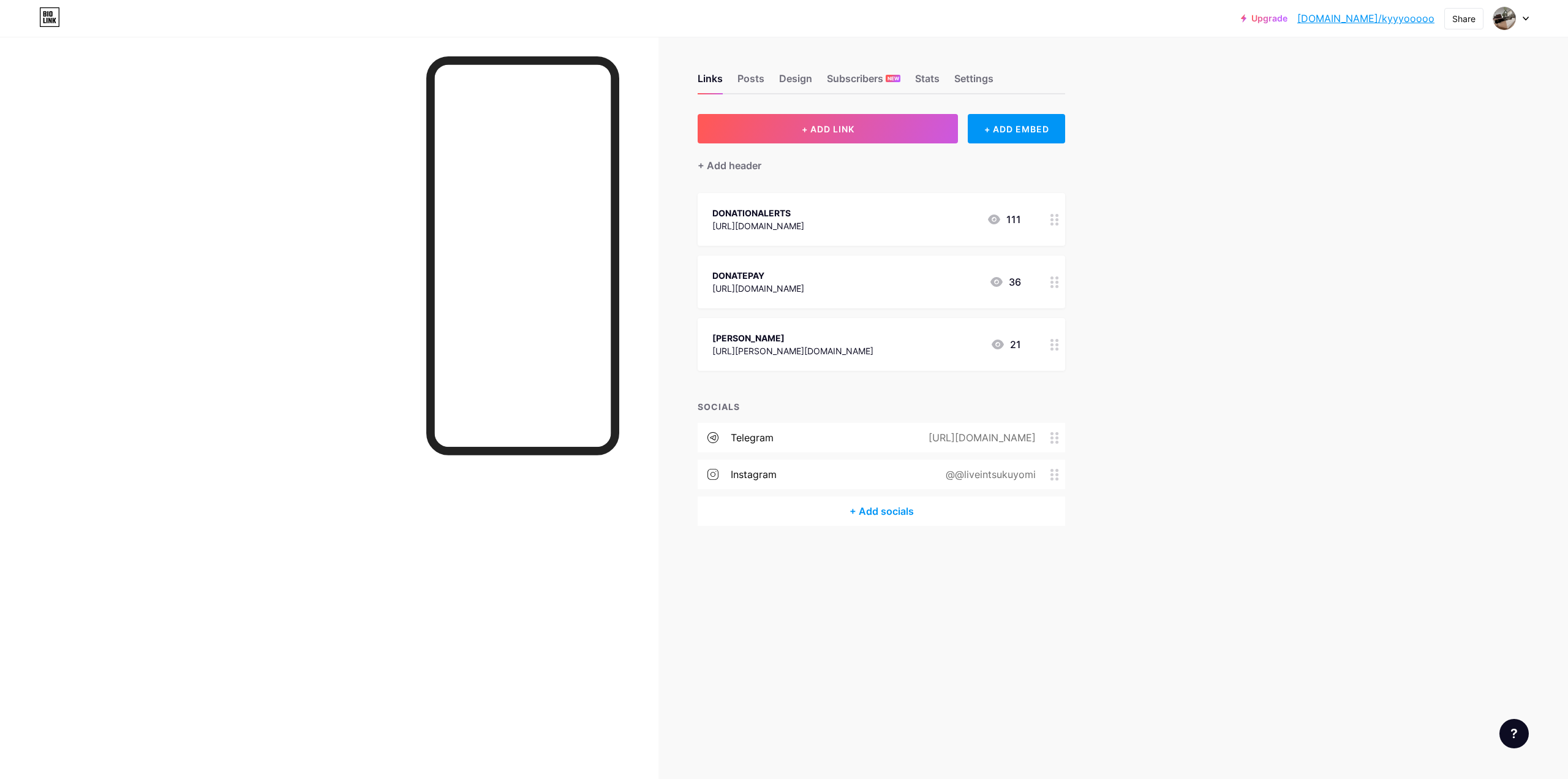
click at [979, 476] on div "@@liveintsukuyomi" at bounding box center [988, 474] width 124 height 15
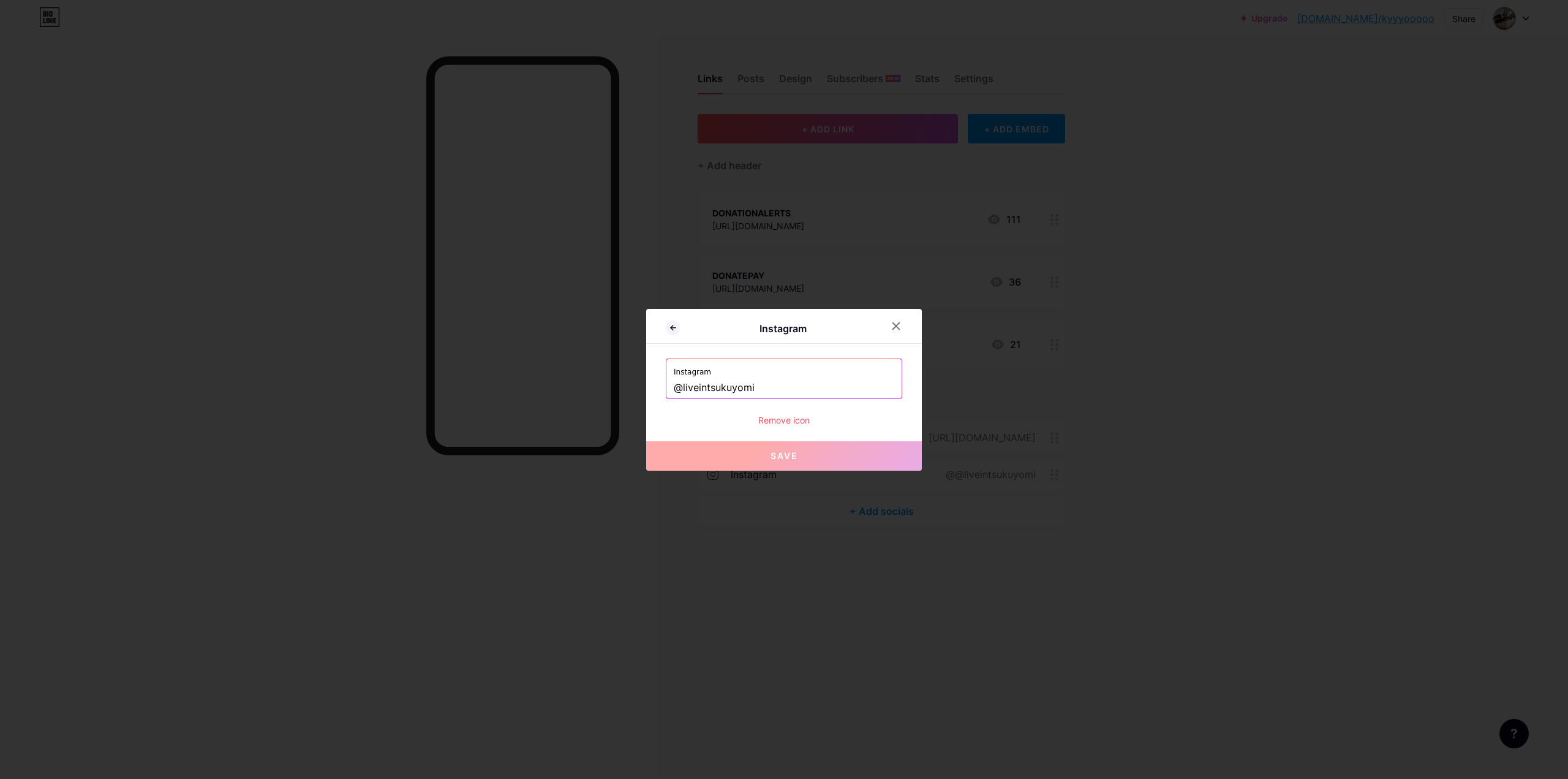
drag, startPoint x: 679, startPoint y: 391, endPoint x: 665, endPoint y: 393, distance: 14.1
click at [667, 393] on div "Instagram @liveintsukuyomi" at bounding box center [784, 378] width 235 height 39
click at [781, 457] on span "Save" at bounding box center [785, 456] width 28 height 11
type input "[URL][DOMAIN_NAME]"
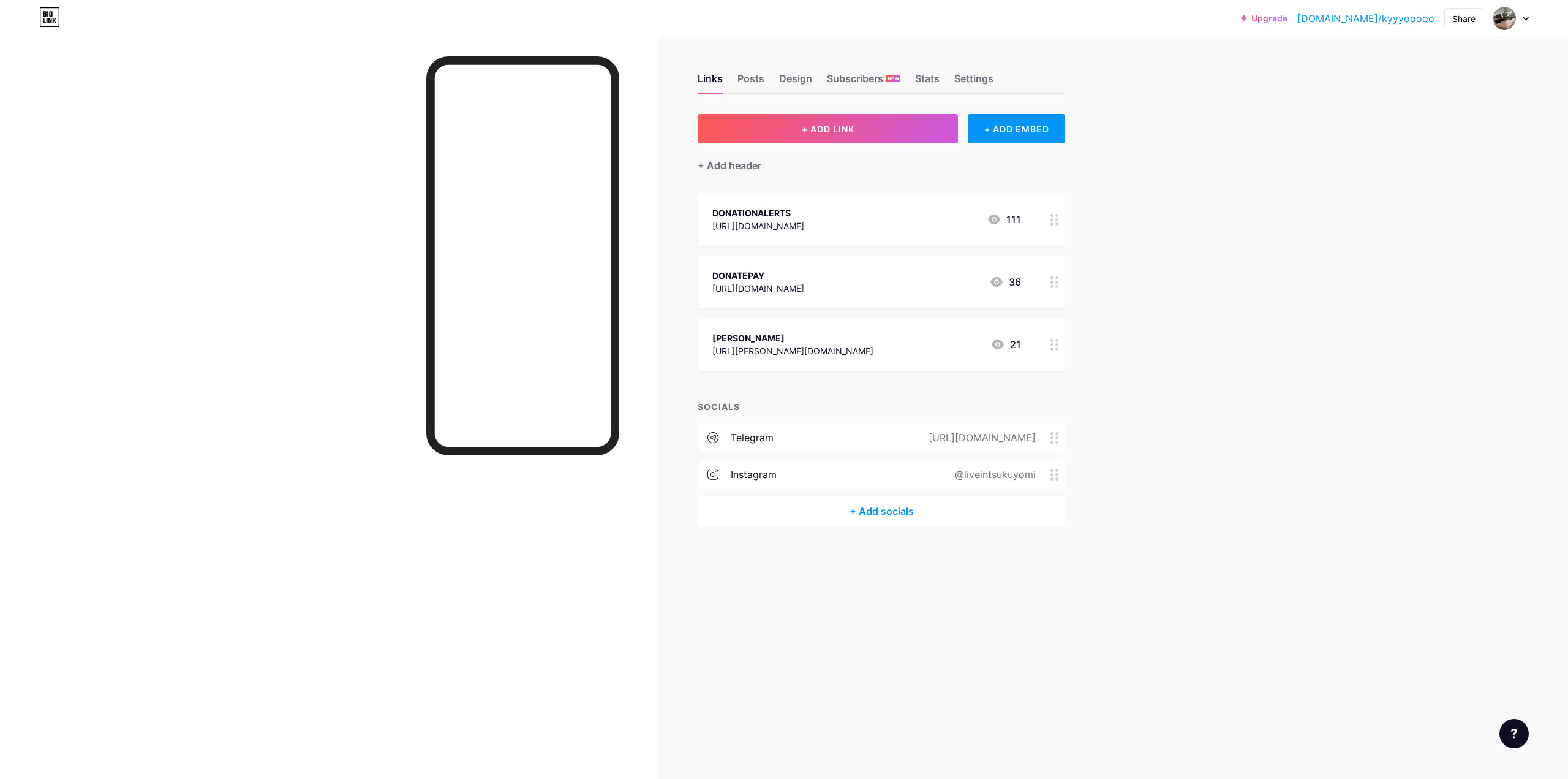
click at [897, 510] on div "+ Add socials" at bounding box center [881, 511] width 368 height 30
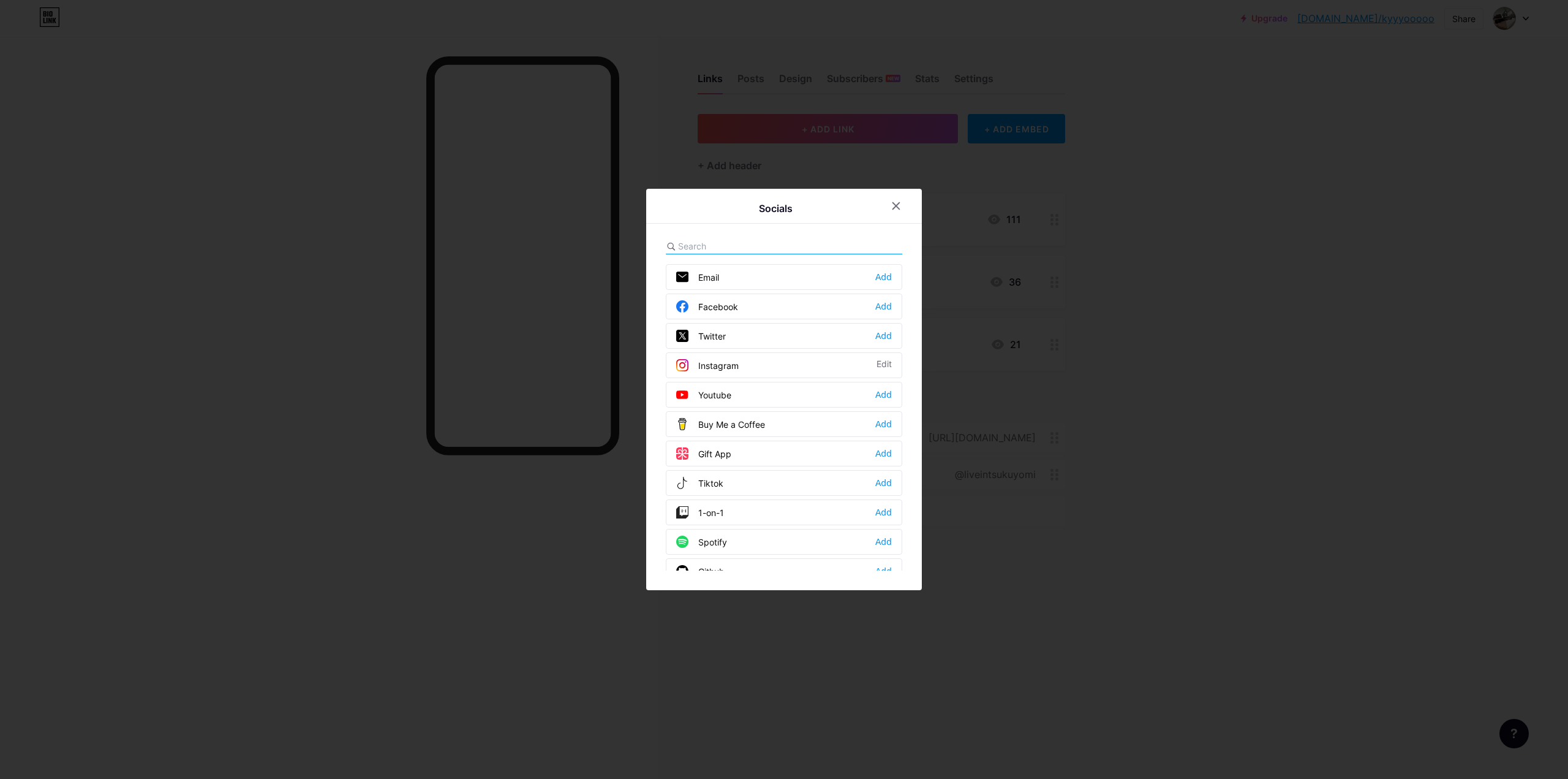
click at [742, 245] on input "text" at bounding box center [746, 246] width 136 height 13
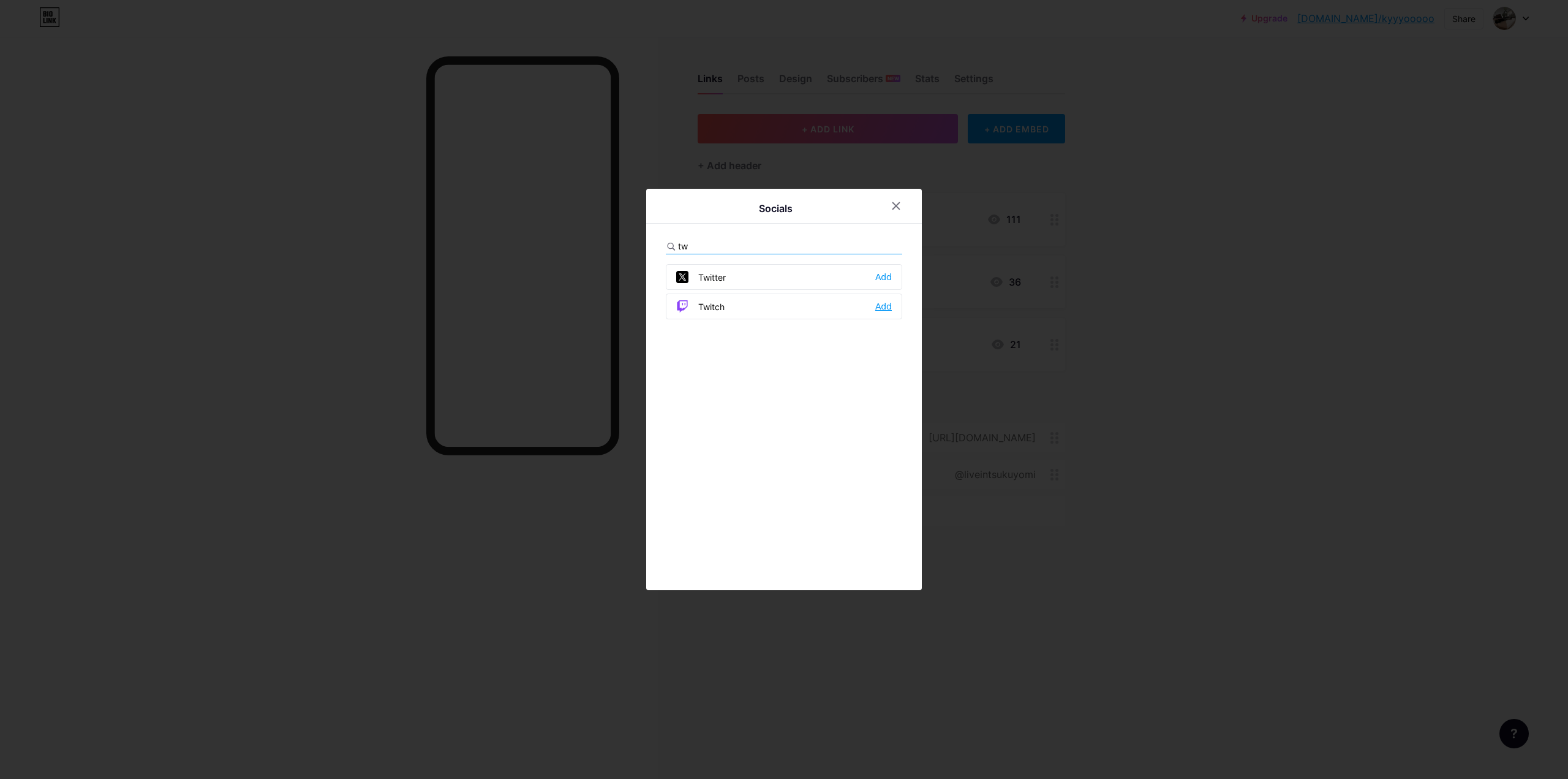
type input "tw"
click at [879, 305] on div "Add" at bounding box center [883, 306] width 17 height 12
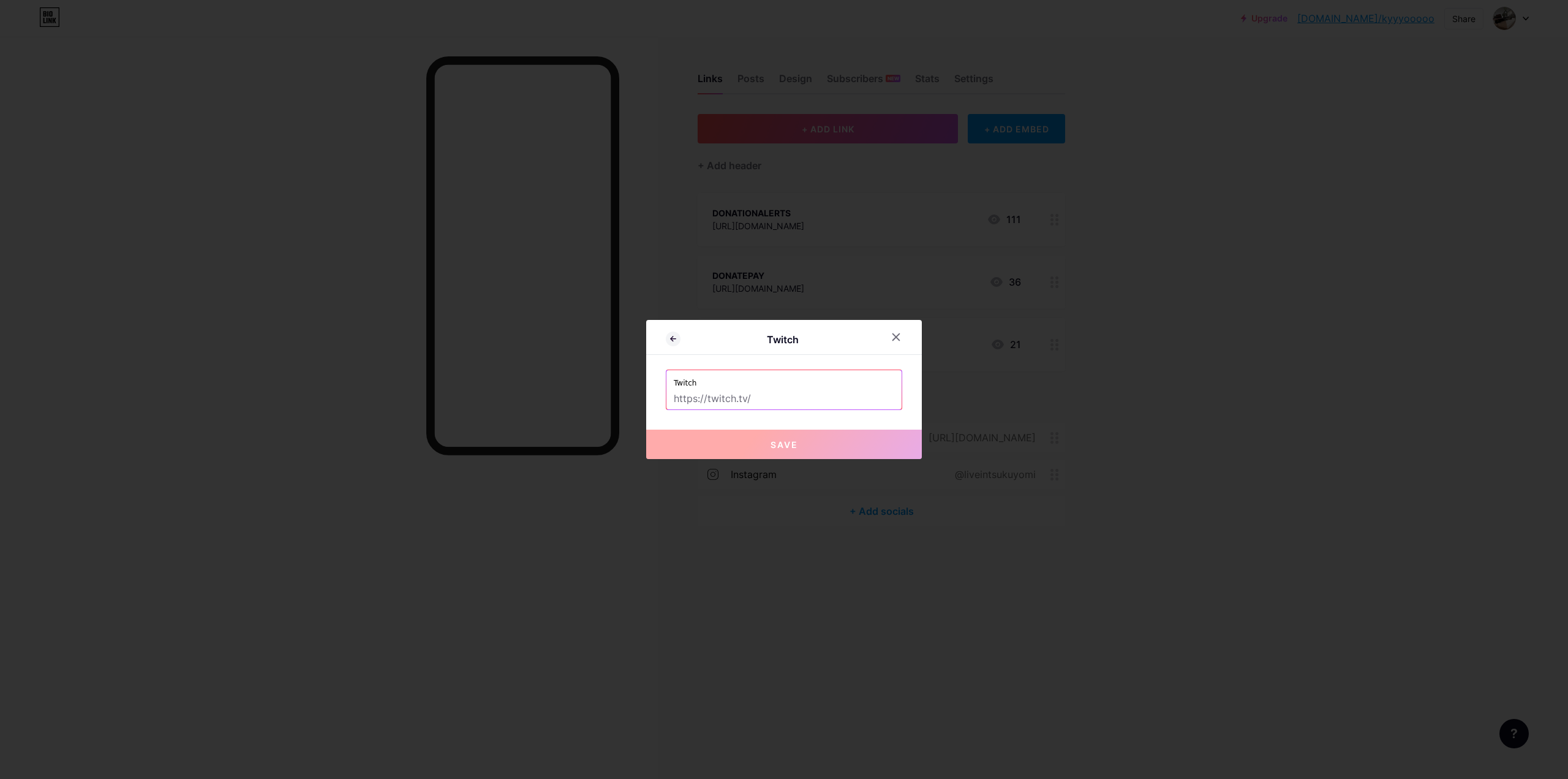
click at [765, 414] on div "Twitch Twitch Save" at bounding box center [784, 389] width 276 height 139
click at [765, 396] on input "text" at bounding box center [784, 399] width 220 height 21
paste input "[URL][DOMAIN_NAME]"
type input "[URL][DOMAIN_NAME]"
click at [789, 439] on span "Save" at bounding box center [785, 445] width 28 height 11
